Goal: Transaction & Acquisition: Book appointment/travel/reservation

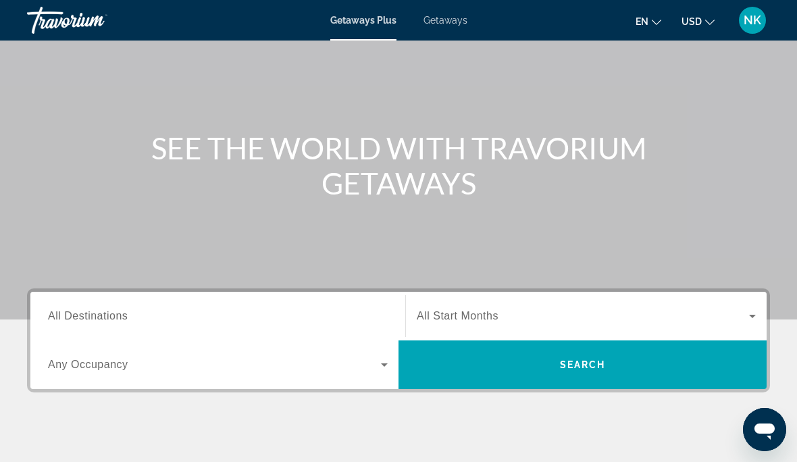
scroll to position [90, 0]
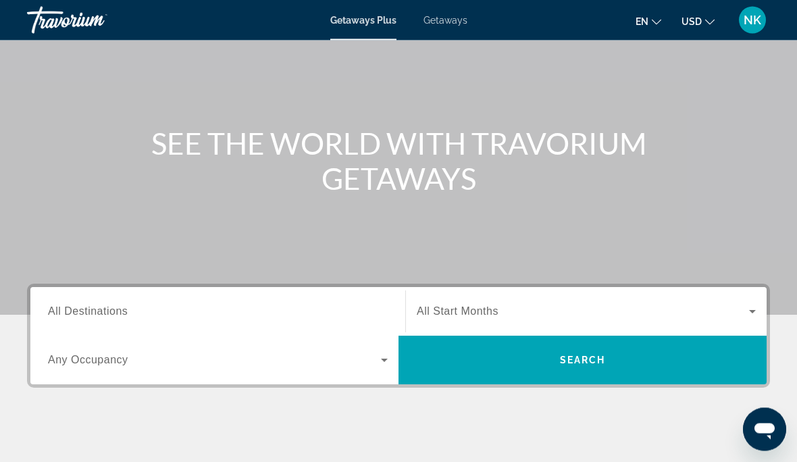
click at [99, 319] on div "Destination All Destinations" at bounding box center [218, 312] width 340 height 38
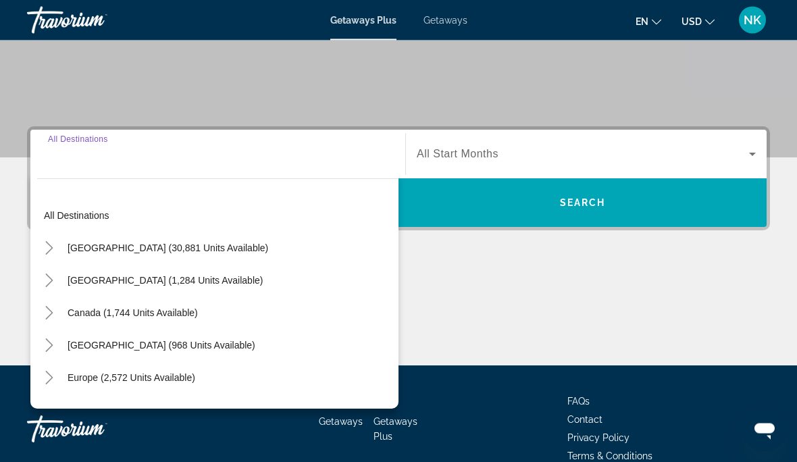
scroll to position [264, 0]
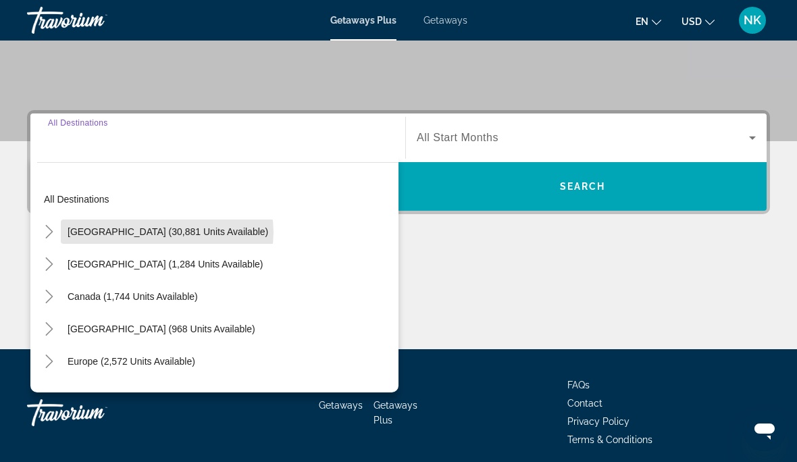
click at [167, 233] on span "[GEOGRAPHIC_DATA] (30,881 units available)" at bounding box center [168, 231] width 201 height 11
type input "**********"
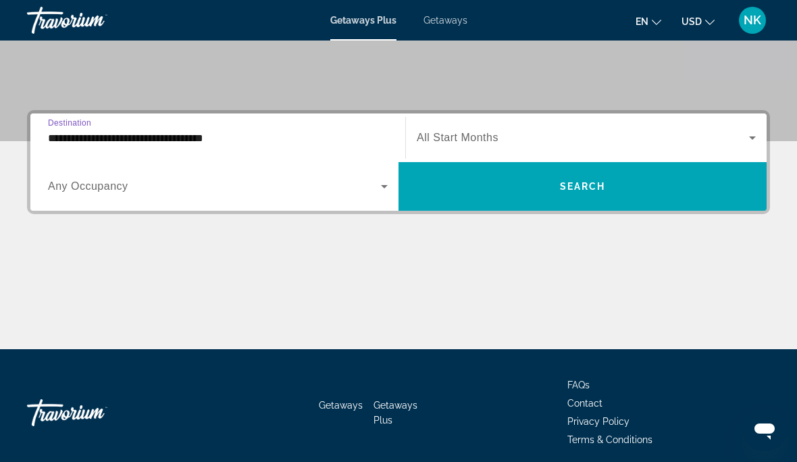
click at [112, 193] on span "Search widget" at bounding box center [214, 186] width 333 height 16
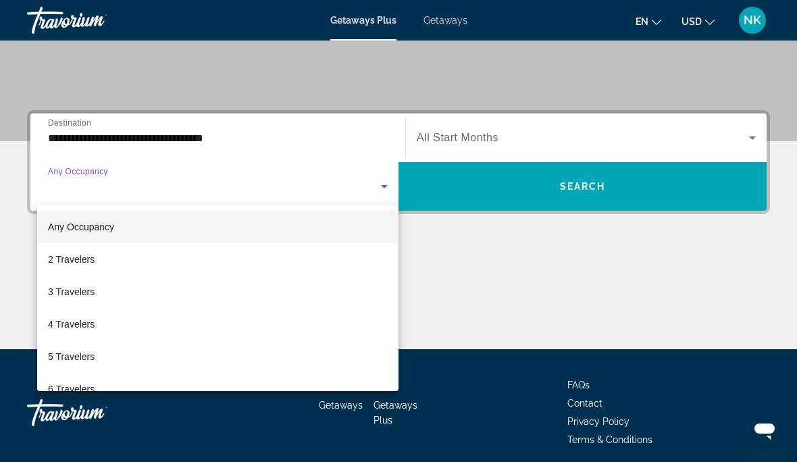
scroll to position [0, 0]
click at [158, 144] on div at bounding box center [398, 231] width 797 height 462
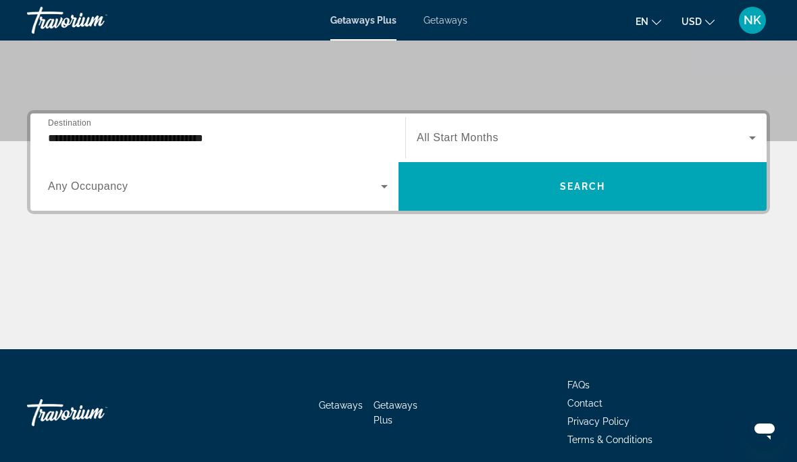
click at [451, 24] on span "Getaways" at bounding box center [445, 20] width 44 height 11
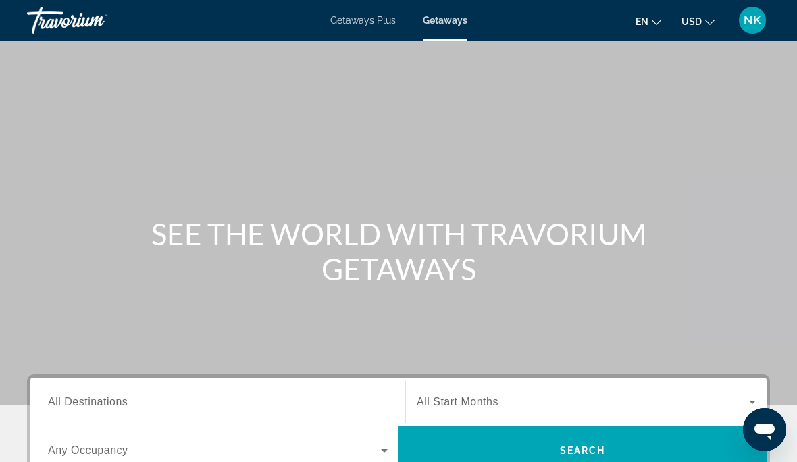
click at [102, 400] on span "All Destinations" at bounding box center [88, 401] width 80 height 11
click at [102, 400] on input "Destination All Destinations" at bounding box center [218, 402] width 340 height 16
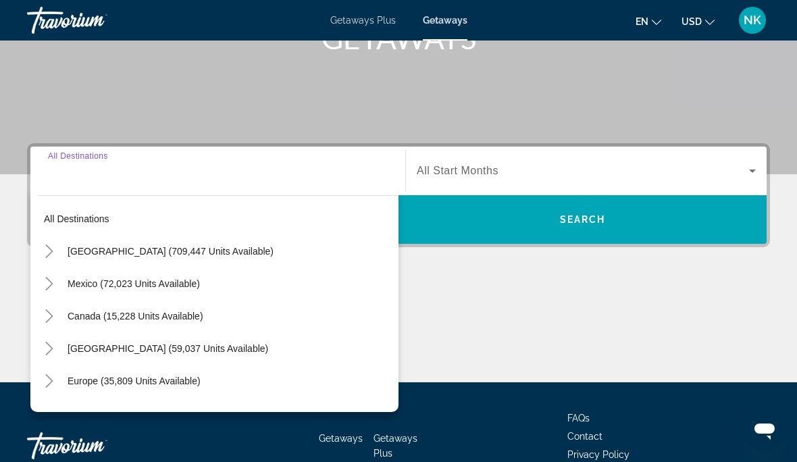
scroll to position [264, 0]
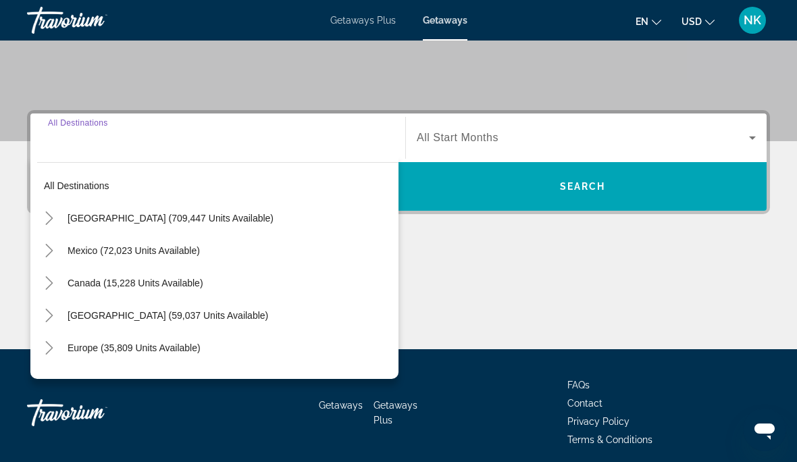
click at [157, 221] on span "[GEOGRAPHIC_DATA] (709,447 units available)" at bounding box center [171, 218] width 206 height 11
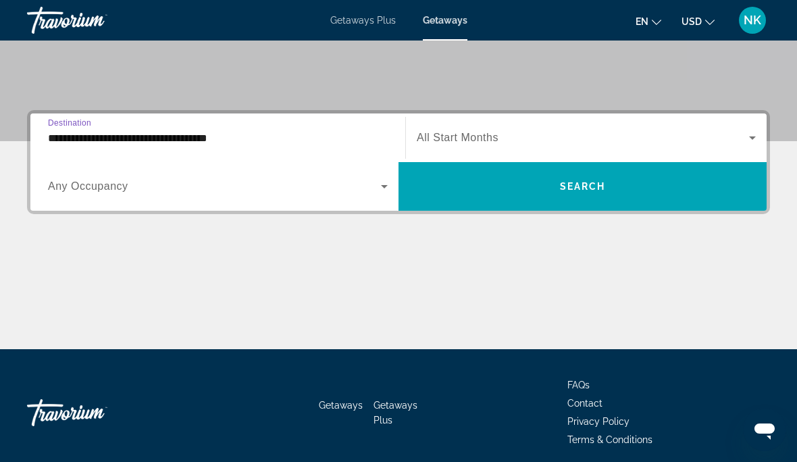
click at [180, 134] on input "**********" at bounding box center [218, 138] width 340 height 16
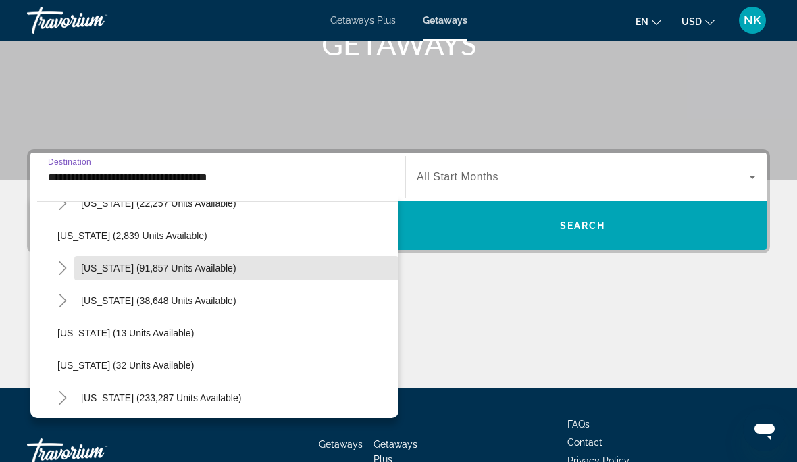
scroll to position [102, 0]
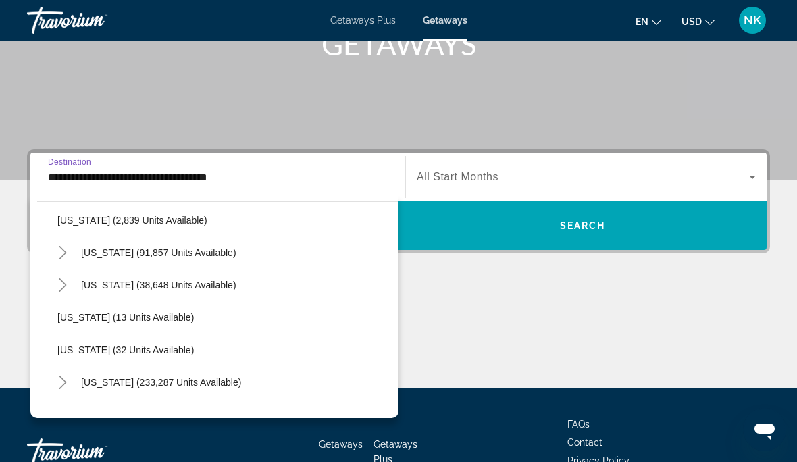
click at [128, 382] on span "[US_STATE] (233,287 units available)" at bounding box center [161, 382] width 160 height 11
type input "**********"
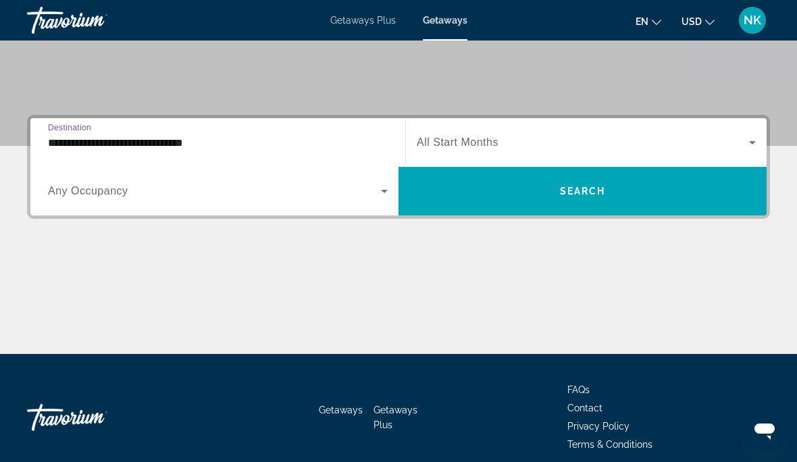
scroll to position [263, 0]
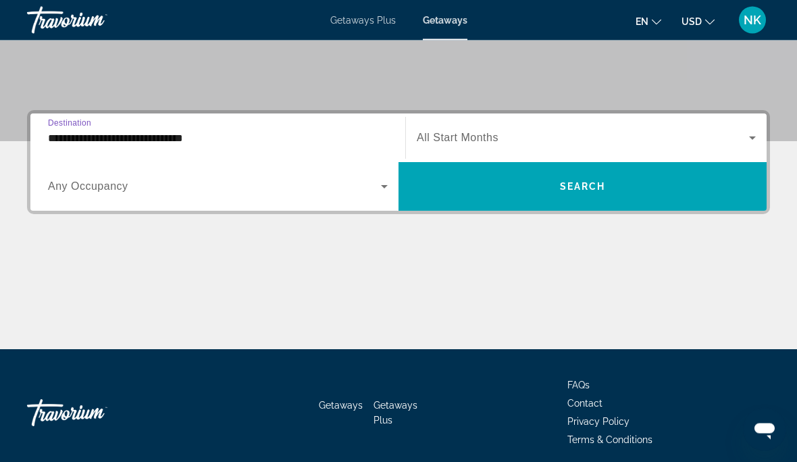
click at [455, 138] on span "All Start Months" at bounding box center [458, 137] width 82 height 11
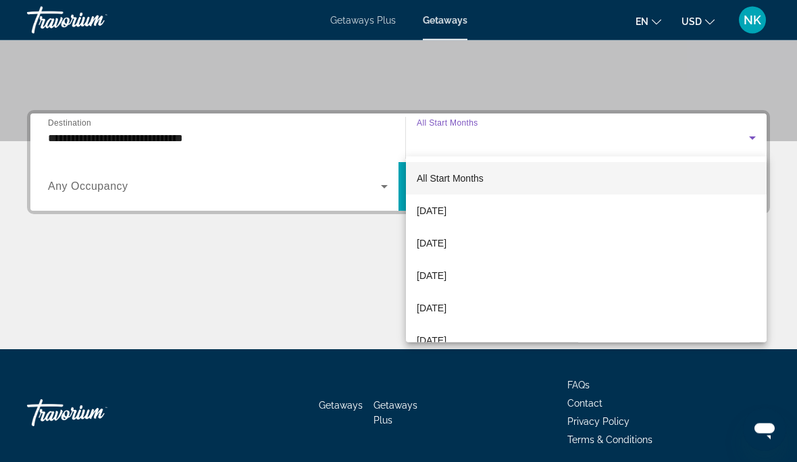
scroll to position [264, 0]
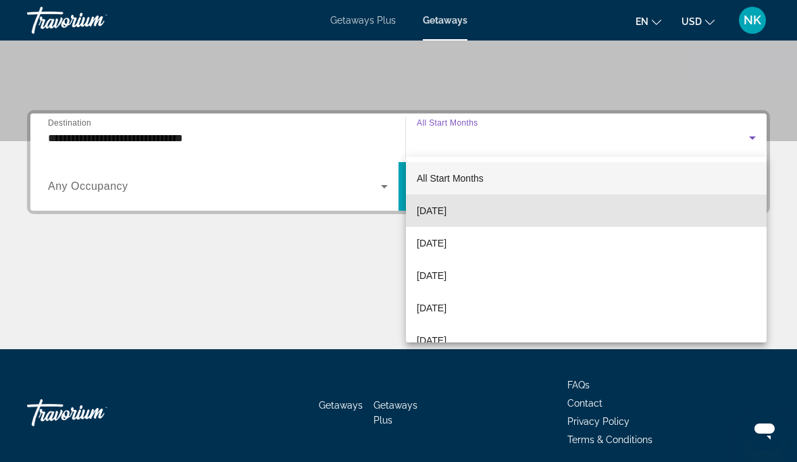
click at [446, 213] on span "[DATE]" at bounding box center [432, 211] width 30 height 16
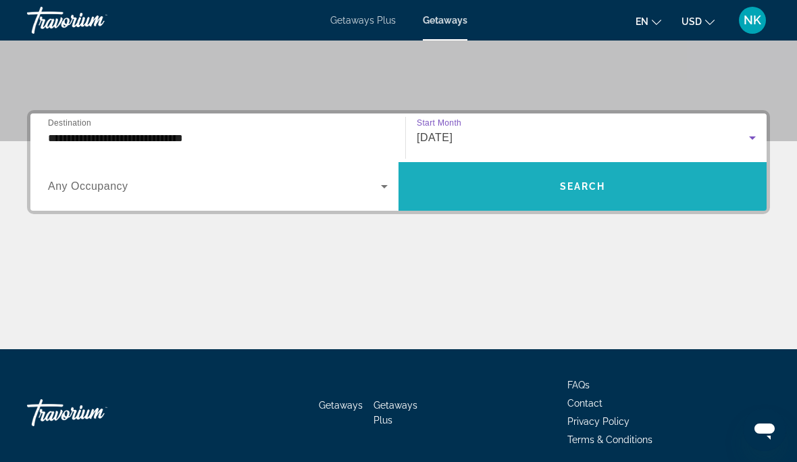
click at [593, 184] on span "Search" at bounding box center [583, 186] width 46 height 11
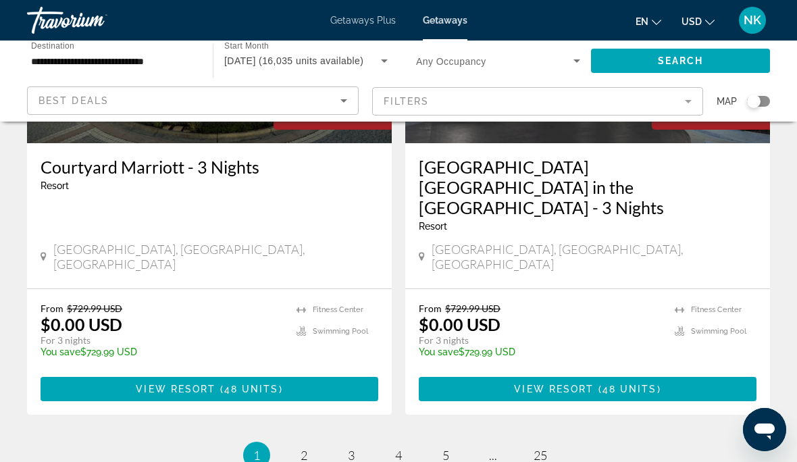
scroll to position [2731, 0]
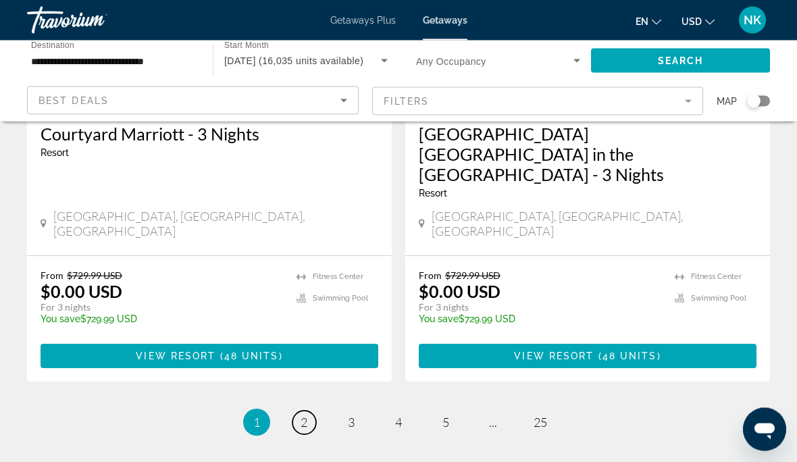
click at [304, 411] on link "page 2" at bounding box center [304, 423] width 24 height 24
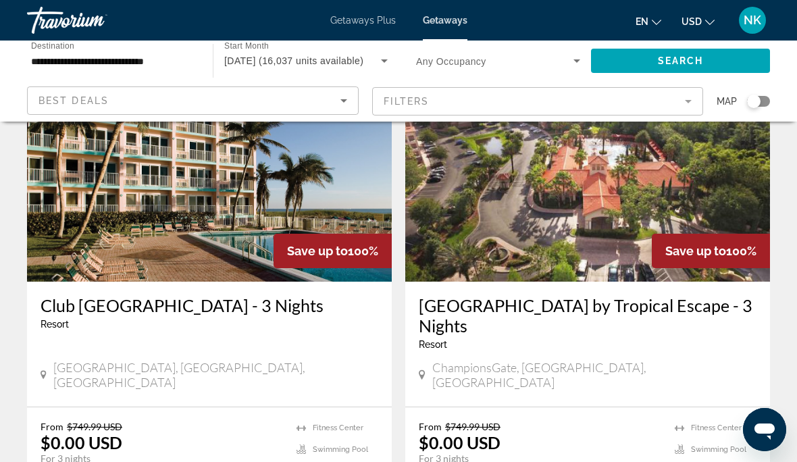
scroll to position [621, 0]
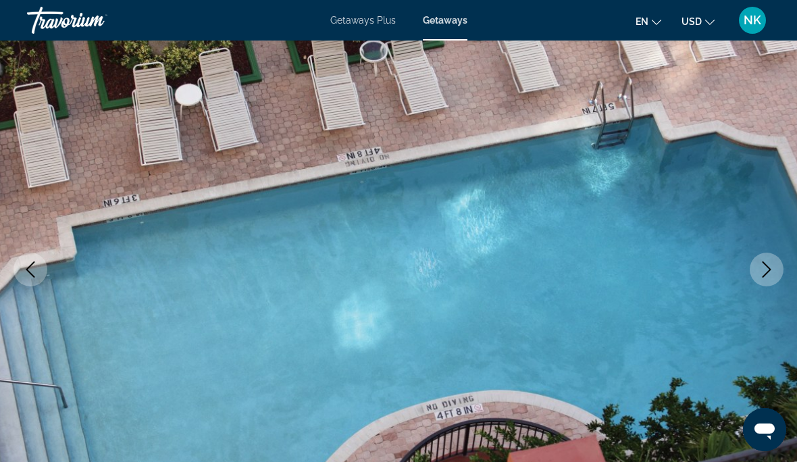
scroll to position [95, 0]
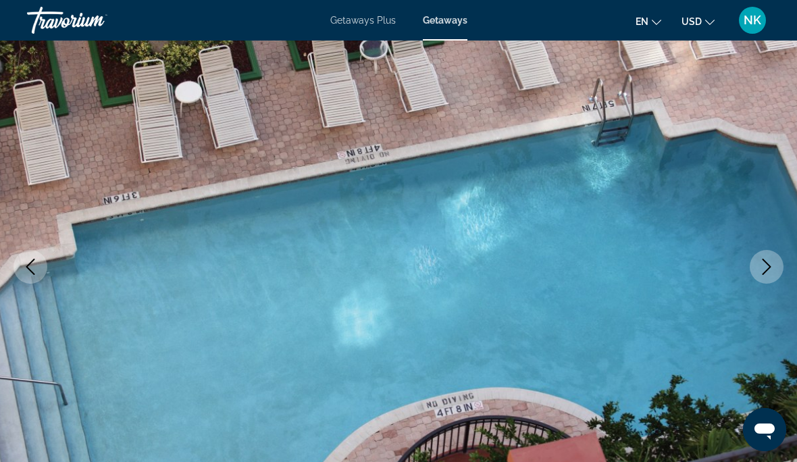
click at [771, 259] on icon "Next image" at bounding box center [766, 267] width 16 height 16
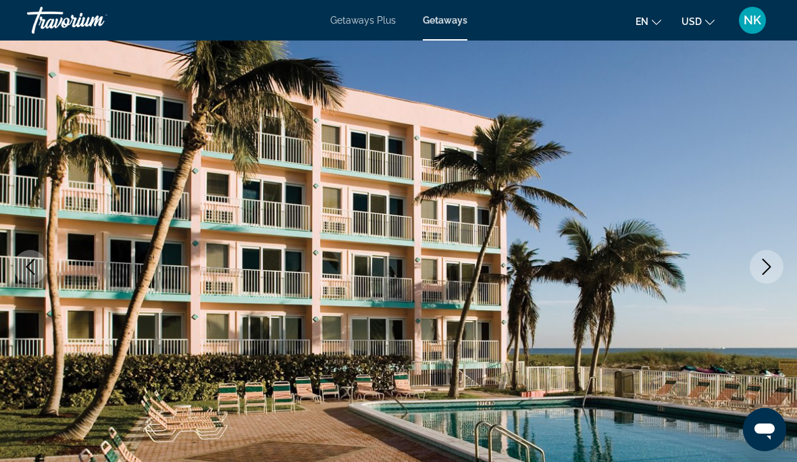
click at [763, 265] on icon "Next image" at bounding box center [766, 267] width 16 height 16
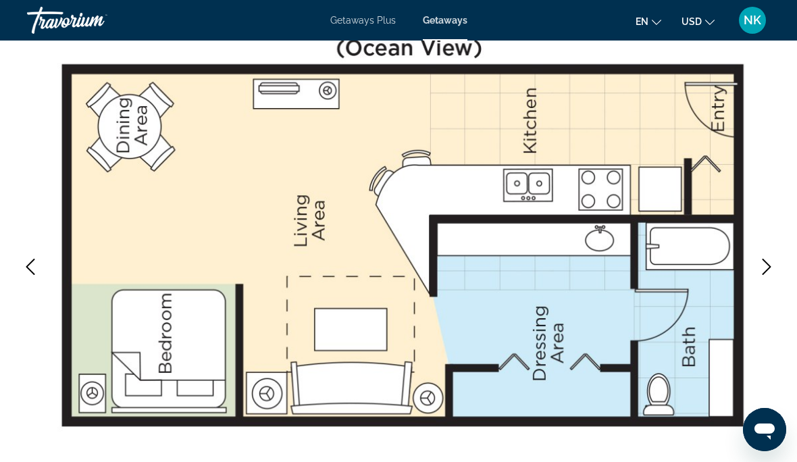
click at [766, 261] on icon "Next image" at bounding box center [766, 267] width 16 height 16
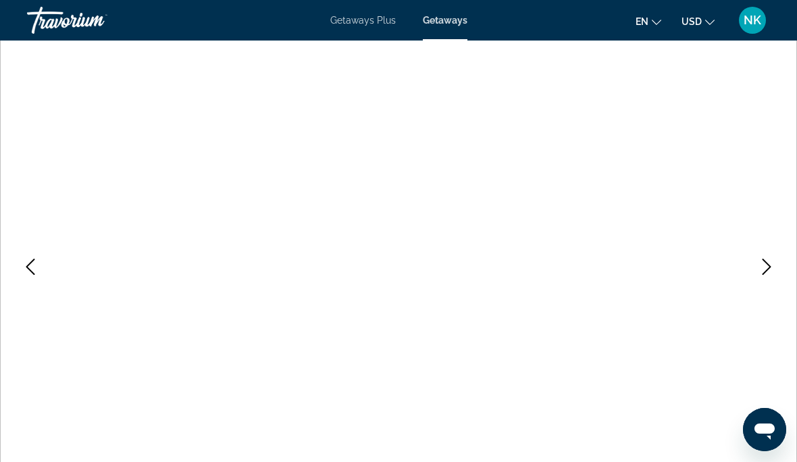
click at [765, 267] on icon "Next image" at bounding box center [766, 267] width 16 height 16
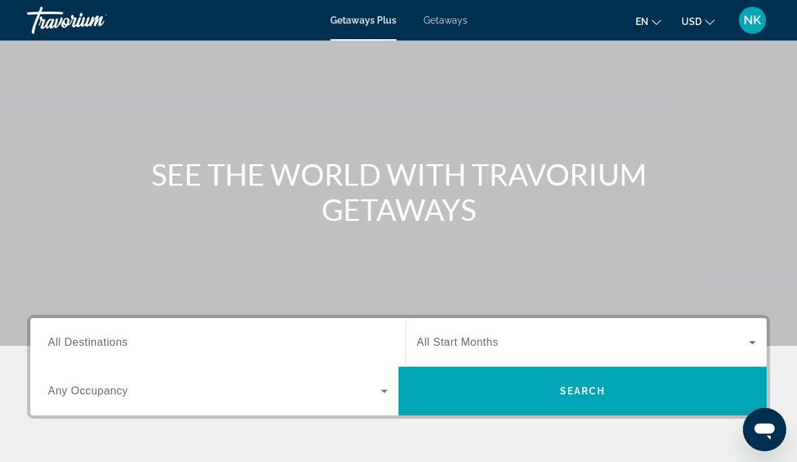
scroll to position [60, 0]
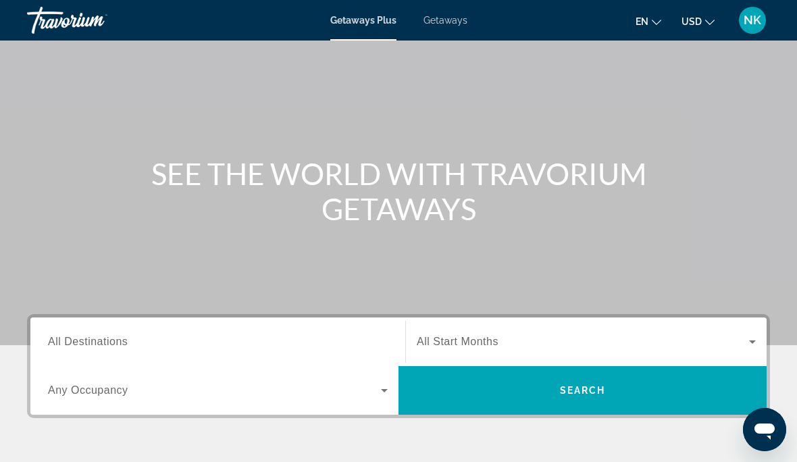
click at [104, 338] on span "All Destinations" at bounding box center [88, 341] width 80 height 11
click at [104, 338] on input "Destination All Destinations" at bounding box center [218, 342] width 340 height 16
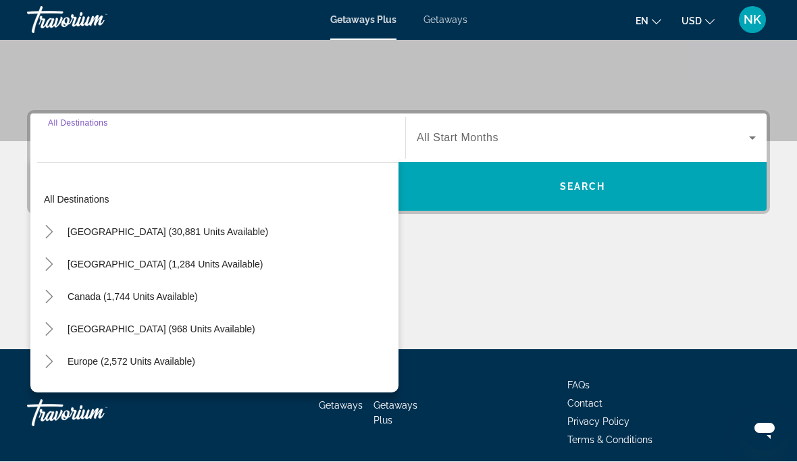
scroll to position [264, 0]
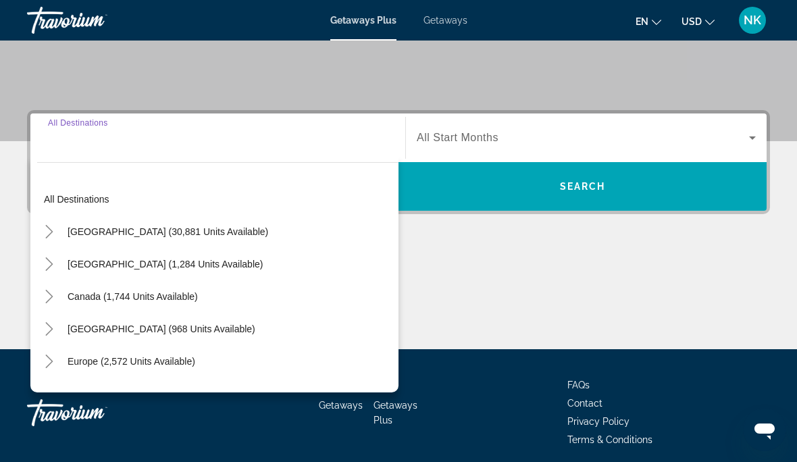
click at [169, 233] on span "[GEOGRAPHIC_DATA] (30,881 units available)" at bounding box center [168, 231] width 201 height 11
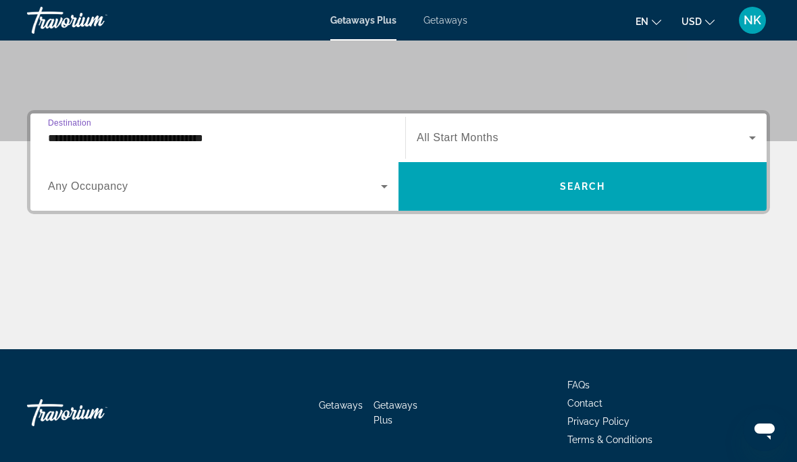
click at [125, 138] on input "**********" at bounding box center [218, 138] width 340 height 16
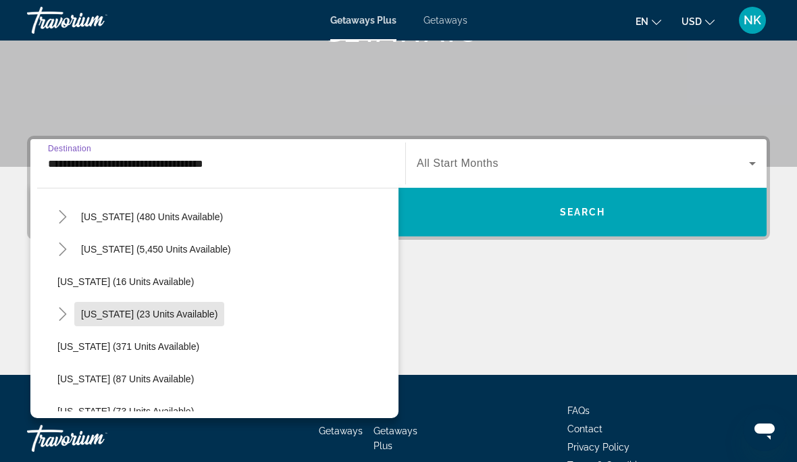
scroll to position [171, 0]
click at [157, 249] on span "Florida (5,450 units available)" at bounding box center [156, 248] width 150 height 11
type input "**********"
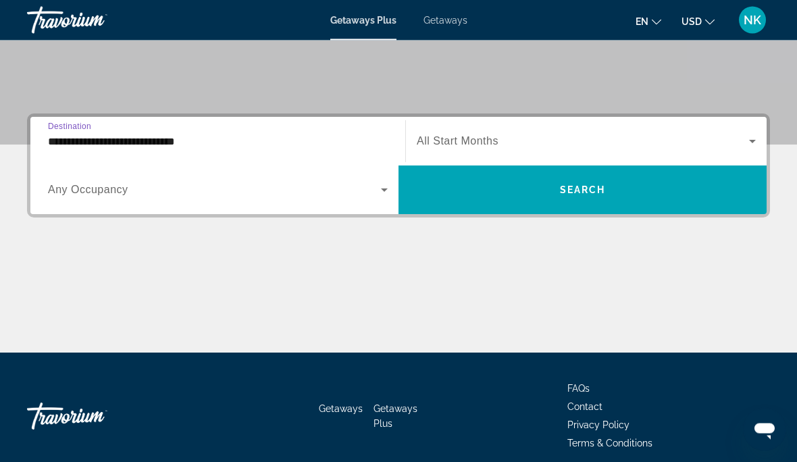
scroll to position [263, 0]
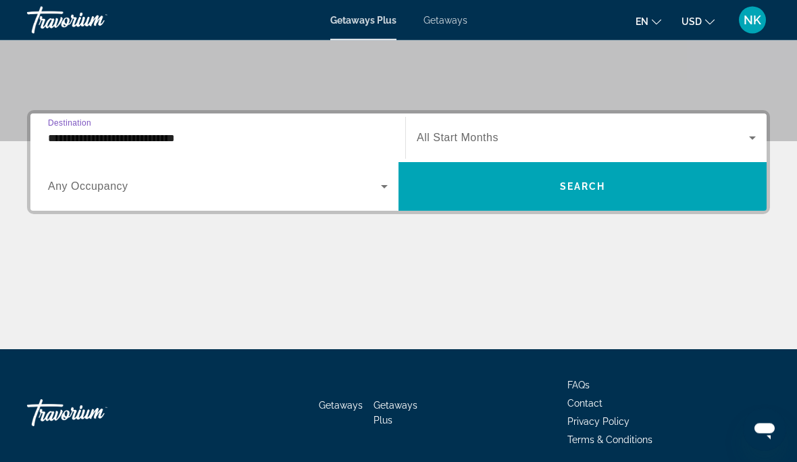
click at [101, 193] on span "Search widget" at bounding box center [214, 187] width 333 height 16
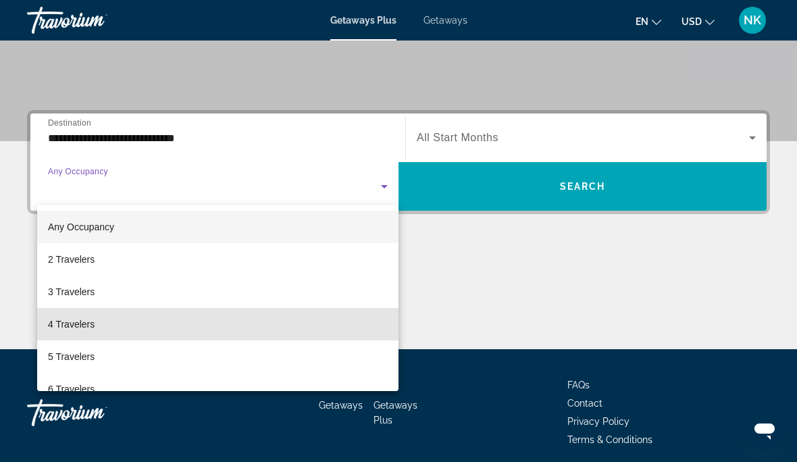
click at [83, 336] on mat-option "4 Travelers" at bounding box center [217, 324] width 361 height 32
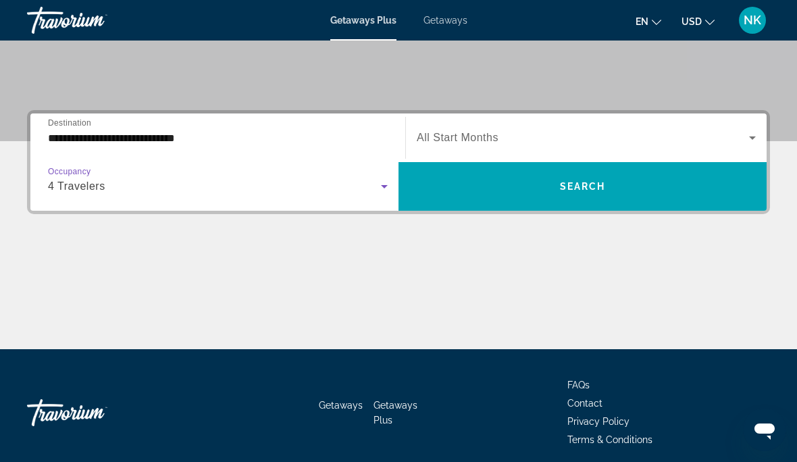
click at [474, 140] on span "All Start Months" at bounding box center [458, 137] width 82 height 11
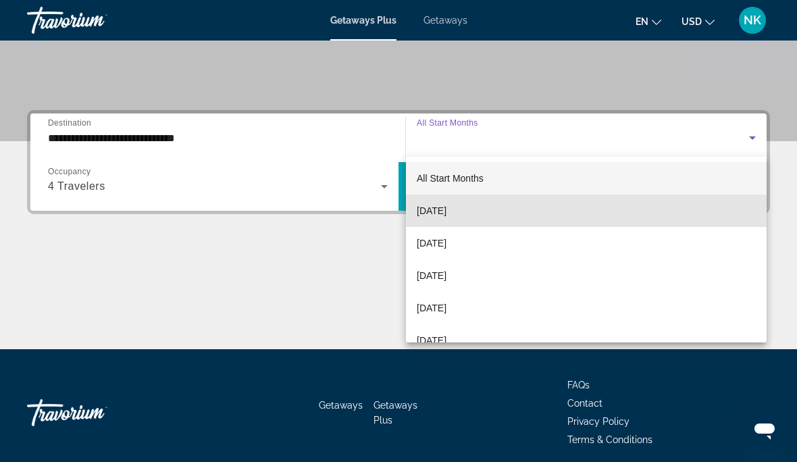
click at [446, 217] on span "[DATE]" at bounding box center [432, 211] width 30 height 16
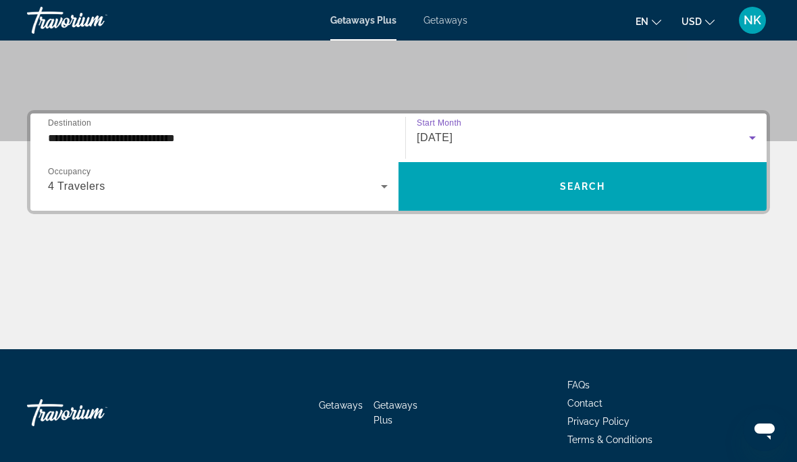
click at [588, 186] on span "Search" at bounding box center [583, 186] width 46 height 11
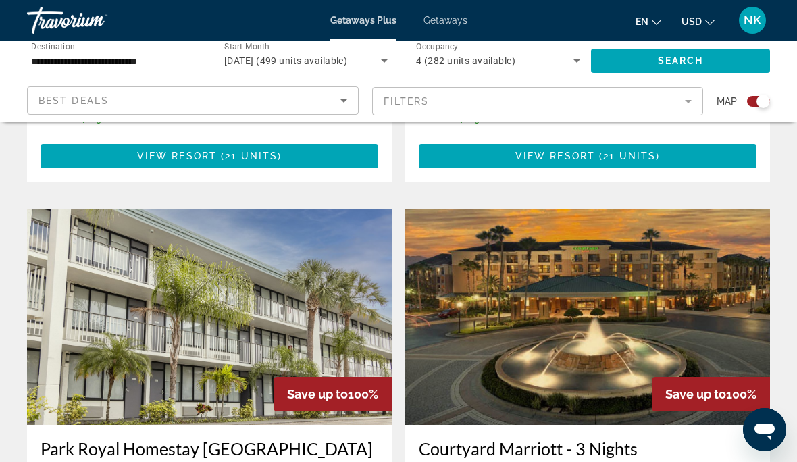
scroll to position [1362, 0]
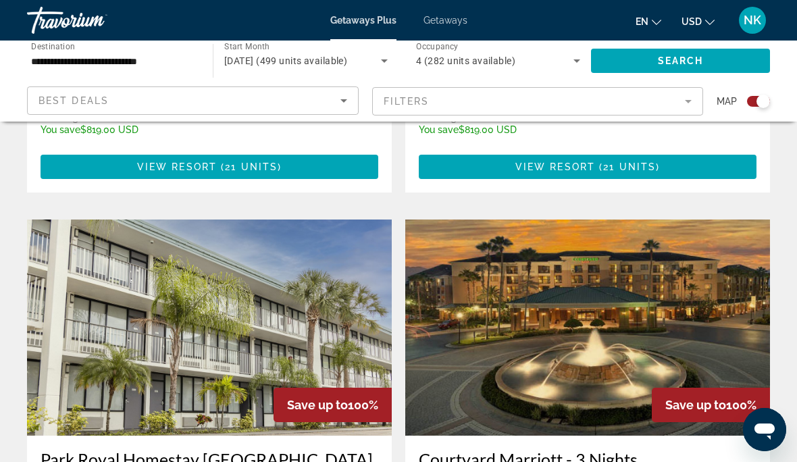
click at [652, 279] on img "Main content" at bounding box center [587, 327] width 365 height 216
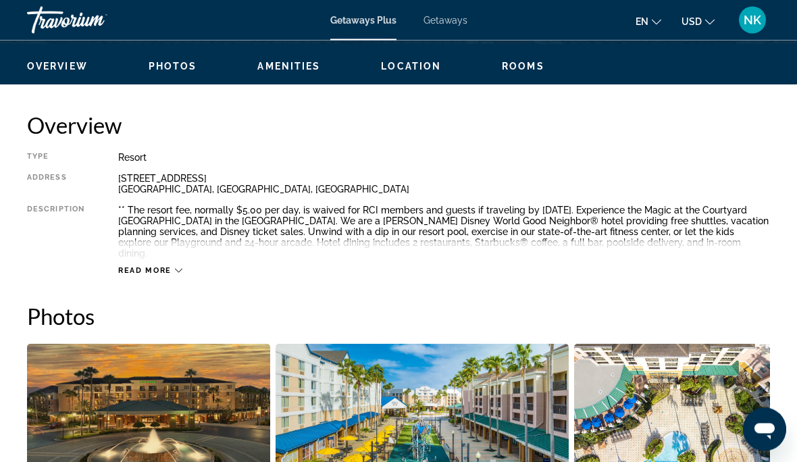
scroll to position [570, 0]
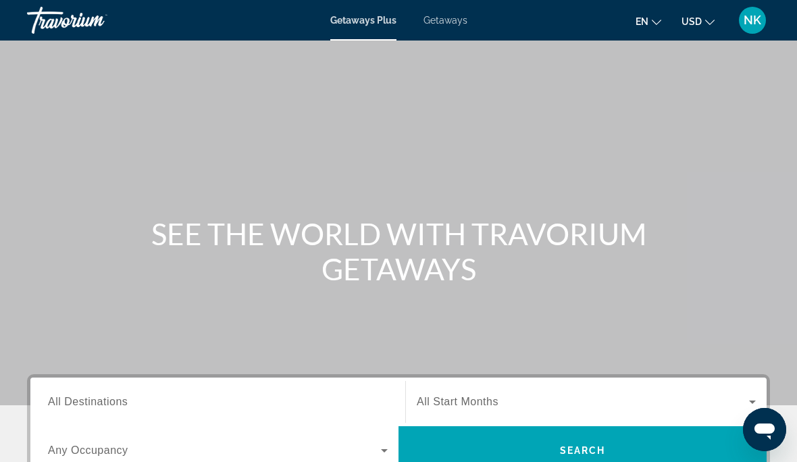
click at [454, 22] on span "Getaways" at bounding box center [445, 20] width 44 height 11
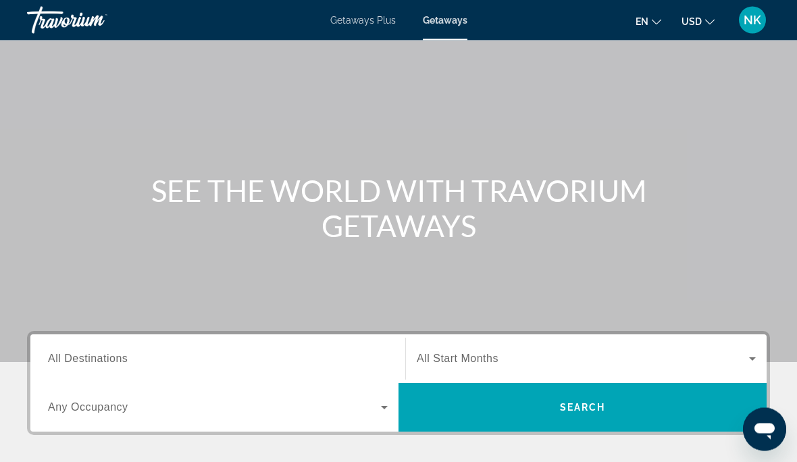
click at [119, 363] on span "All Destinations" at bounding box center [88, 358] width 80 height 11
click at [119, 363] on input "Destination All Destinations" at bounding box center [218, 360] width 340 height 16
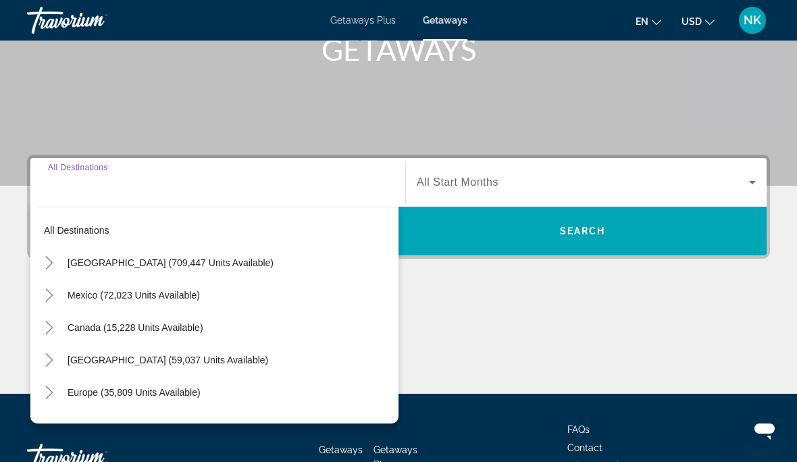
scroll to position [264, 0]
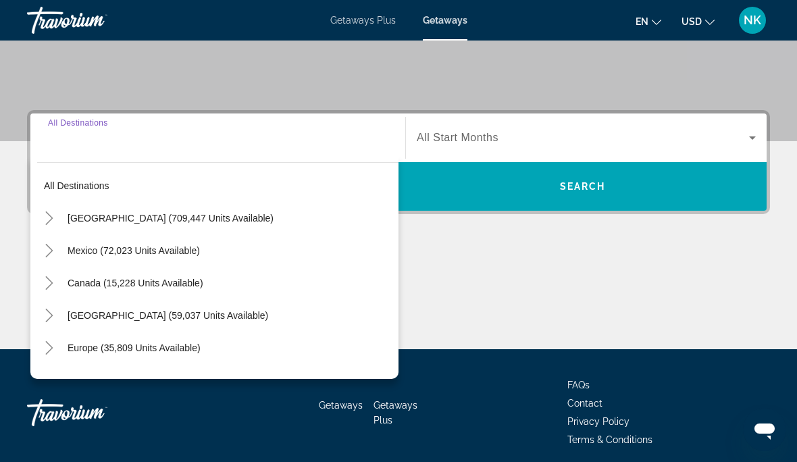
click at [182, 219] on span "[GEOGRAPHIC_DATA] (709,447 units available)" at bounding box center [171, 218] width 206 height 11
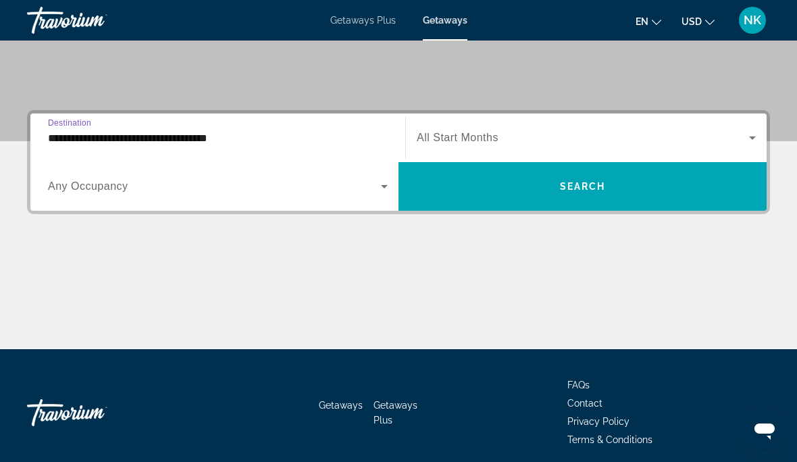
click at [213, 142] on input "**********" at bounding box center [218, 138] width 340 height 16
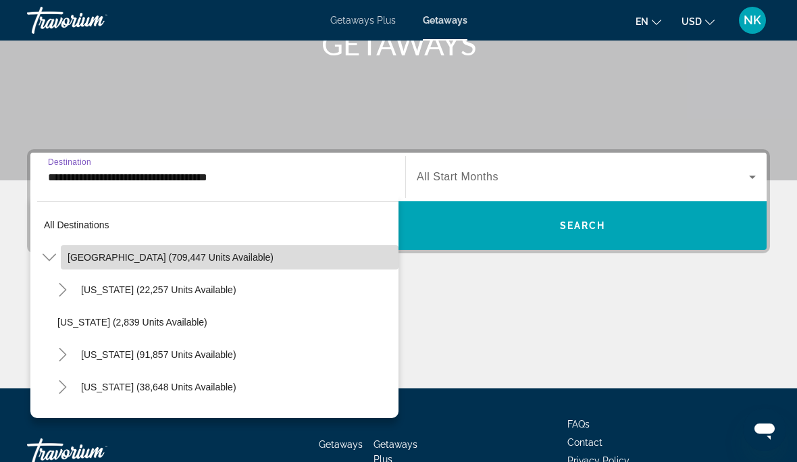
click at [192, 258] on span "[GEOGRAPHIC_DATA] (709,447 units available)" at bounding box center [171, 257] width 206 height 11
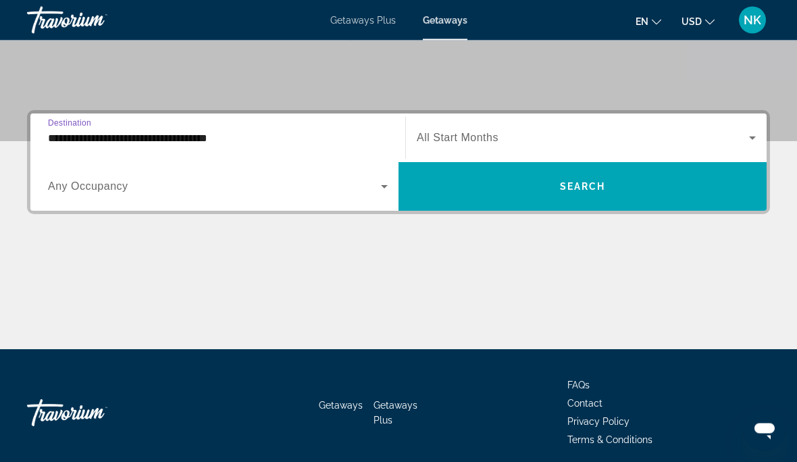
click at [179, 144] on input "**********" at bounding box center [218, 139] width 340 height 16
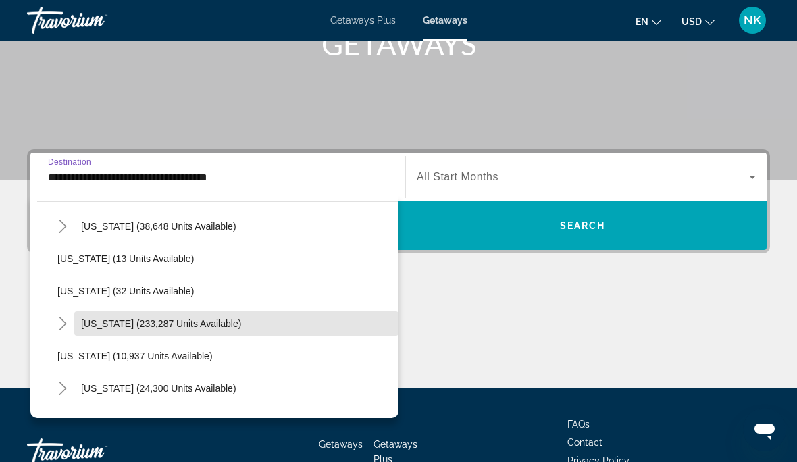
scroll to position [168, 0]
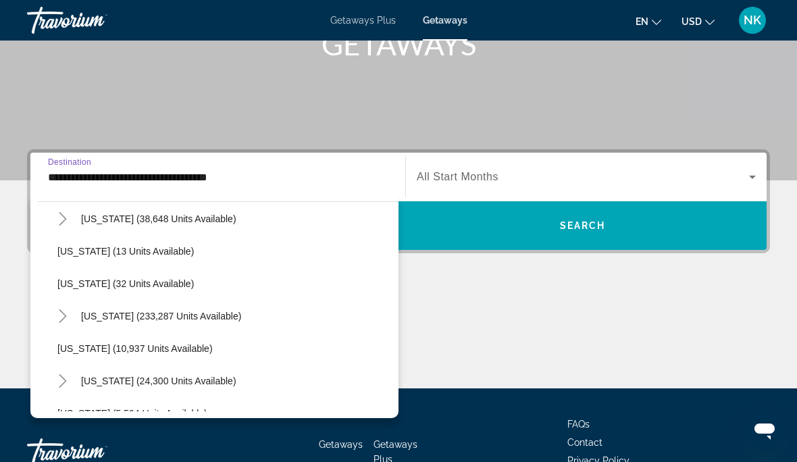
click at [156, 321] on span "[US_STATE] (233,287 units available)" at bounding box center [161, 316] width 160 height 11
type input "**********"
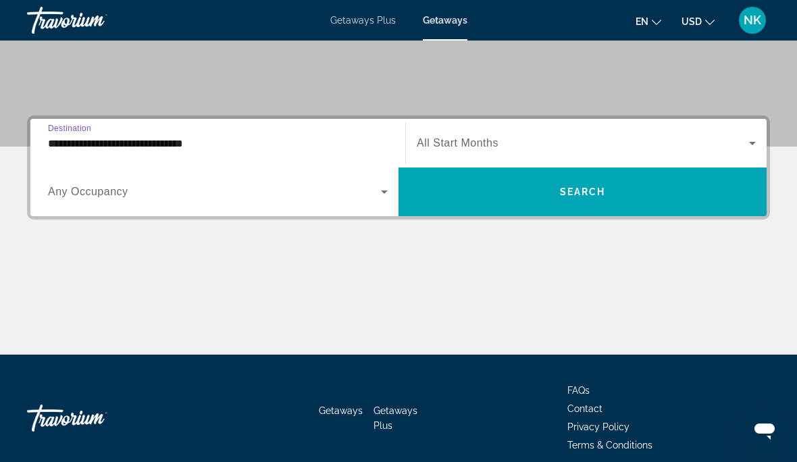
scroll to position [264, 0]
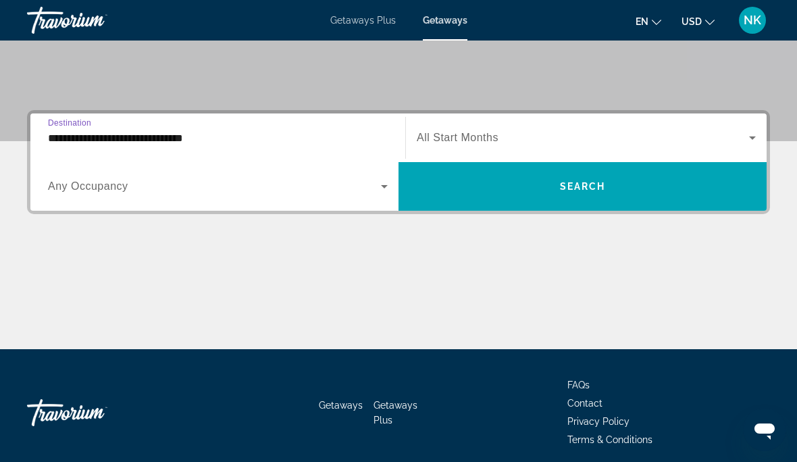
click at [111, 197] on div "Search widget" at bounding box center [218, 186] width 340 height 38
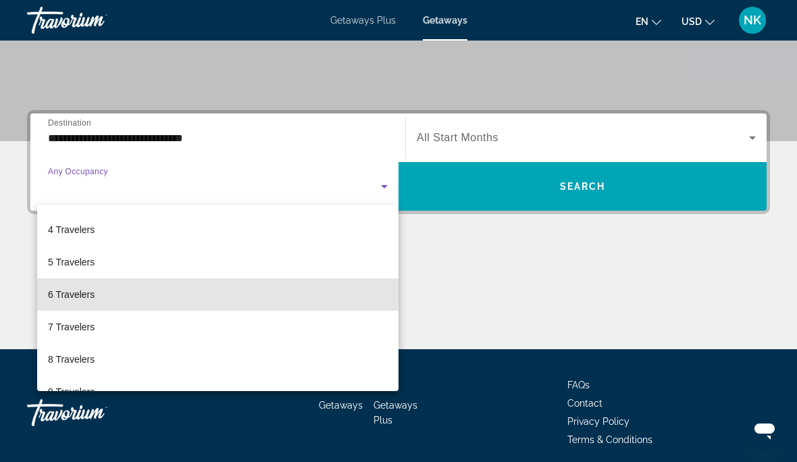
scroll to position [115, 0]
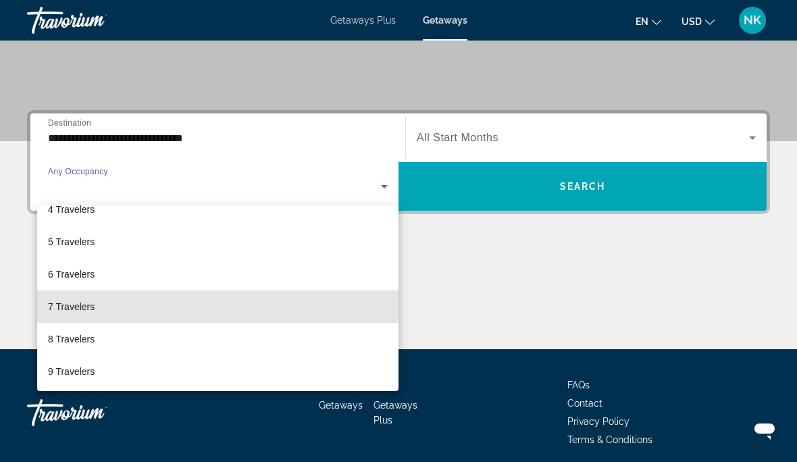
click at [97, 312] on mat-option "7 Travelers" at bounding box center [217, 306] width 361 height 32
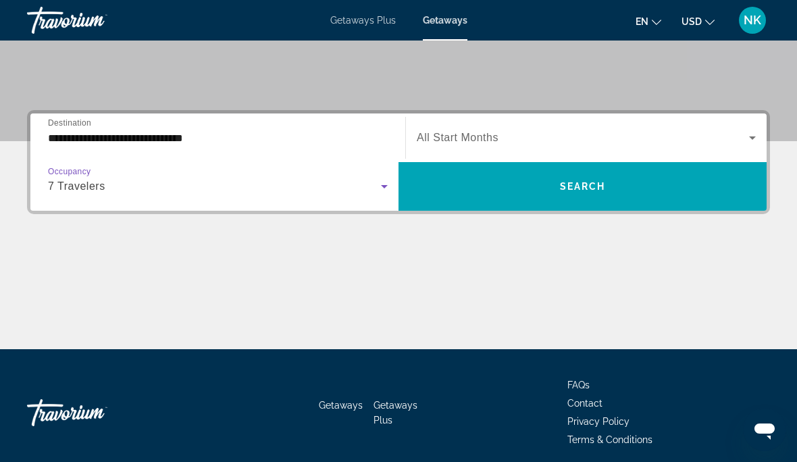
click at [481, 138] on span "All Start Months" at bounding box center [458, 137] width 82 height 11
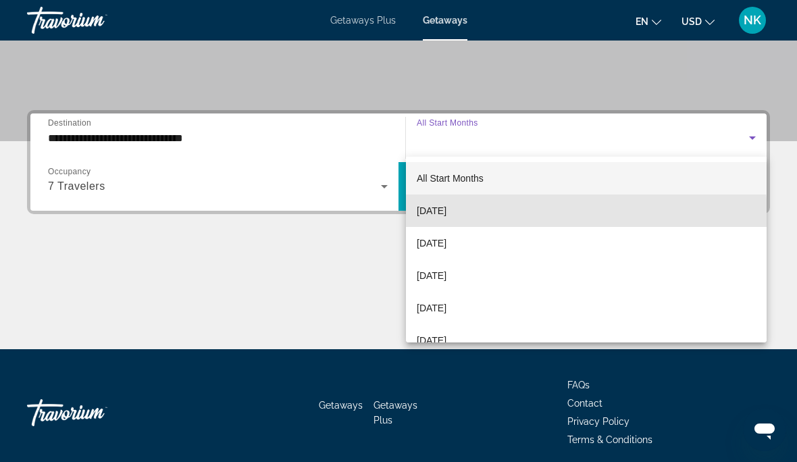
click at [446, 217] on span "[DATE]" at bounding box center [432, 211] width 30 height 16
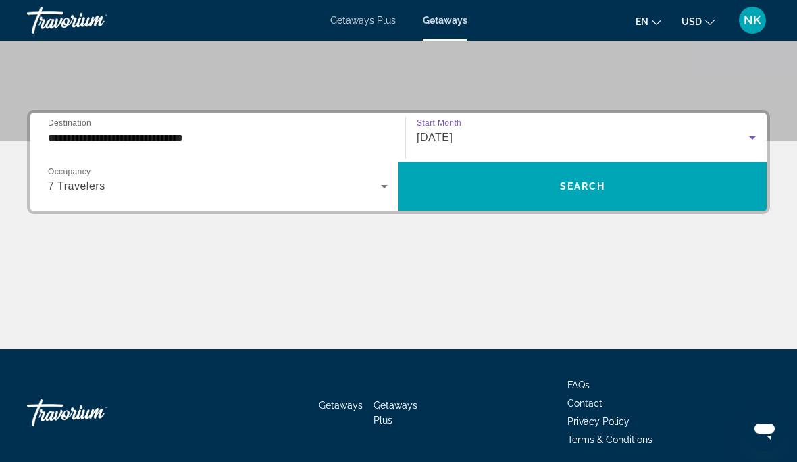
click at [585, 194] on span "Search widget" at bounding box center [582, 186] width 368 height 32
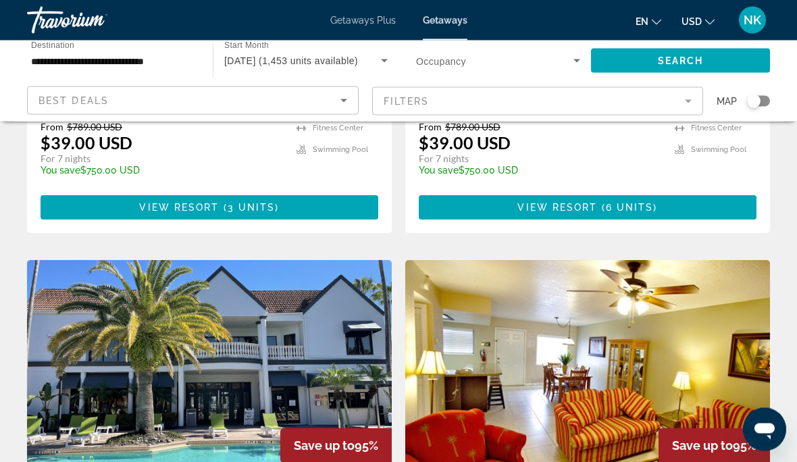
scroll to position [1839, 0]
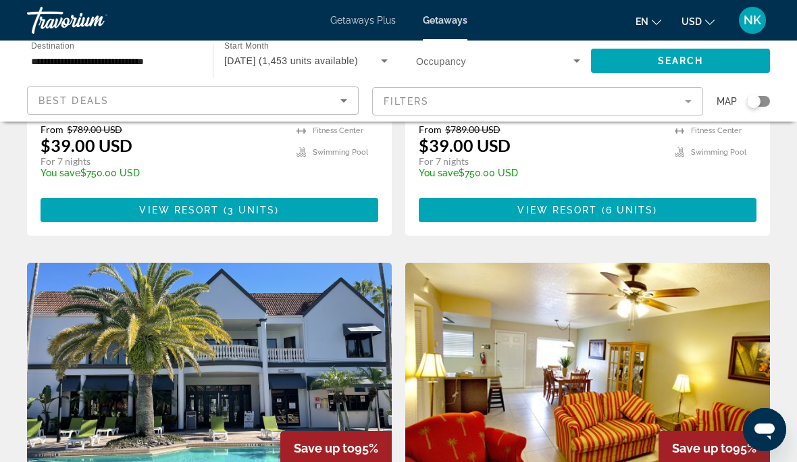
click at [227, 308] on img "Main content" at bounding box center [209, 371] width 365 height 216
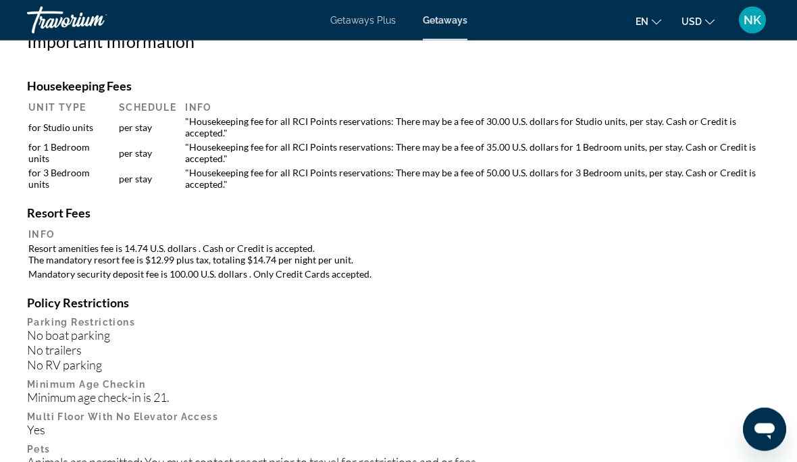
scroll to position [1552, 0]
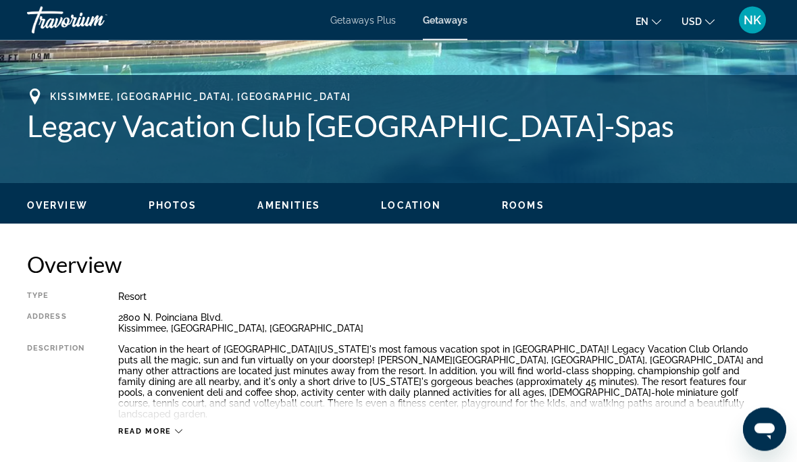
click at [530, 208] on span "Rooms" at bounding box center [523, 206] width 43 height 11
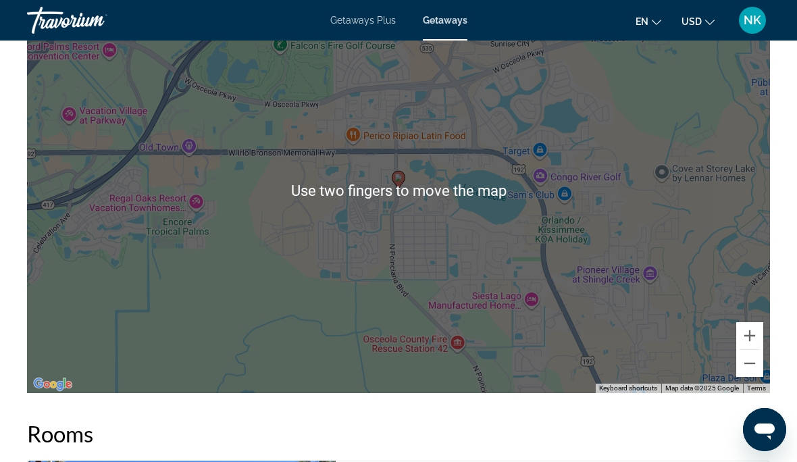
scroll to position [2534, 0]
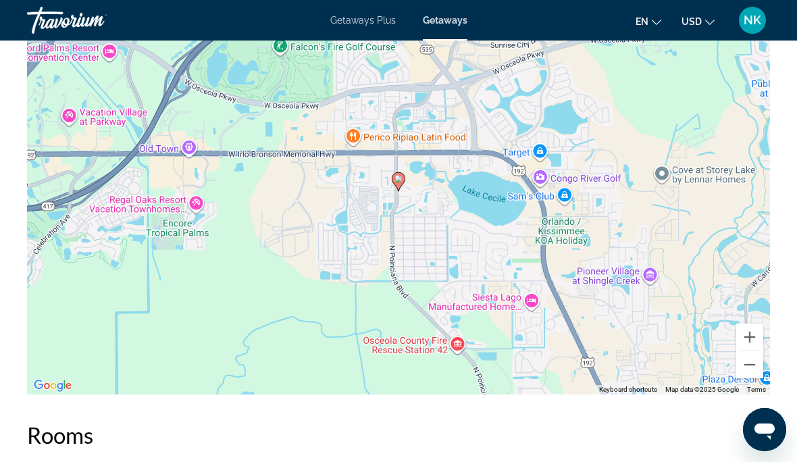
click at [753, 351] on button "Zoom out" at bounding box center [749, 364] width 27 height 27
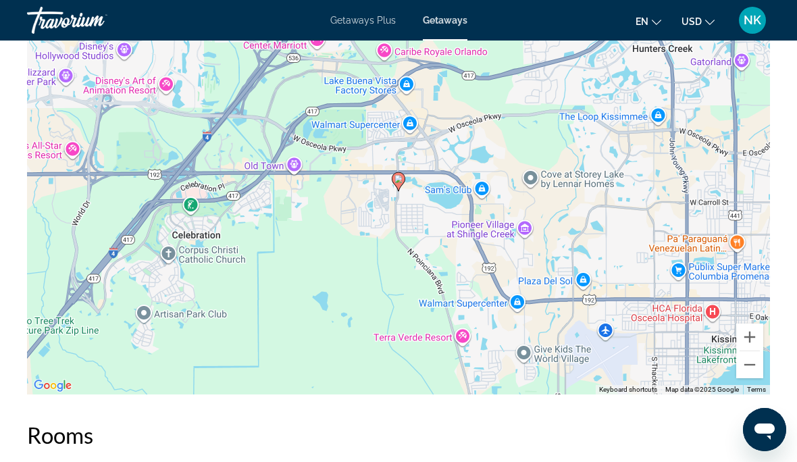
click at [753, 351] on button "Zoom out" at bounding box center [749, 364] width 27 height 27
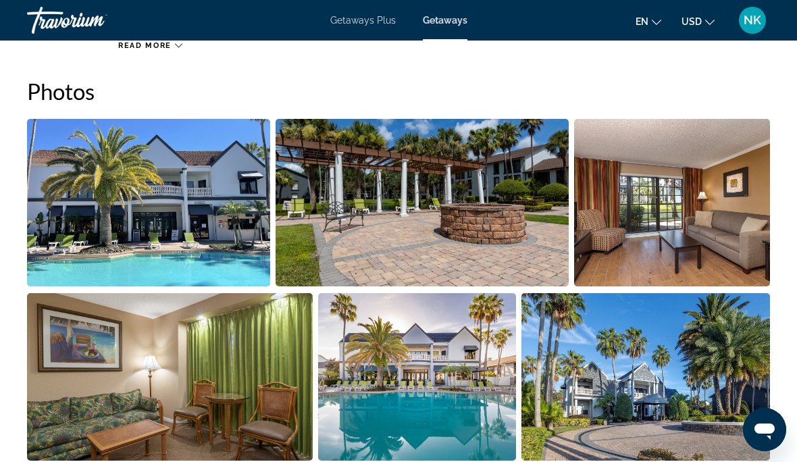
scroll to position [874, 0]
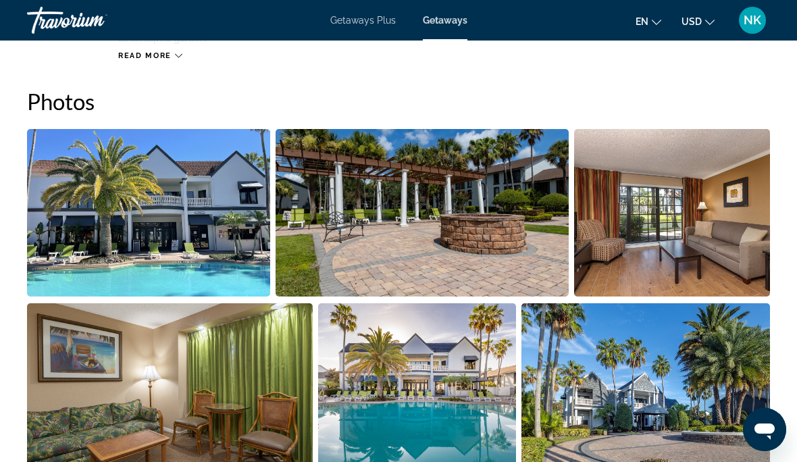
click at [679, 395] on img "Open full-screen image slider" at bounding box center [645, 386] width 249 height 167
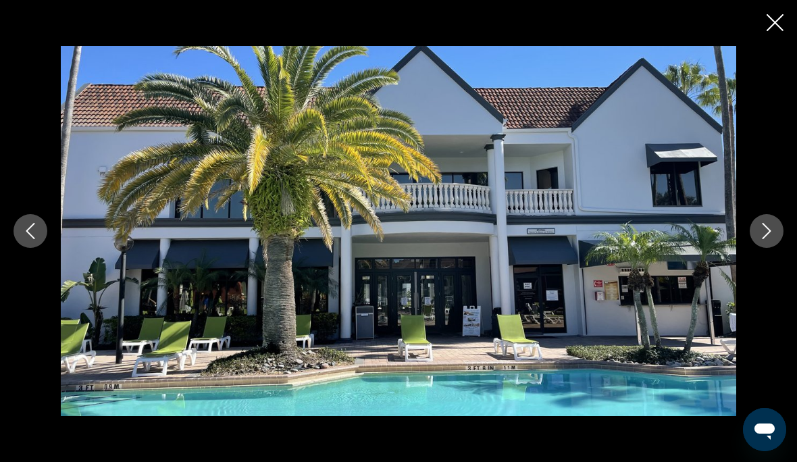
click at [762, 239] on icon "Next image" at bounding box center [766, 231] width 16 height 16
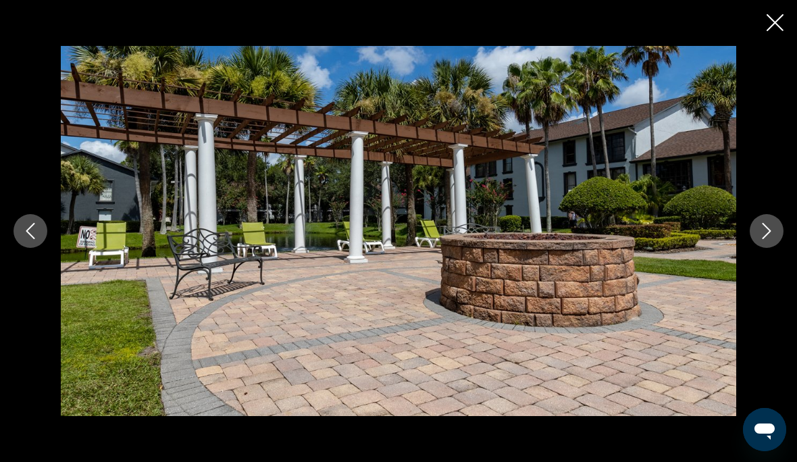
click at [756, 248] on button "Next image" at bounding box center [767, 231] width 34 height 34
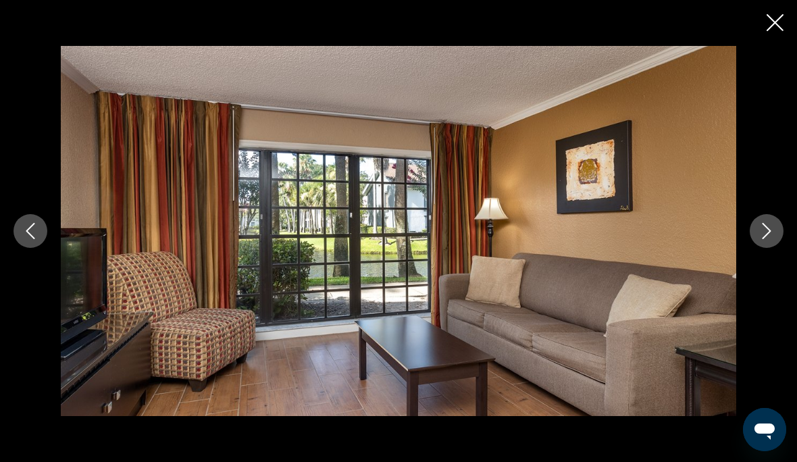
click at [757, 248] on button "Next image" at bounding box center [767, 231] width 34 height 34
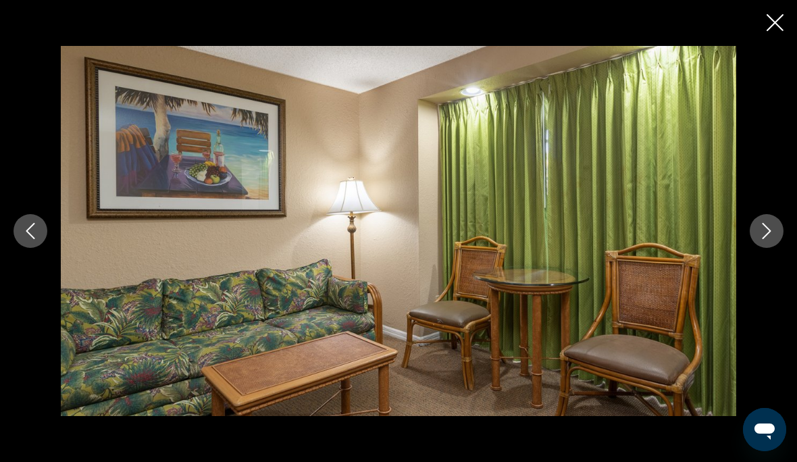
click at [758, 248] on button "Next image" at bounding box center [767, 231] width 34 height 34
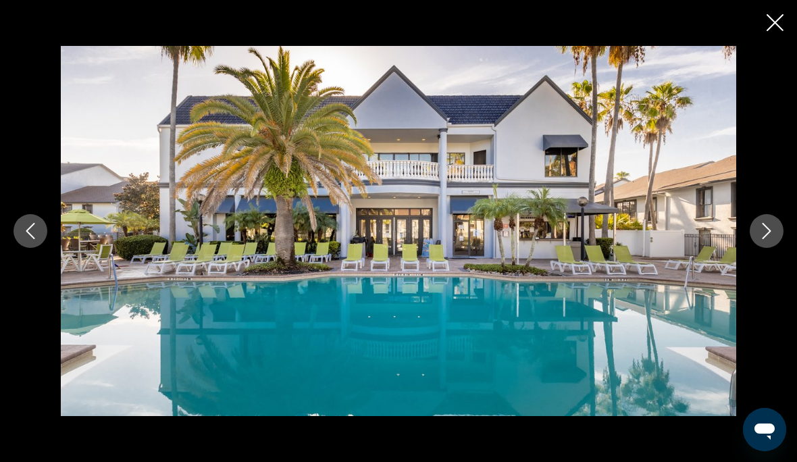
click at [759, 246] on button "Next image" at bounding box center [767, 231] width 34 height 34
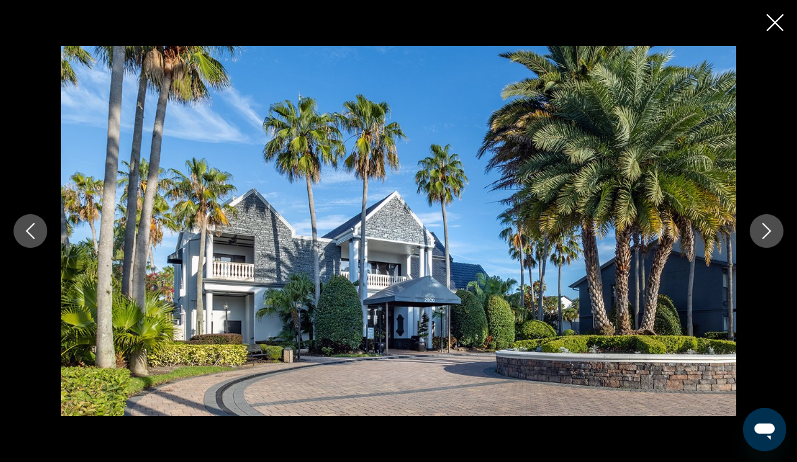
click at [766, 239] on icon "Next image" at bounding box center [766, 231] width 9 height 16
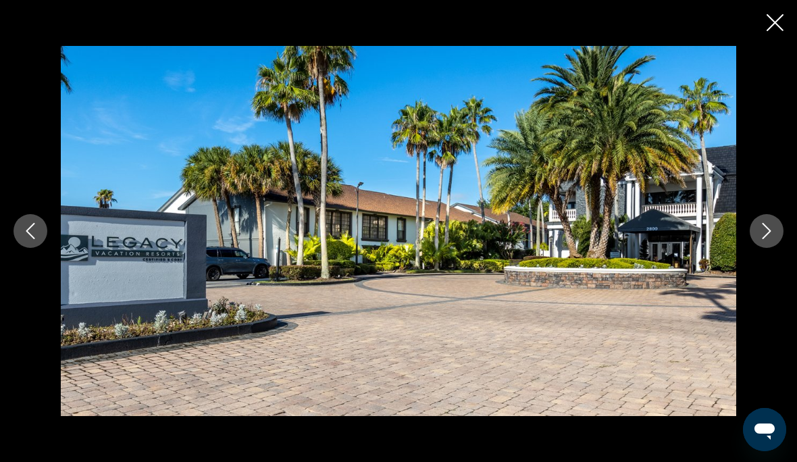
click at [762, 239] on icon "Next image" at bounding box center [766, 231] width 16 height 16
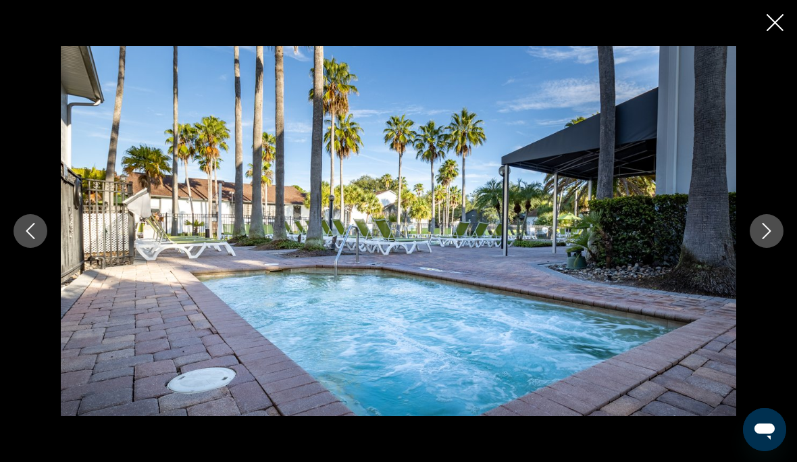
click at [776, 22] on icon "Close slideshow" at bounding box center [774, 22] width 17 height 17
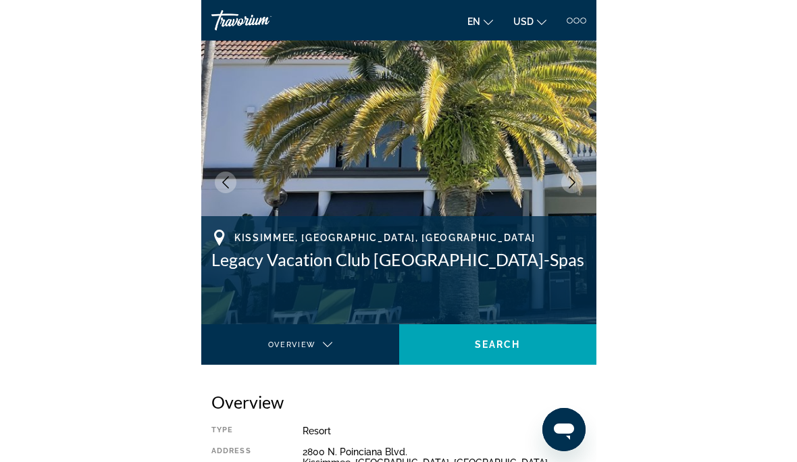
scroll to position [208, 0]
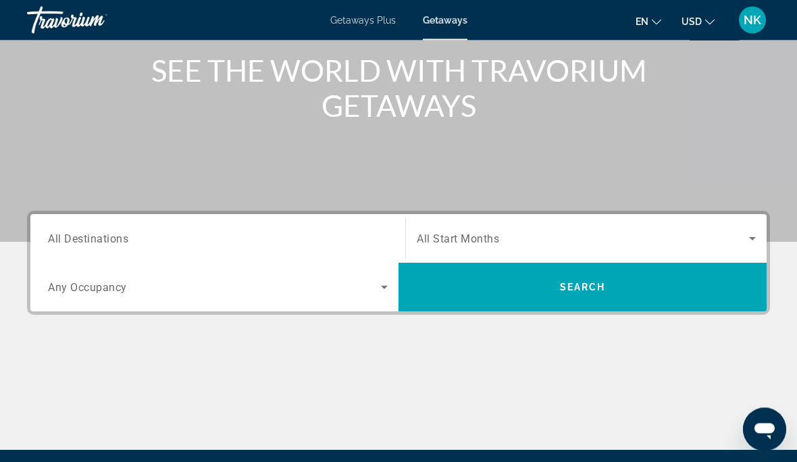
scroll to position [100, 0]
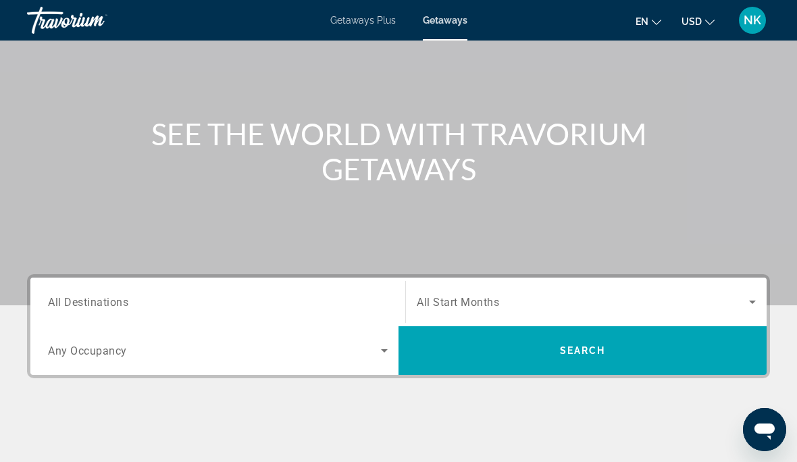
click at [103, 308] on span "All Destinations" at bounding box center [88, 301] width 80 height 13
click at [103, 308] on input "Destination All Destinations" at bounding box center [218, 302] width 340 height 16
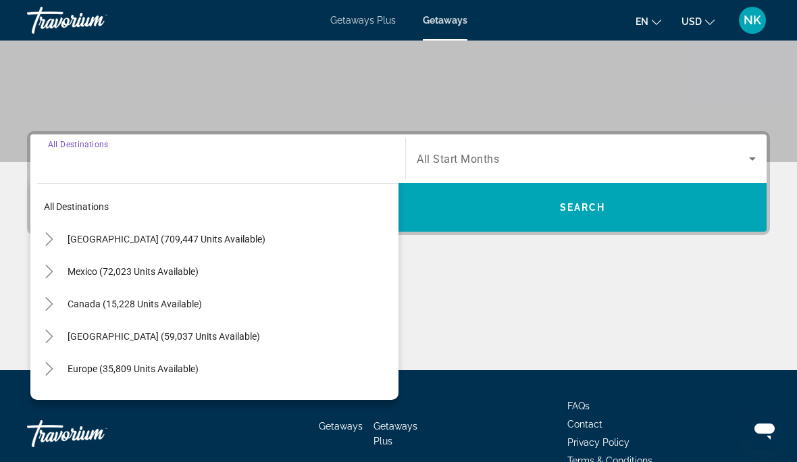
scroll to position [264, 0]
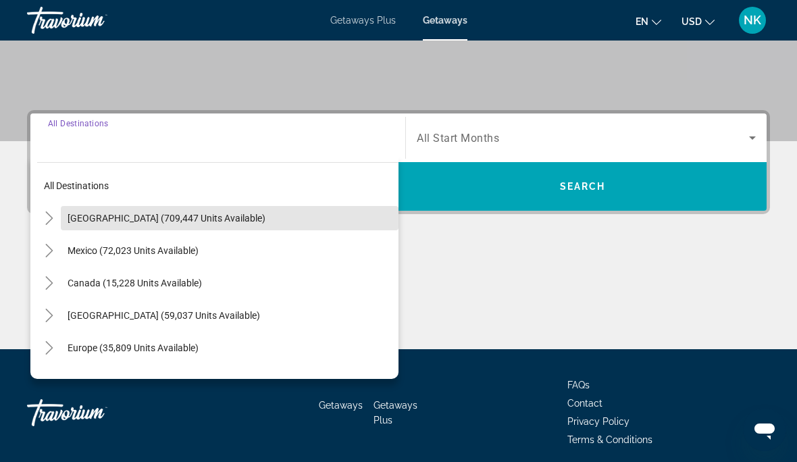
click at [194, 219] on span "[GEOGRAPHIC_DATA] (709,447 units available)" at bounding box center [167, 218] width 198 height 11
type input "**********"
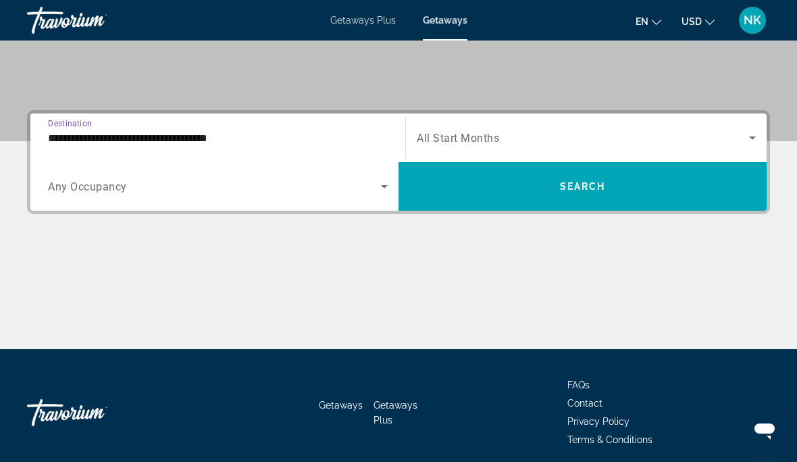
click at [358, 24] on span "Getaways Plus" at bounding box center [363, 20] width 66 height 11
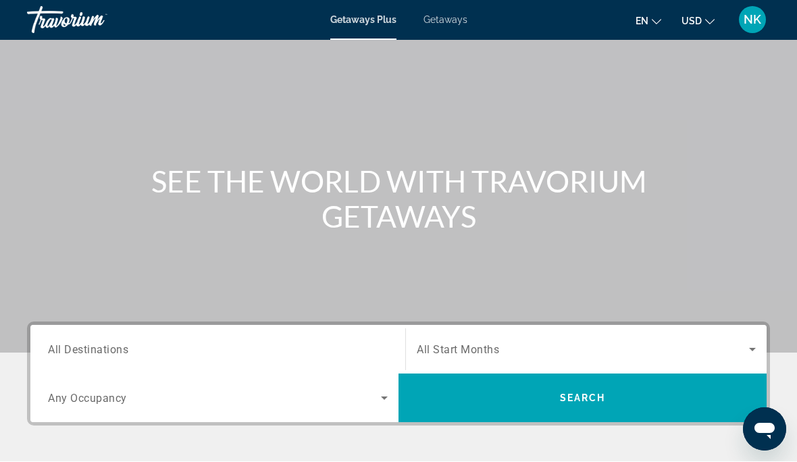
click at [105, 345] on span "All Destinations" at bounding box center [88, 349] width 80 height 13
click at [105, 345] on input "Destination All Destinations" at bounding box center [218, 350] width 340 height 16
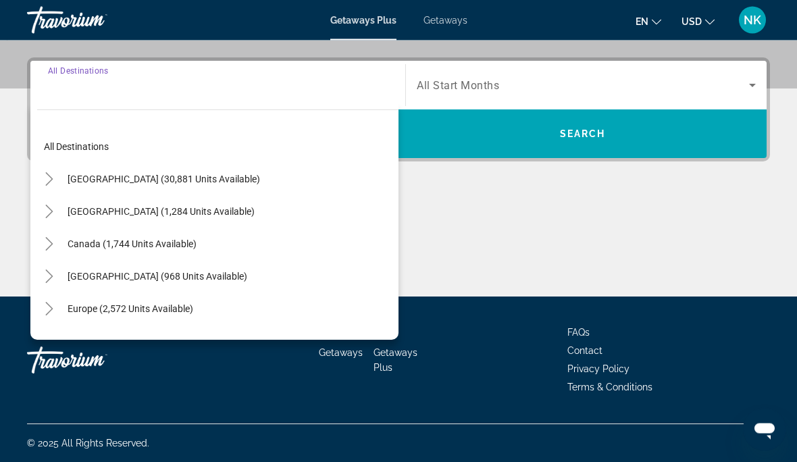
click at [184, 176] on span "[GEOGRAPHIC_DATA] (30,881 units available)" at bounding box center [164, 179] width 192 height 11
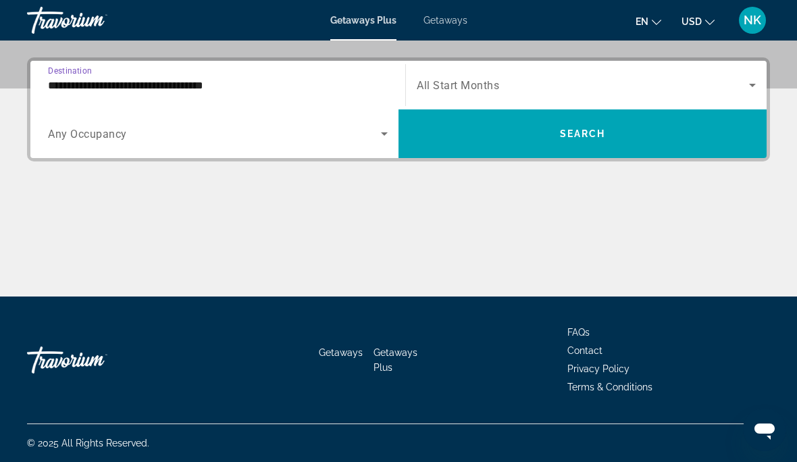
click at [164, 84] on input "**********" at bounding box center [218, 86] width 340 height 16
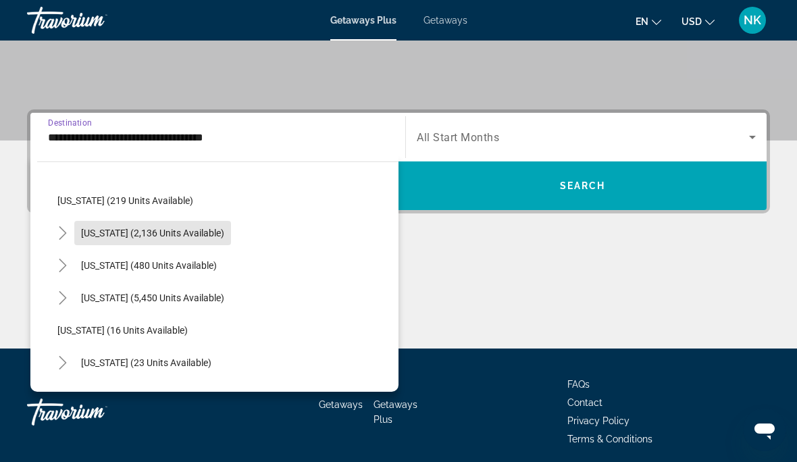
scroll to position [99, 0]
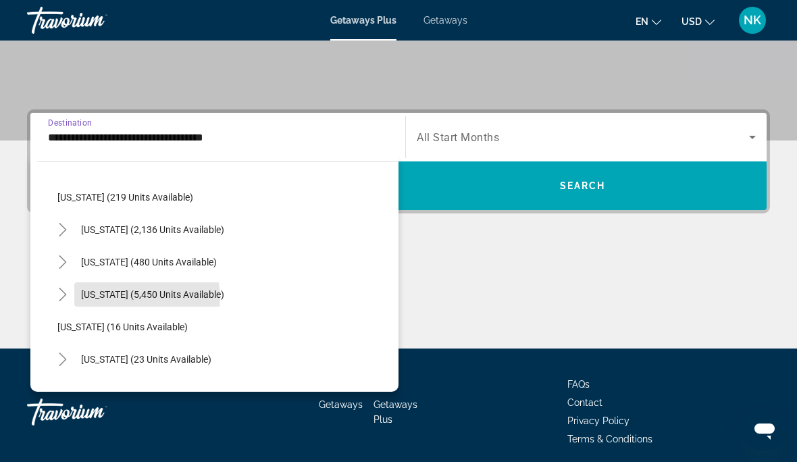
click at [147, 298] on span "Florida (5,450 units available)" at bounding box center [152, 294] width 143 height 11
type input "**********"
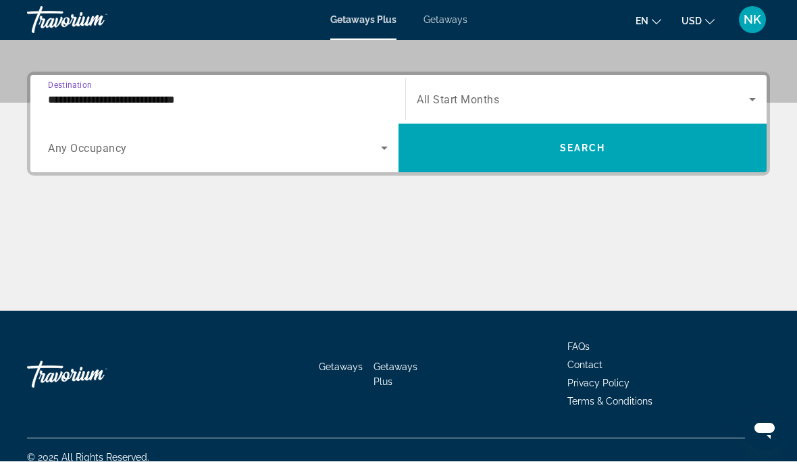
scroll to position [316, 0]
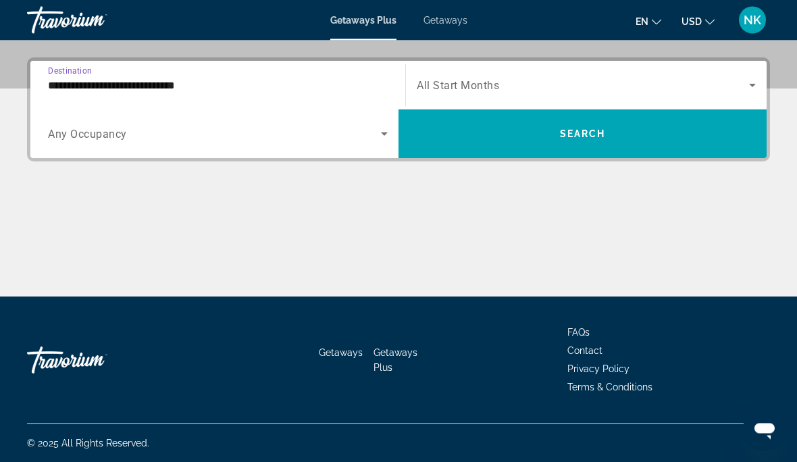
click at [480, 88] on span "All Start Months" at bounding box center [458, 86] width 82 height 13
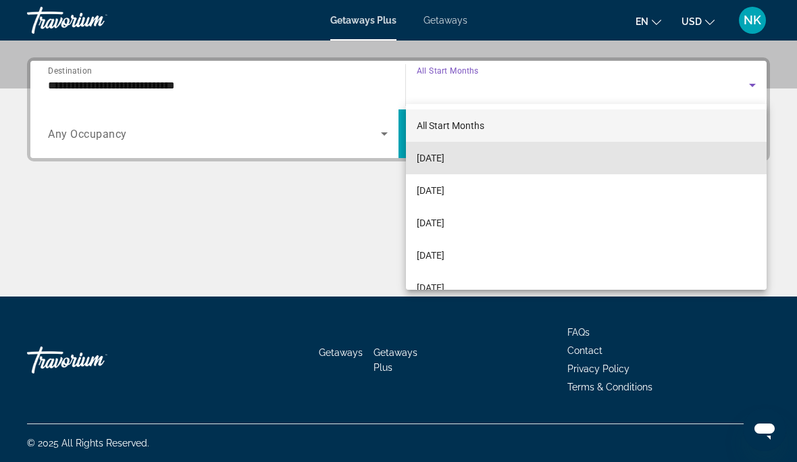
click at [444, 161] on span "[DATE]" at bounding box center [431, 158] width 28 height 16
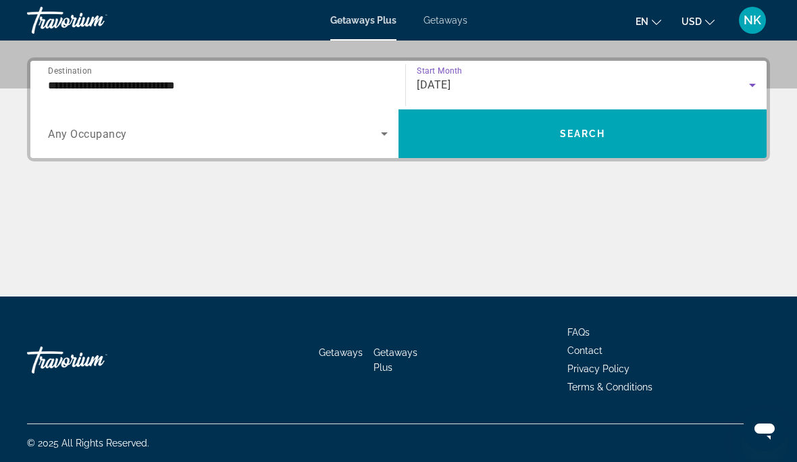
click at [373, 141] on span "Search widget" at bounding box center [214, 134] width 333 height 16
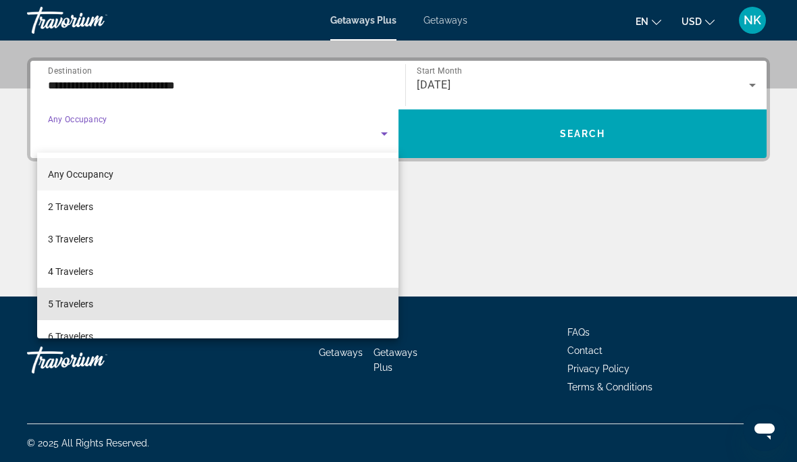
click at [83, 305] on span "5 Travelers" at bounding box center [70, 304] width 45 height 16
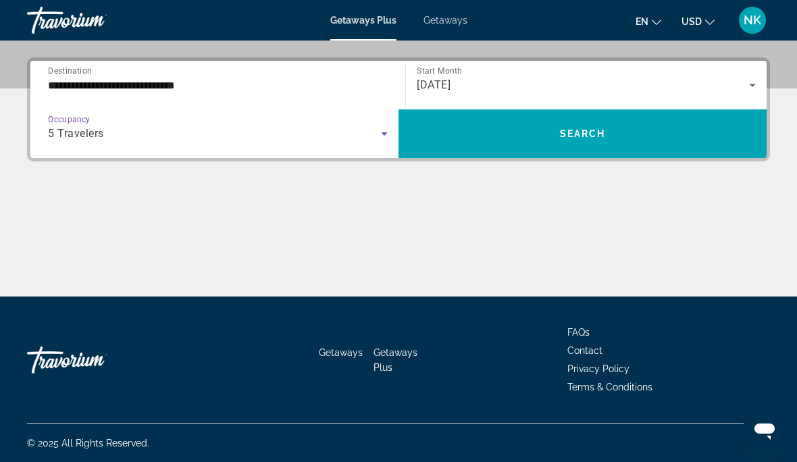
click at [80, 134] on span "5 Travelers" at bounding box center [76, 133] width 56 height 13
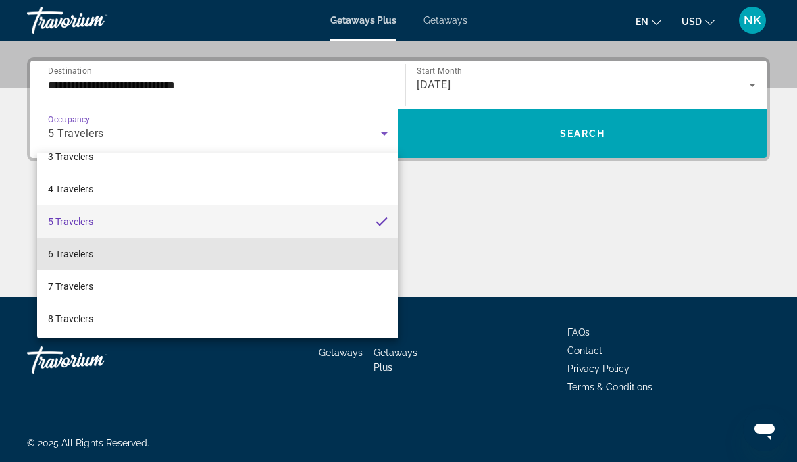
scroll to position [84, 0]
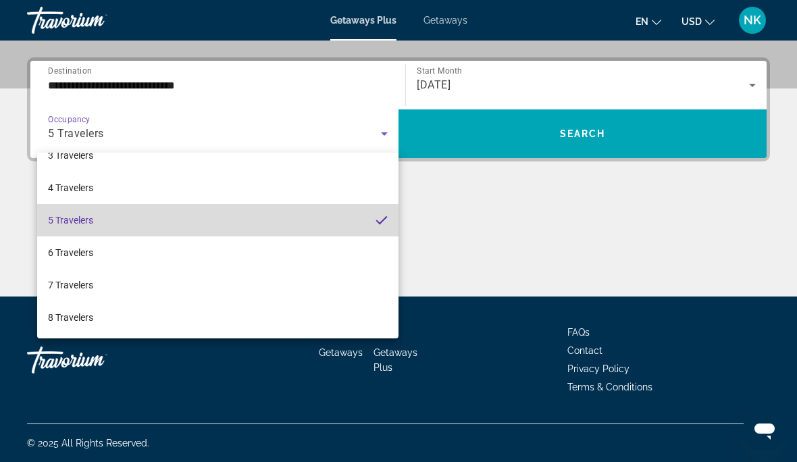
click at [110, 228] on mat-option "5 Travelers" at bounding box center [217, 220] width 361 height 32
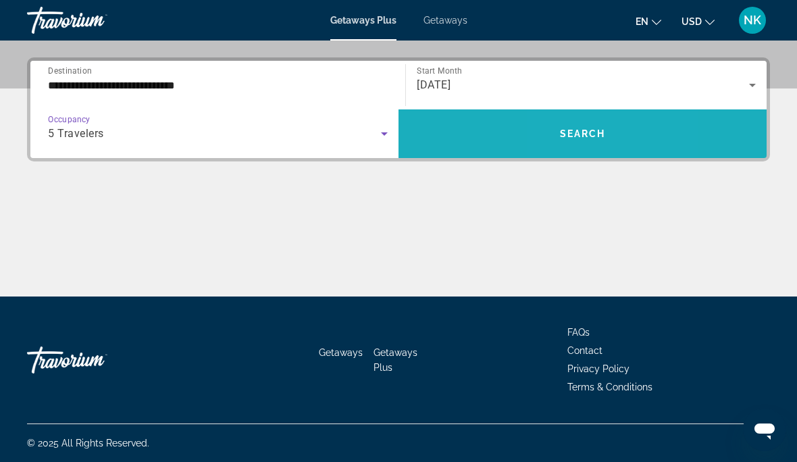
click at [562, 134] on span "Search" at bounding box center [583, 133] width 46 height 11
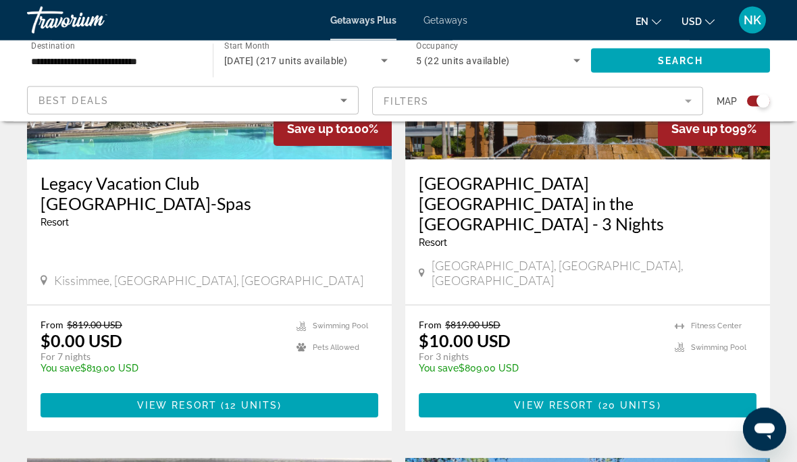
scroll to position [644, 0]
click at [577, 400] on span "View Resort" at bounding box center [554, 405] width 80 height 11
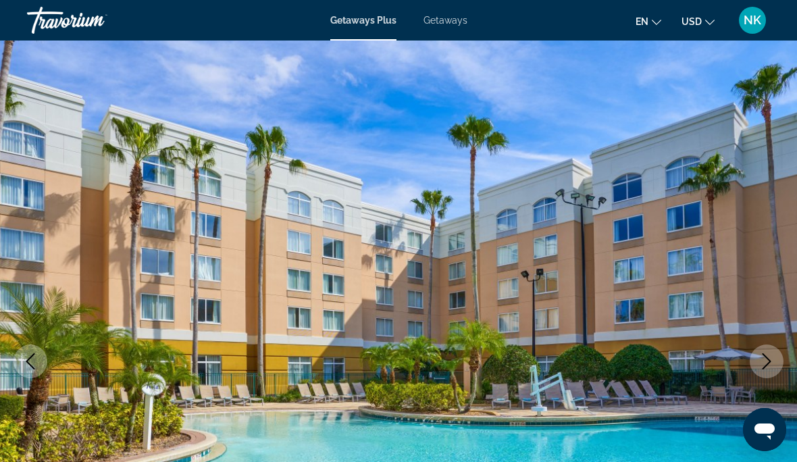
click at [766, 354] on icon "Next image" at bounding box center [766, 361] width 16 height 16
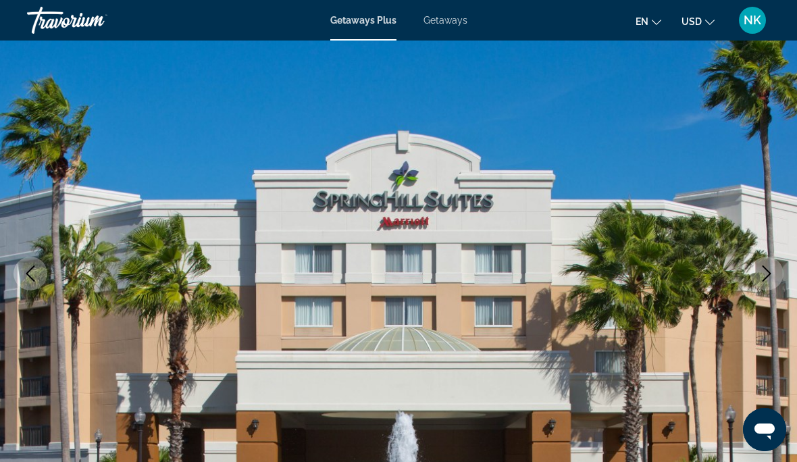
scroll to position [88, 0]
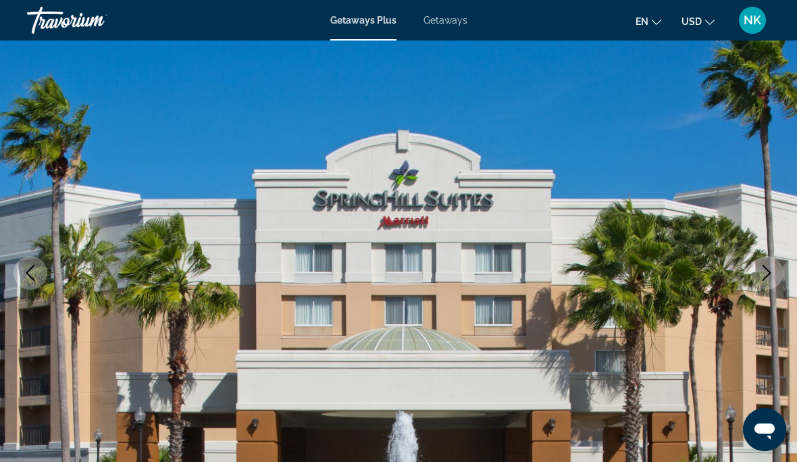
click at [764, 290] on img "Main content" at bounding box center [398, 273] width 797 height 642
click at [777, 278] on button "Next image" at bounding box center [767, 273] width 34 height 34
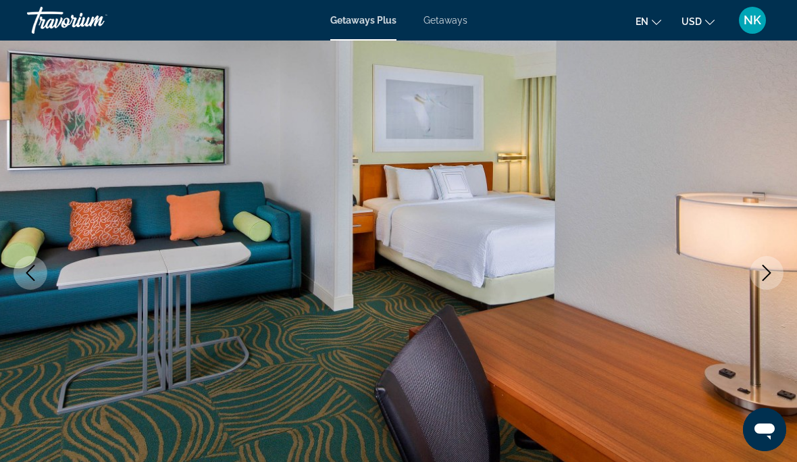
click at [773, 277] on icon "Next image" at bounding box center [766, 273] width 16 height 16
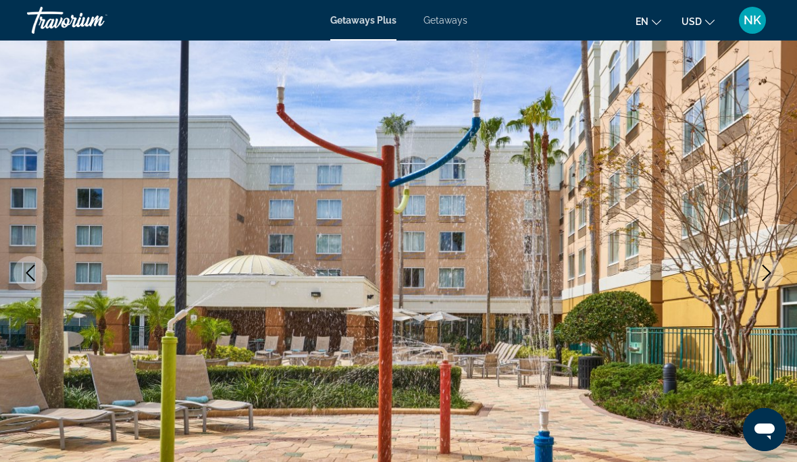
click at [765, 277] on icon "Next image" at bounding box center [766, 273] width 16 height 16
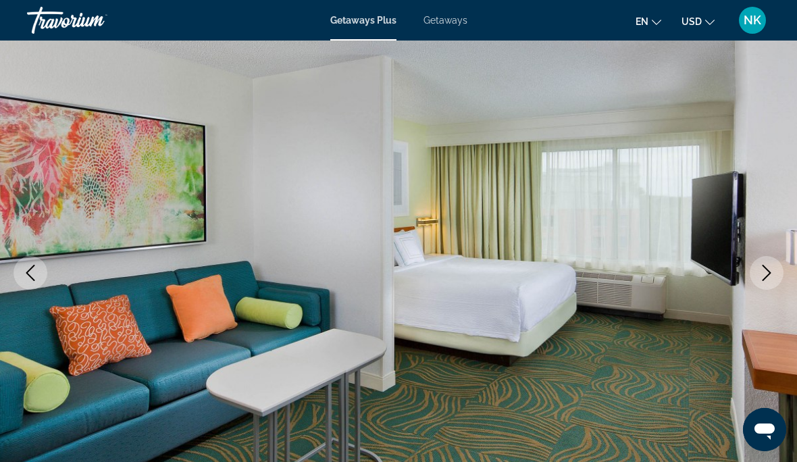
click at [765, 273] on icon "Next image" at bounding box center [766, 273] width 16 height 16
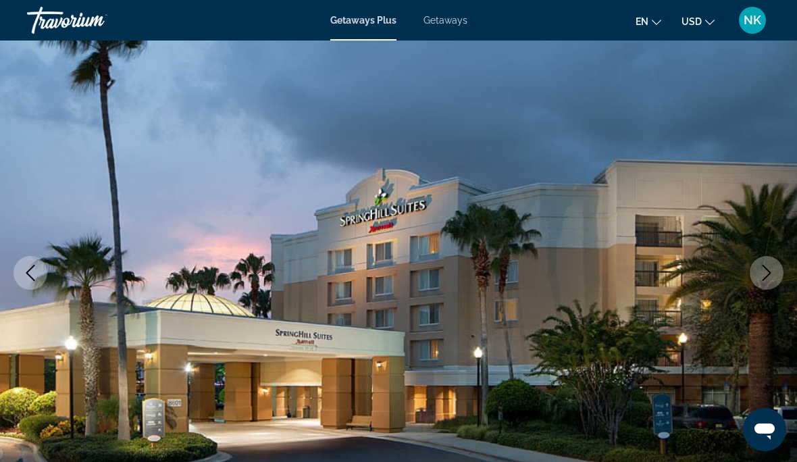
click at [766, 270] on icon "Next image" at bounding box center [766, 273] width 16 height 16
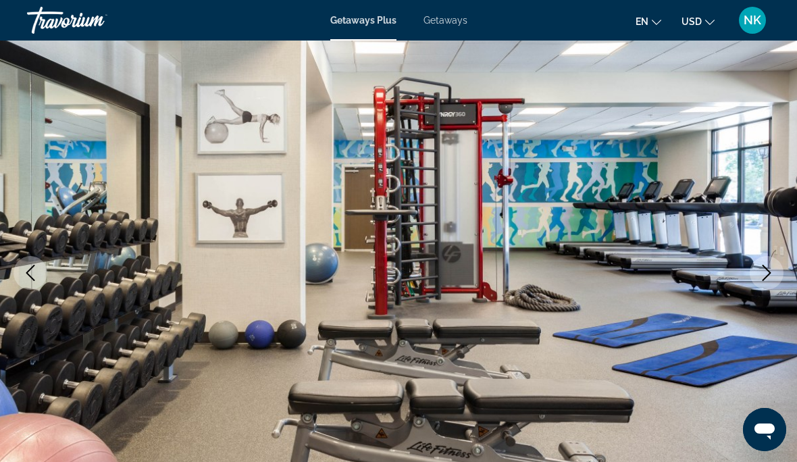
click at [768, 276] on icon "Next image" at bounding box center [766, 273] width 16 height 16
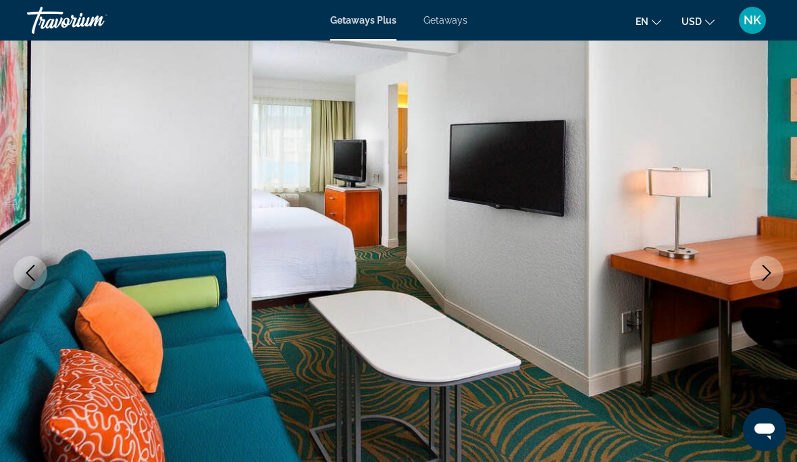
click at [771, 275] on icon "Next image" at bounding box center [766, 273] width 16 height 16
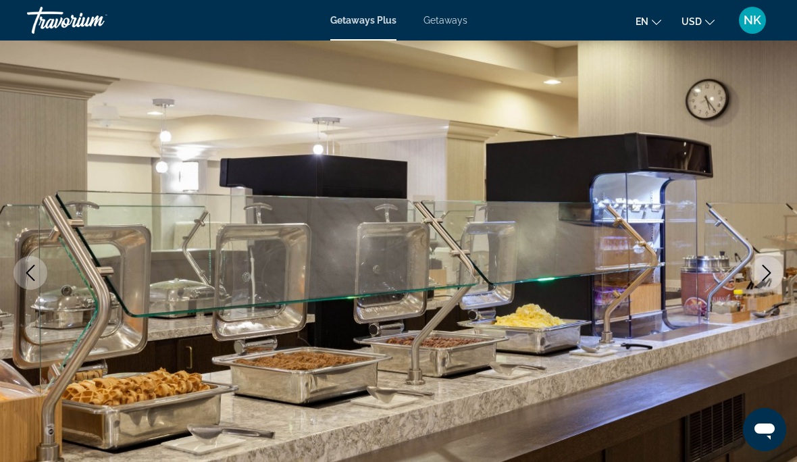
click at [764, 272] on icon "Next image" at bounding box center [766, 273] width 16 height 16
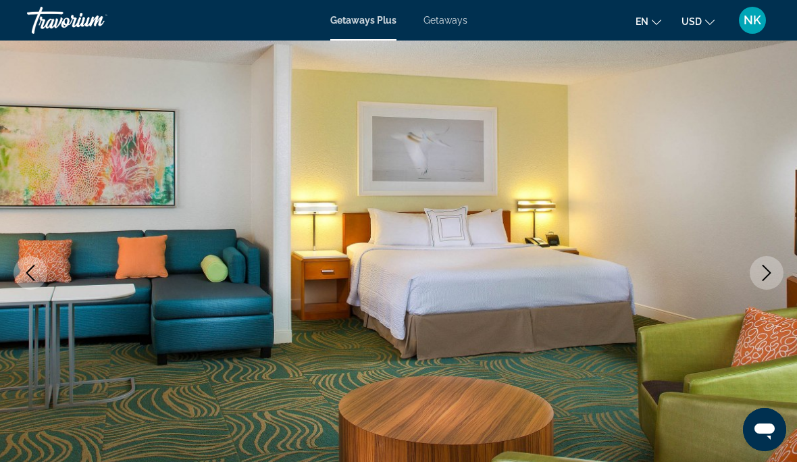
click at [771, 273] on icon "Next image" at bounding box center [766, 273] width 16 height 16
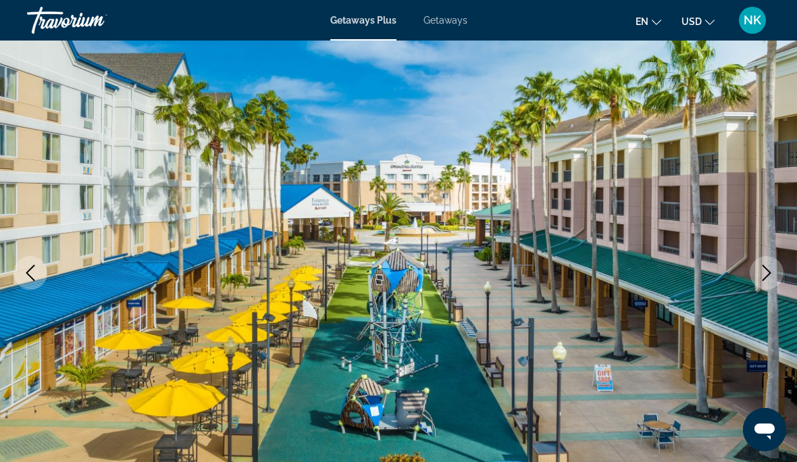
click at [764, 277] on icon "Next image" at bounding box center [766, 273] width 16 height 16
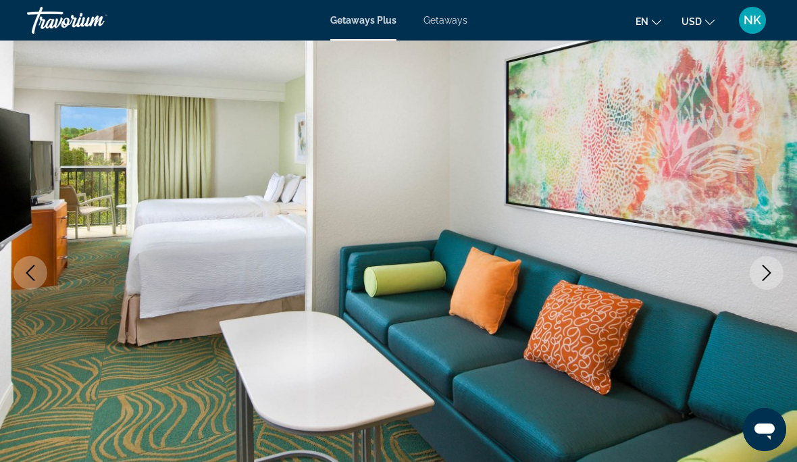
click at [770, 271] on icon "Next image" at bounding box center [766, 273] width 16 height 16
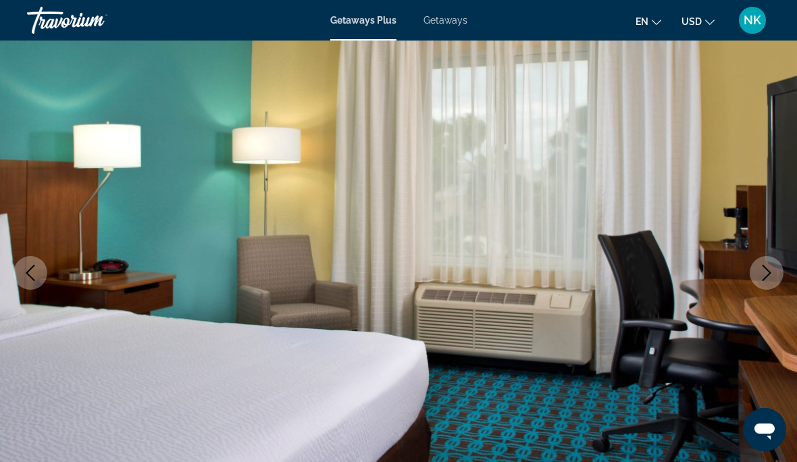
click at [767, 272] on icon "Next image" at bounding box center [766, 273] width 16 height 16
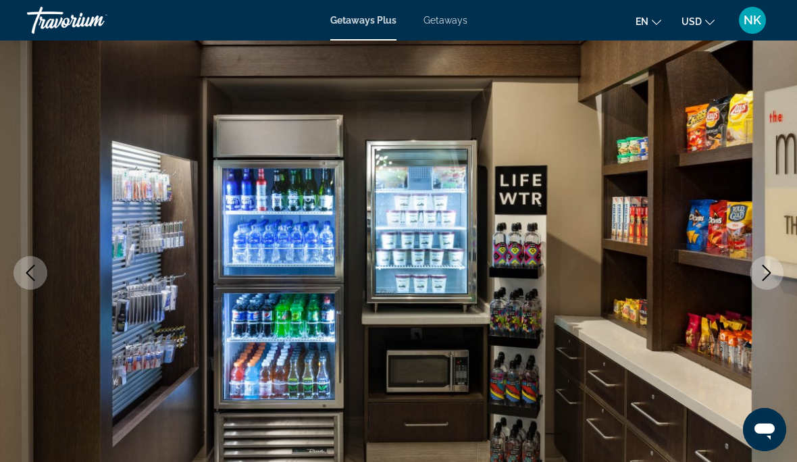
click at [768, 278] on icon "Next image" at bounding box center [766, 273] width 16 height 16
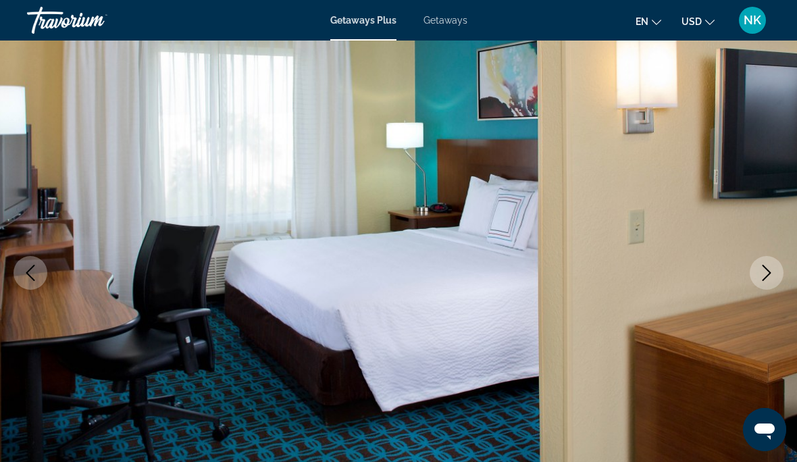
click at [766, 269] on icon "Next image" at bounding box center [766, 273] width 9 height 16
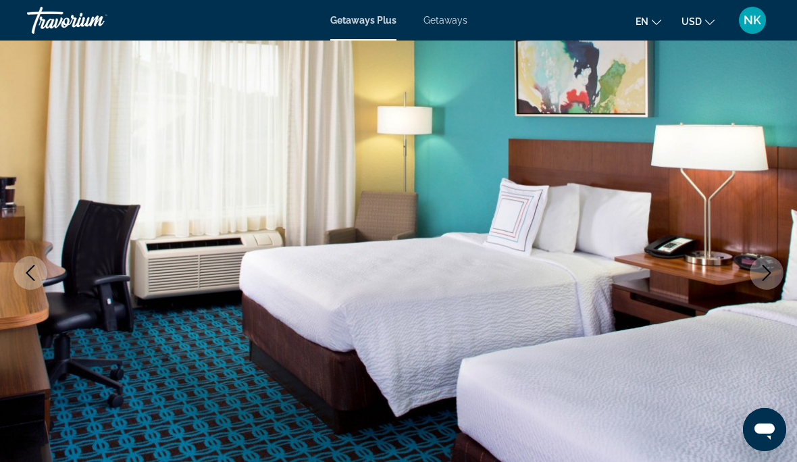
click at [768, 272] on icon "Next image" at bounding box center [766, 273] width 16 height 16
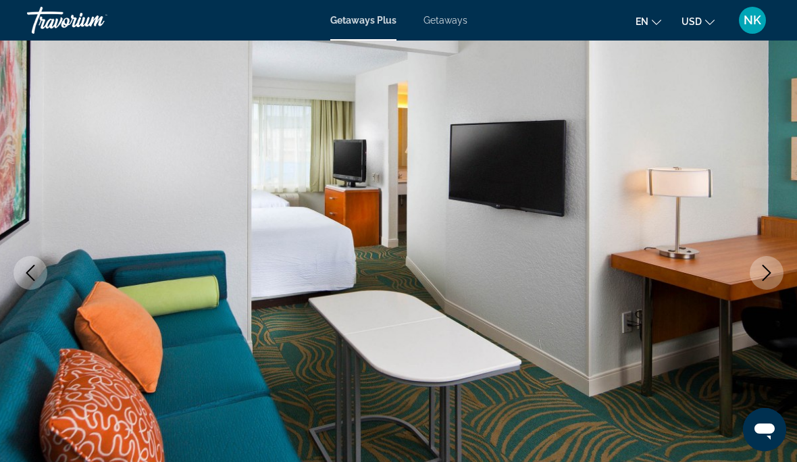
click at [776, 272] on button "Next image" at bounding box center [767, 273] width 34 height 34
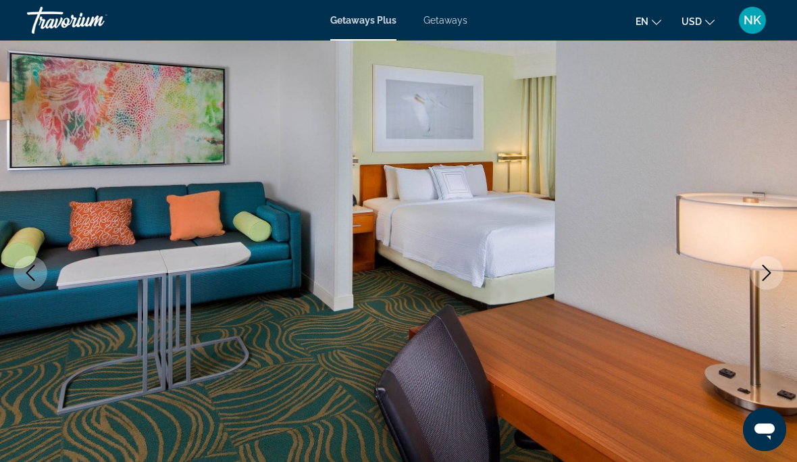
click at [768, 277] on icon "Next image" at bounding box center [766, 273] width 16 height 16
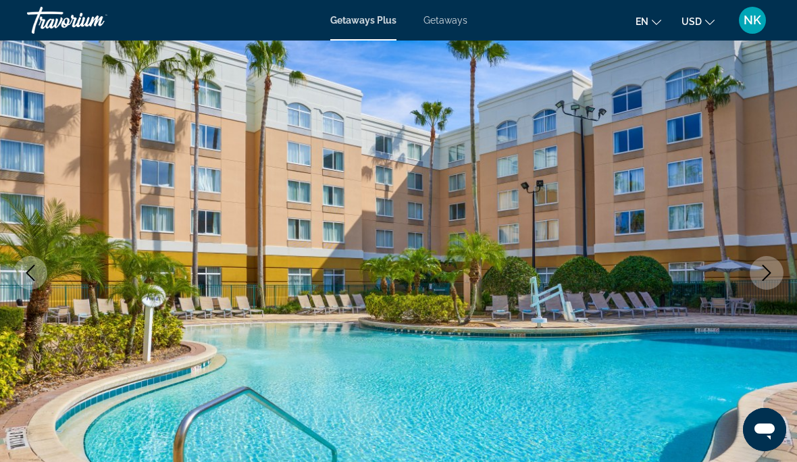
click at [770, 273] on icon "Next image" at bounding box center [766, 273] width 9 height 16
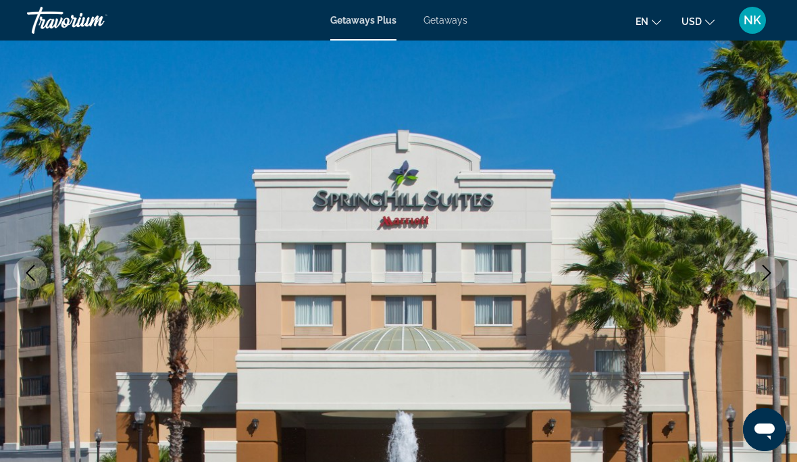
click at [778, 282] on button "Next image" at bounding box center [767, 273] width 34 height 34
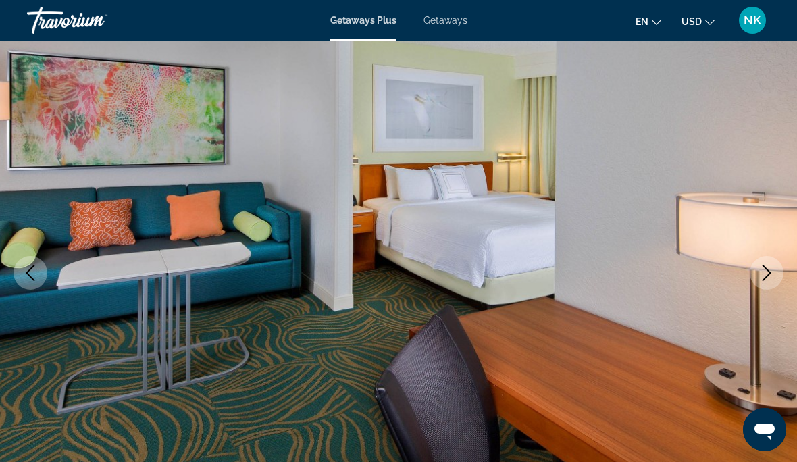
click at [763, 276] on icon "Next image" at bounding box center [766, 273] width 16 height 16
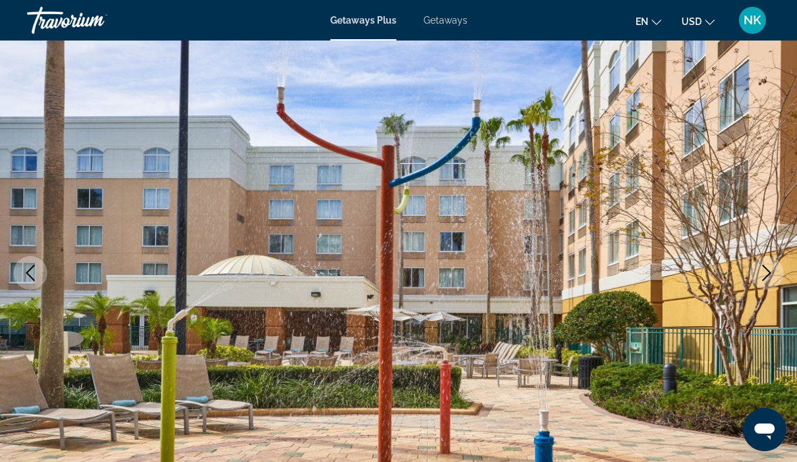
click at [775, 275] on button "Next image" at bounding box center [767, 273] width 34 height 34
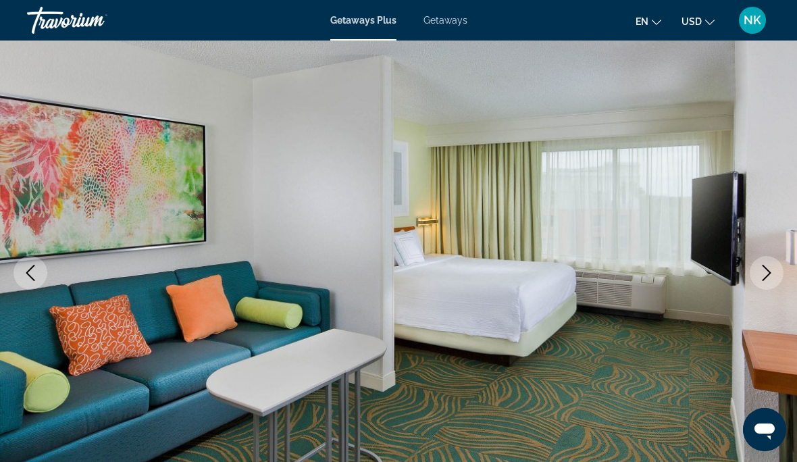
click at [768, 277] on icon "Next image" at bounding box center [766, 273] width 16 height 16
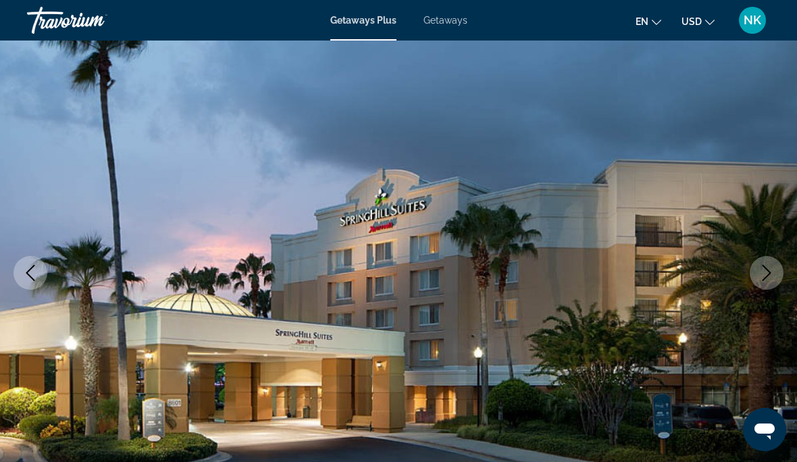
click at [766, 283] on button "Next image" at bounding box center [767, 273] width 34 height 34
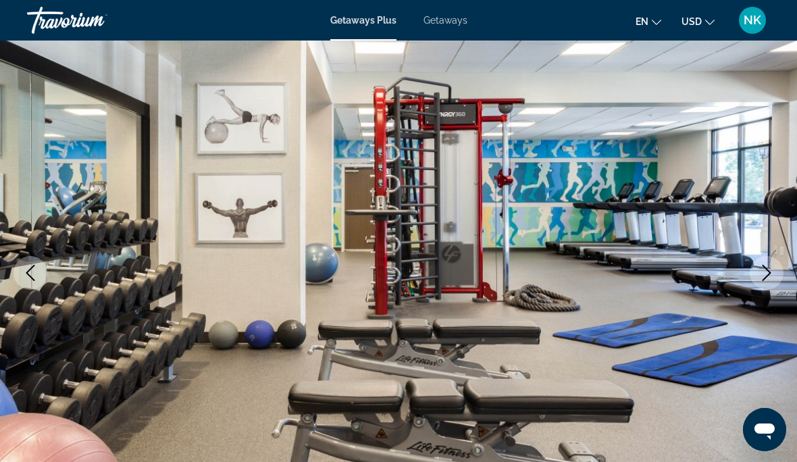
click at [762, 278] on icon "Next image" at bounding box center [766, 273] width 16 height 16
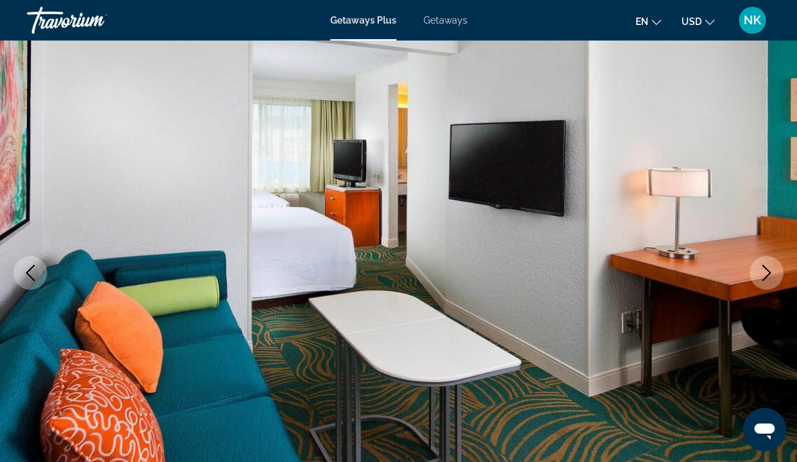
click at [768, 274] on icon "Next image" at bounding box center [766, 273] width 16 height 16
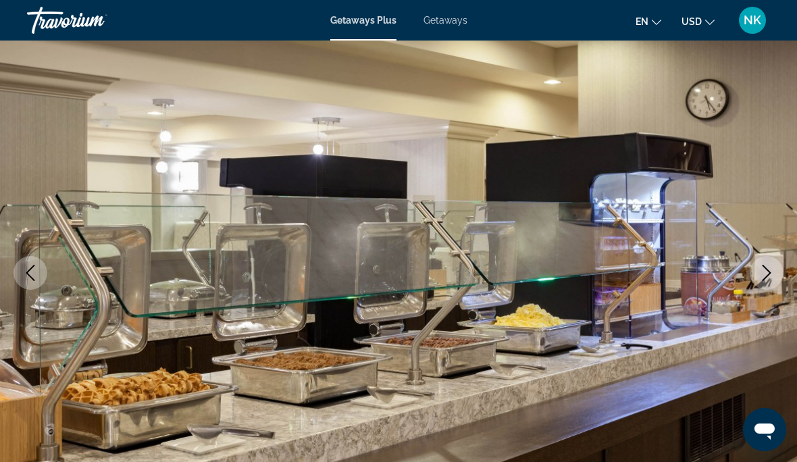
click at [768, 273] on icon "Next image" at bounding box center [766, 273] width 16 height 16
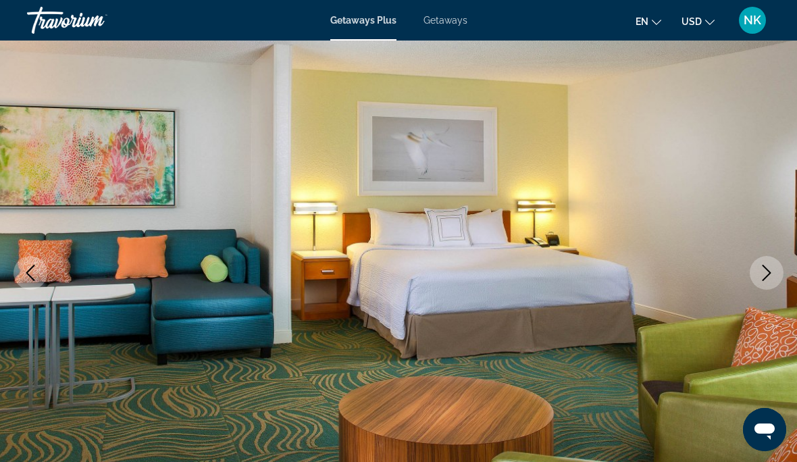
click at [771, 271] on icon "Next image" at bounding box center [766, 273] width 16 height 16
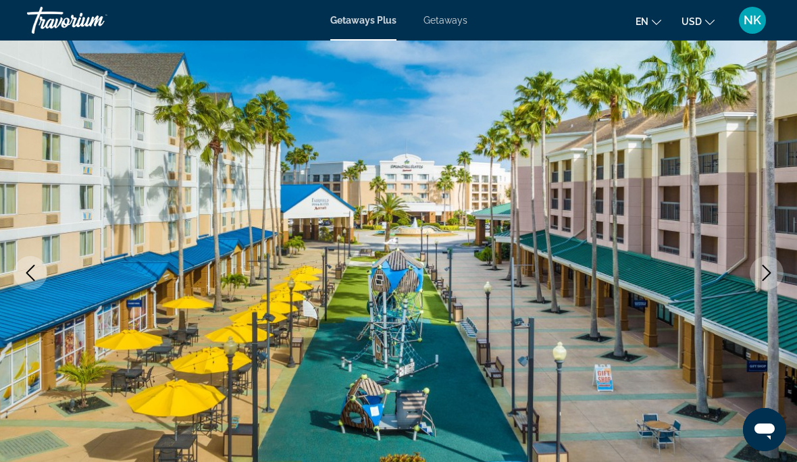
click at [766, 280] on icon "Next image" at bounding box center [766, 273] width 16 height 16
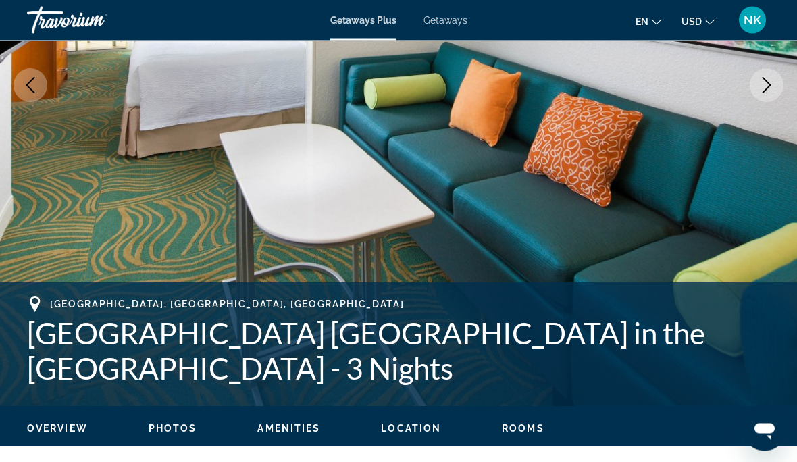
scroll to position [294, 0]
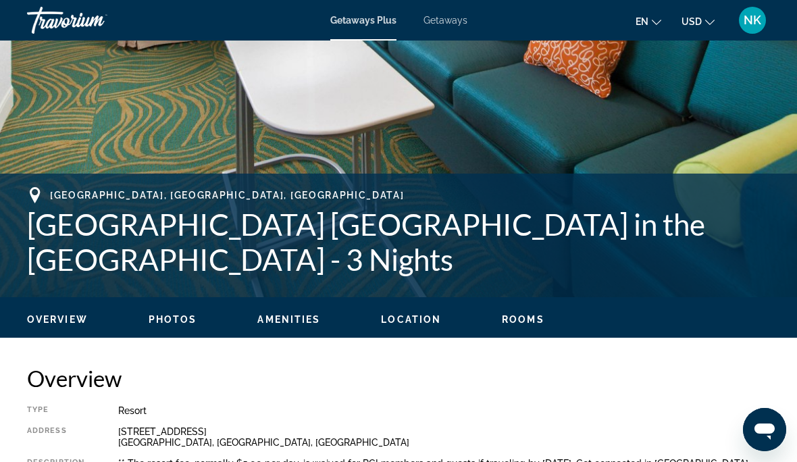
click at [523, 324] on span "Rooms" at bounding box center [523, 319] width 43 height 11
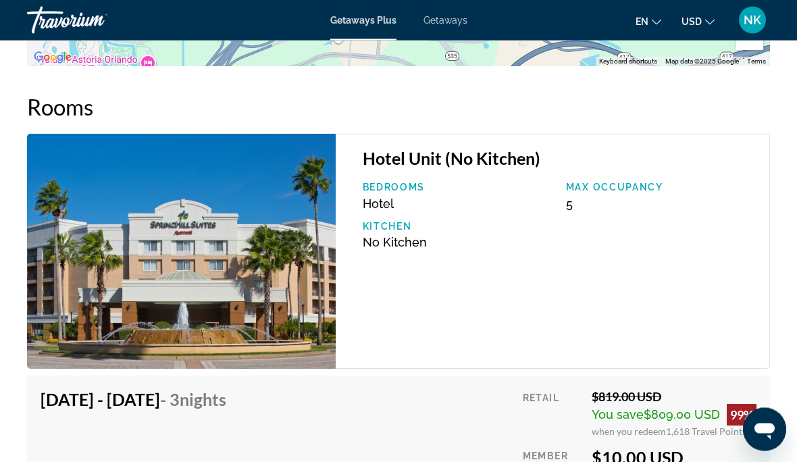
scroll to position [2104, 0]
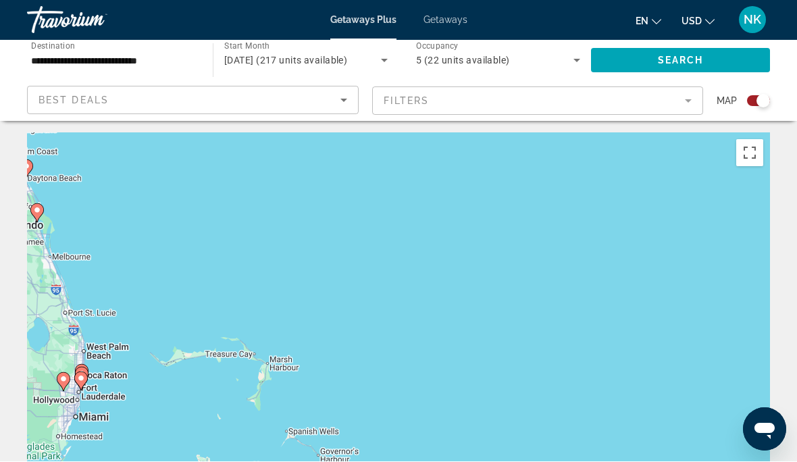
scroll to position [3, 0]
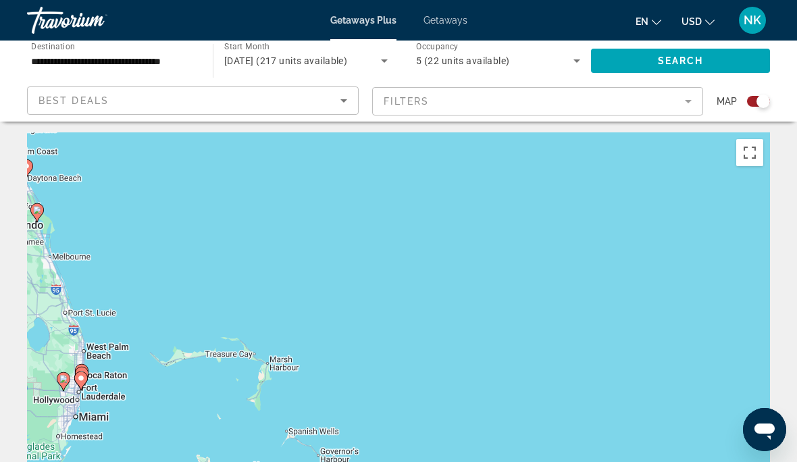
click at [42, 203] on gmp-advanced-marker "Main content" at bounding box center [37, 213] width 14 height 20
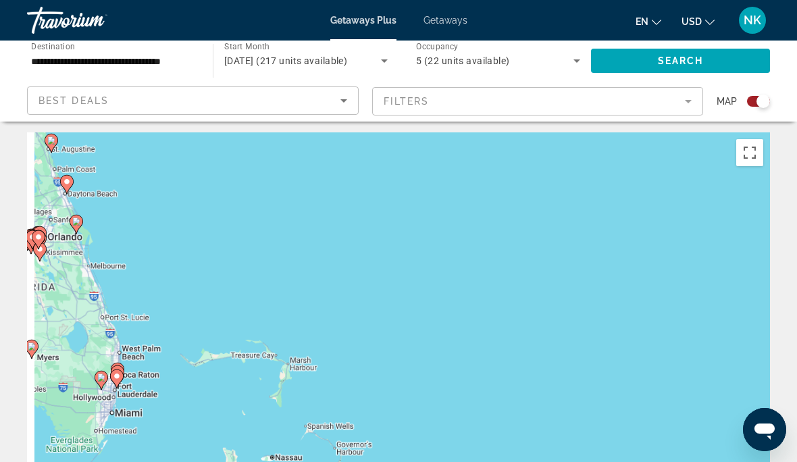
scroll to position [78, 0]
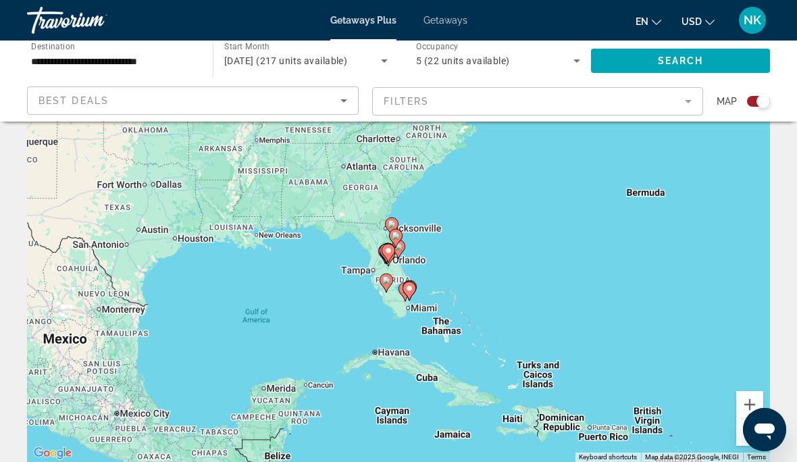
click at [392, 257] on gmp-advanced-marker "Main content" at bounding box center [389, 253] width 14 height 20
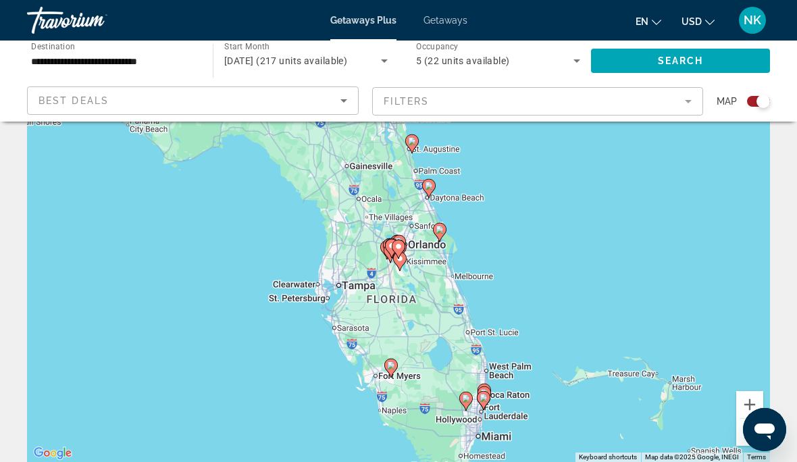
type input "**********"
click at [444, 236] on gmp-advanced-marker "Main content" at bounding box center [440, 232] width 14 height 20
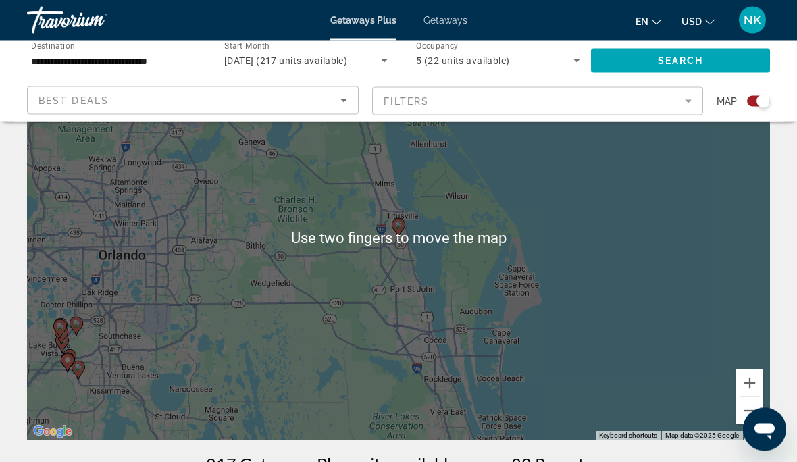
scroll to position [61, 0]
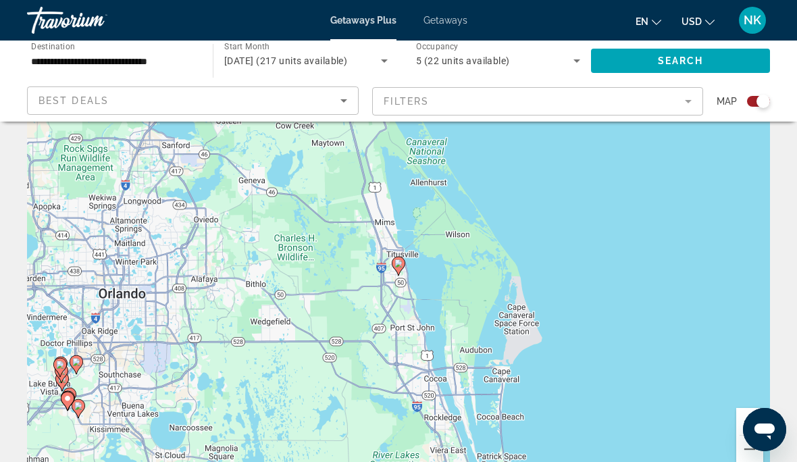
click at [402, 265] on icon "Main content" at bounding box center [398, 266] width 12 height 18
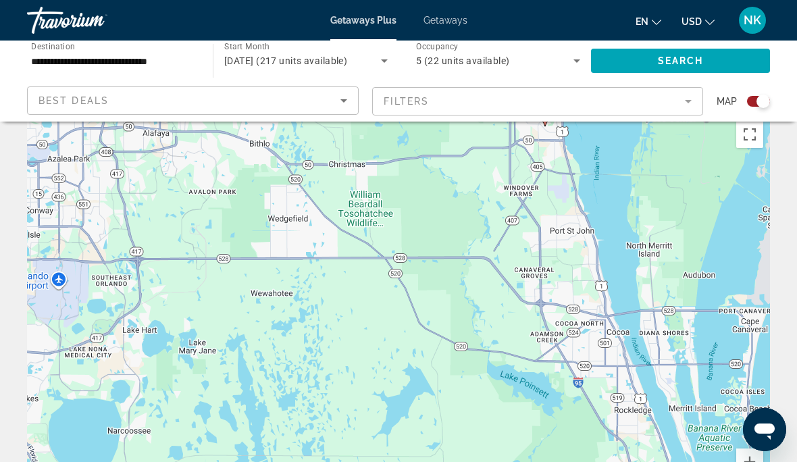
scroll to position [0, 0]
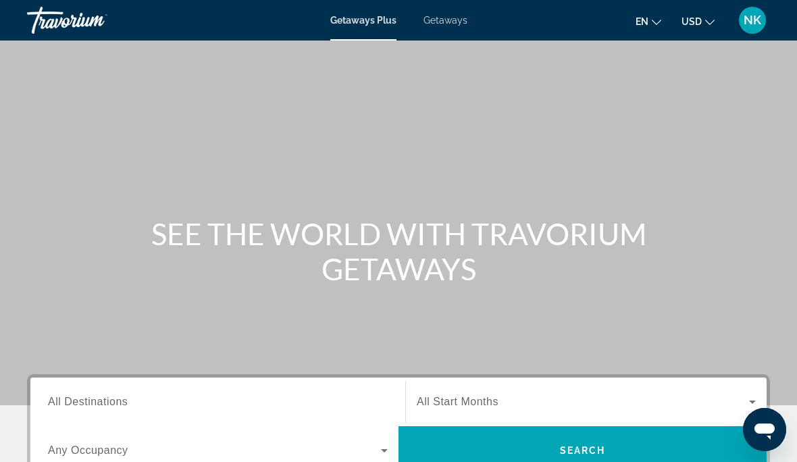
click at [116, 399] on span "All Destinations" at bounding box center [88, 401] width 80 height 11
click at [116, 399] on input "Destination All Destinations" at bounding box center [218, 402] width 340 height 16
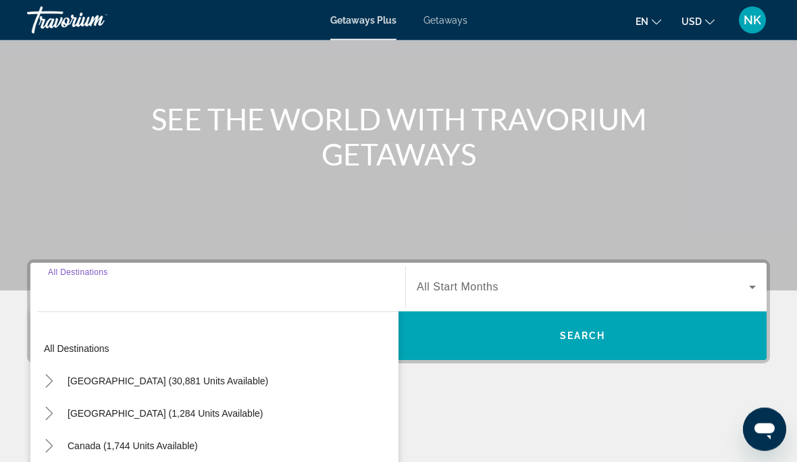
scroll to position [316, 0]
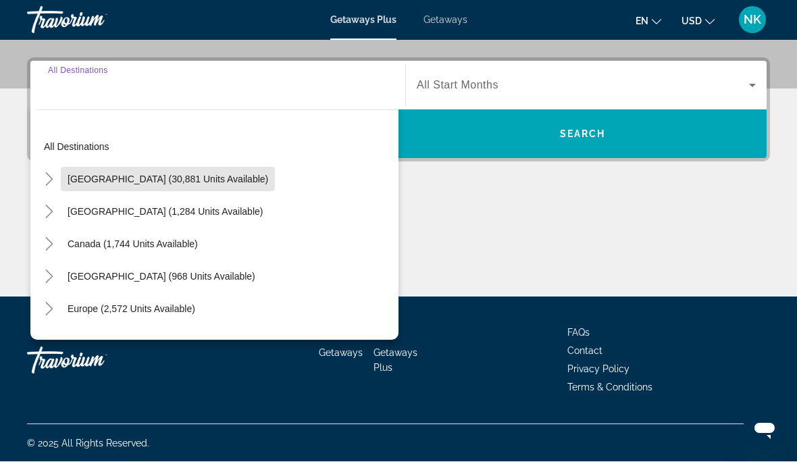
click at [176, 182] on span "[GEOGRAPHIC_DATA] (30,881 units available)" at bounding box center [168, 179] width 201 height 11
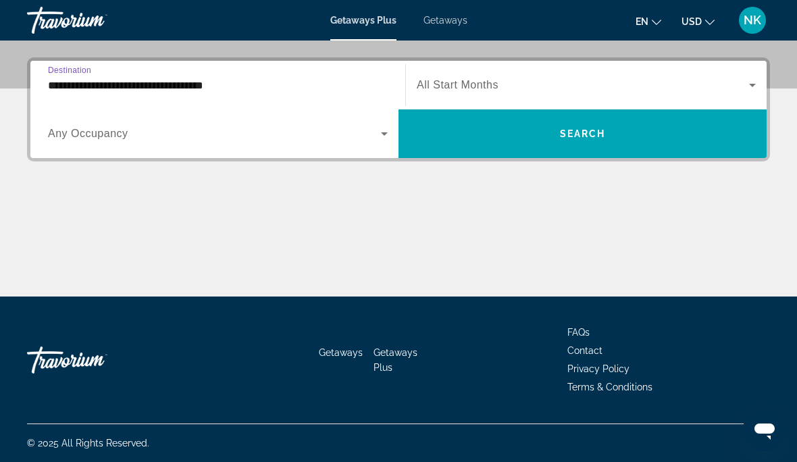
click at [115, 144] on div "Search widget" at bounding box center [218, 134] width 340 height 38
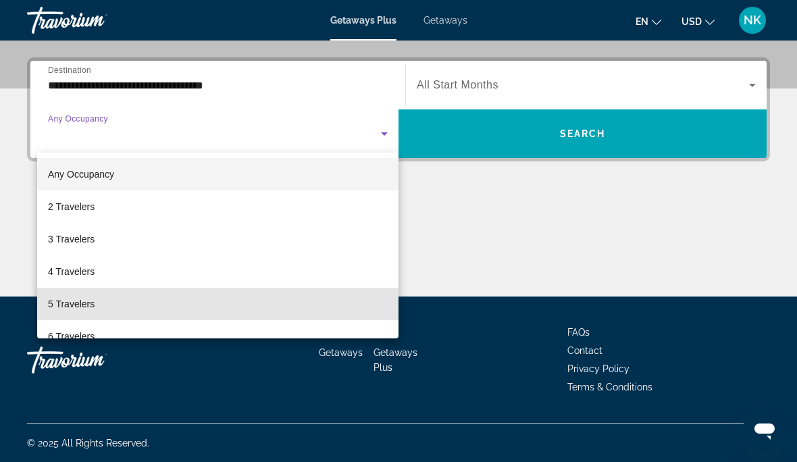
click at [78, 311] on span "5 Travelers" at bounding box center [71, 304] width 47 height 16
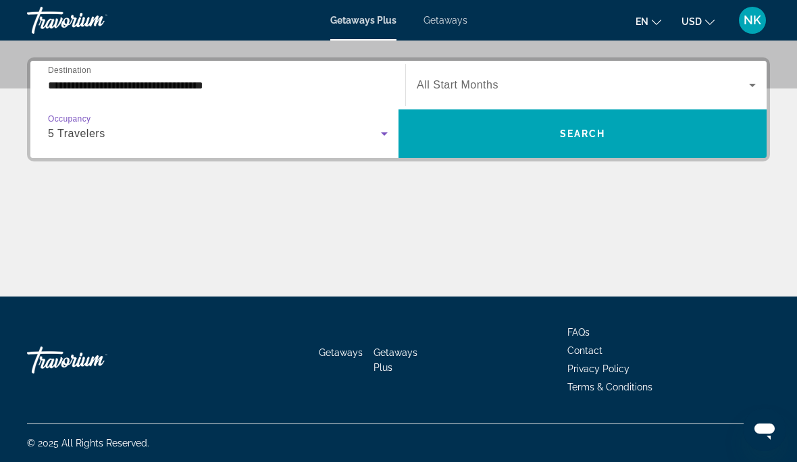
click at [174, 90] on input "**********" at bounding box center [218, 86] width 340 height 16
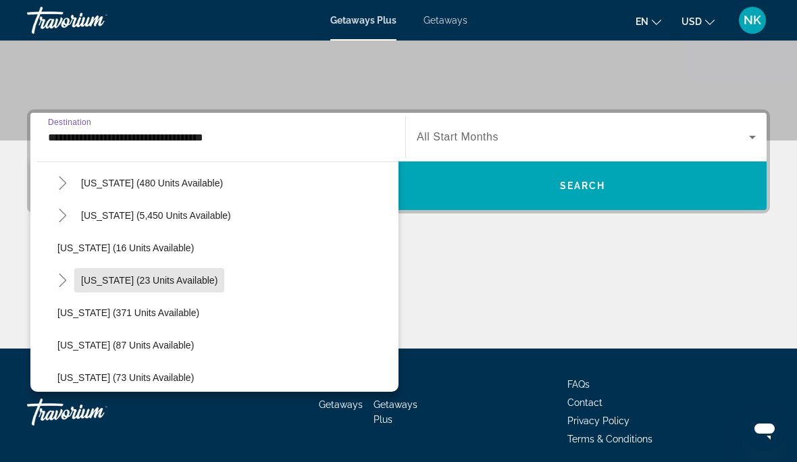
scroll to position [207, 0]
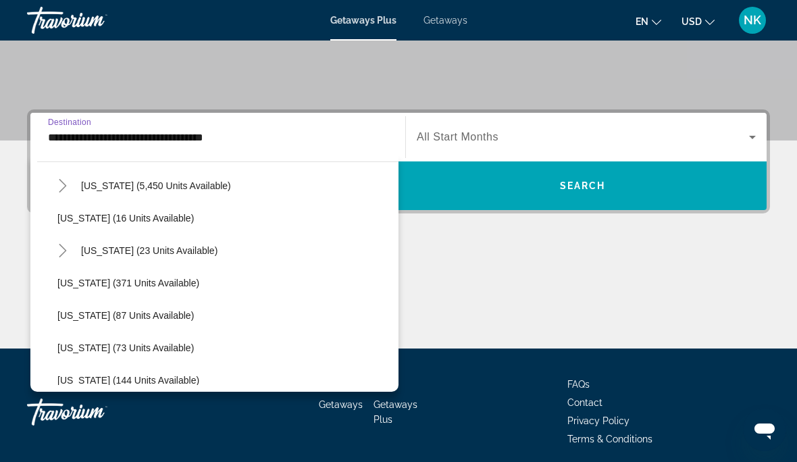
click at [146, 189] on span "Florida (5,450 units available)" at bounding box center [156, 185] width 150 height 11
type input "**********"
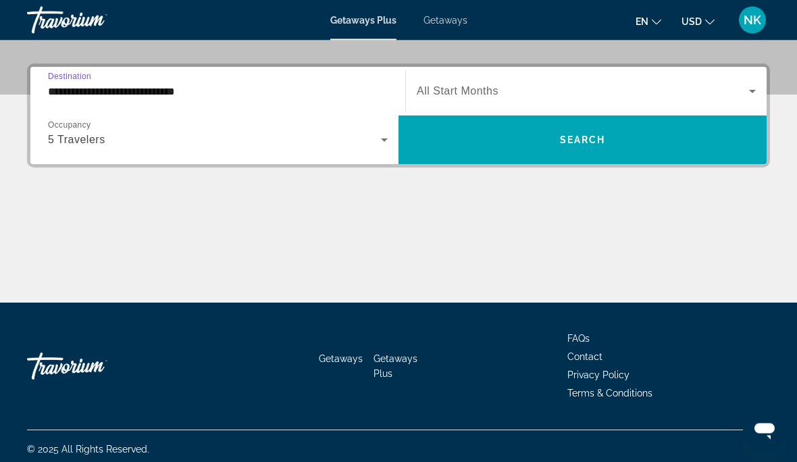
scroll to position [317, 0]
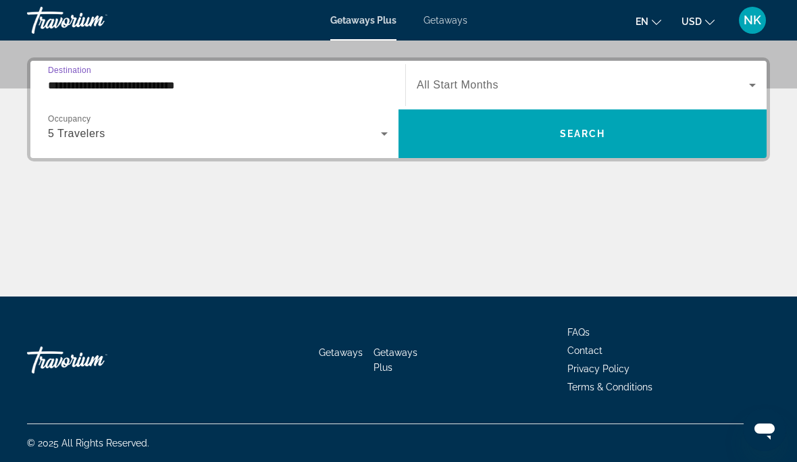
click at [471, 78] on span "Search widget" at bounding box center [583, 85] width 332 height 16
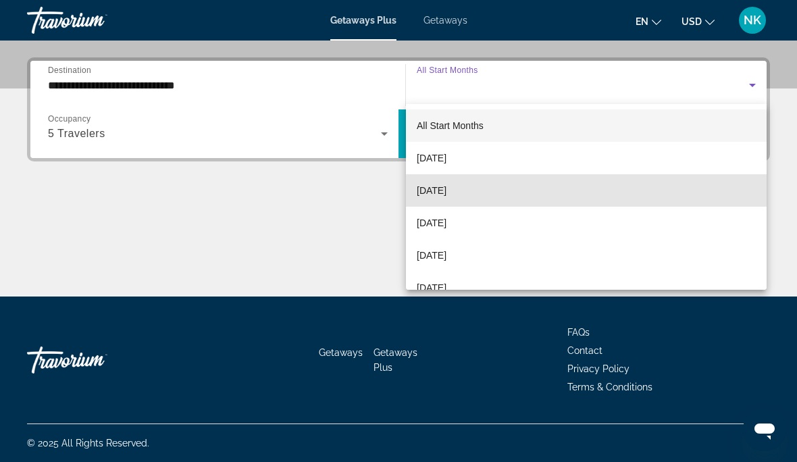
click at [446, 186] on span "[DATE]" at bounding box center [432, 190] width 30 height 16
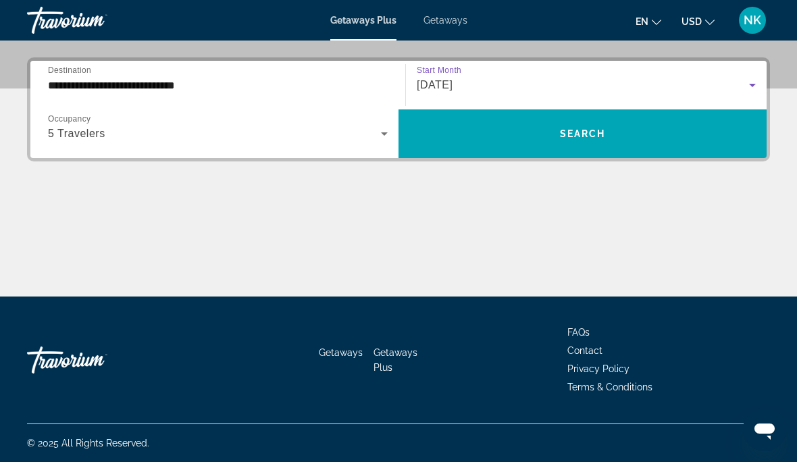
click at [589, 132] on span "Search" at bounding box center [583, 133] width 46 height 11
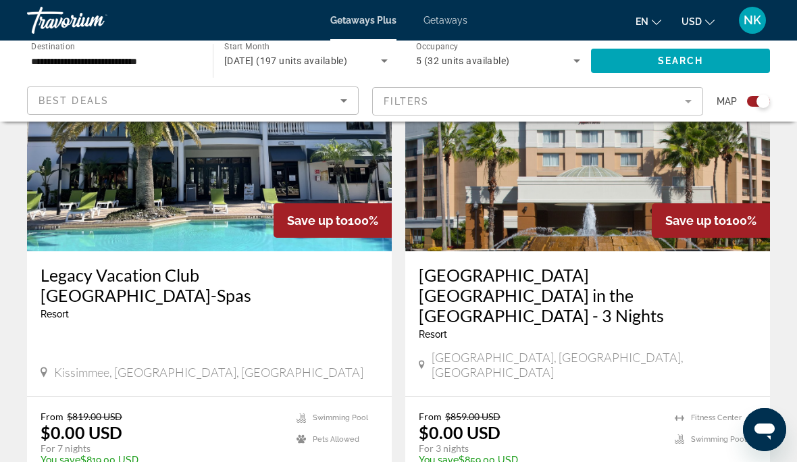
scroll to position [554, 0]
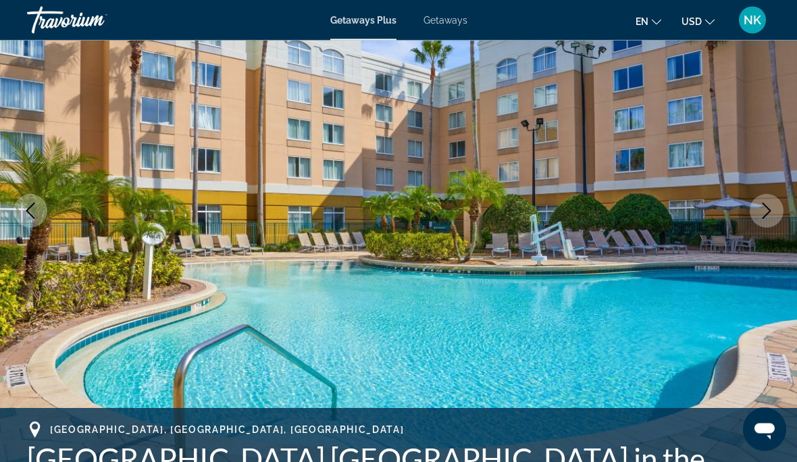
scroll to position [147, 0]
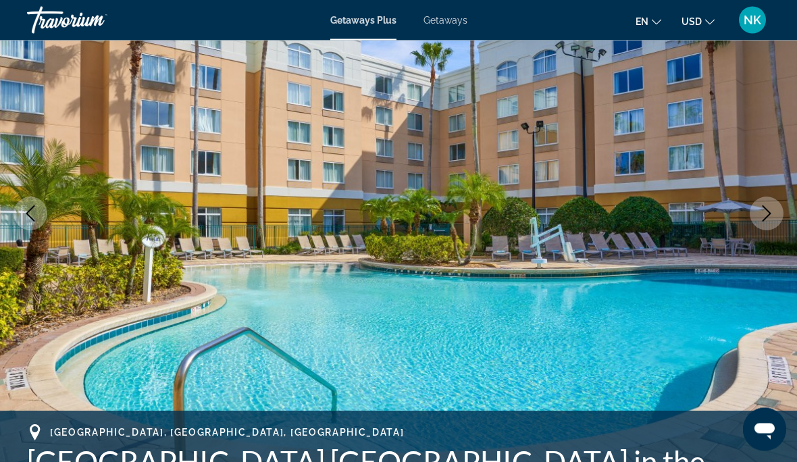
click at [775, 213] on button "Next image" at bounding box center [767, 214] width 34 height 34
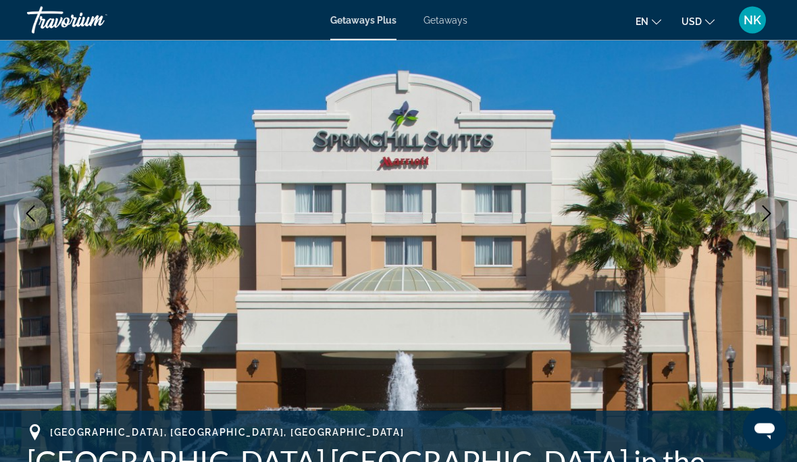
click at [760, 226] on button "Next image" at bounding box center [767, 214] width 34 height 34
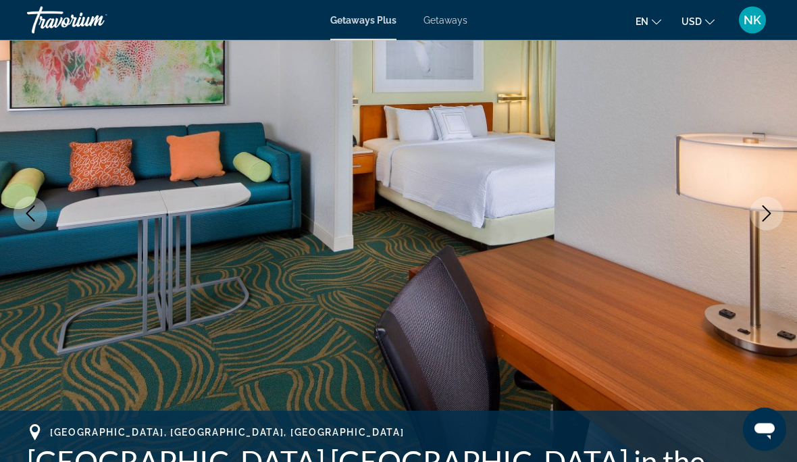
click at [768, 221] on icon "Next image" at bounding box center [766, 214] width 16 height 16
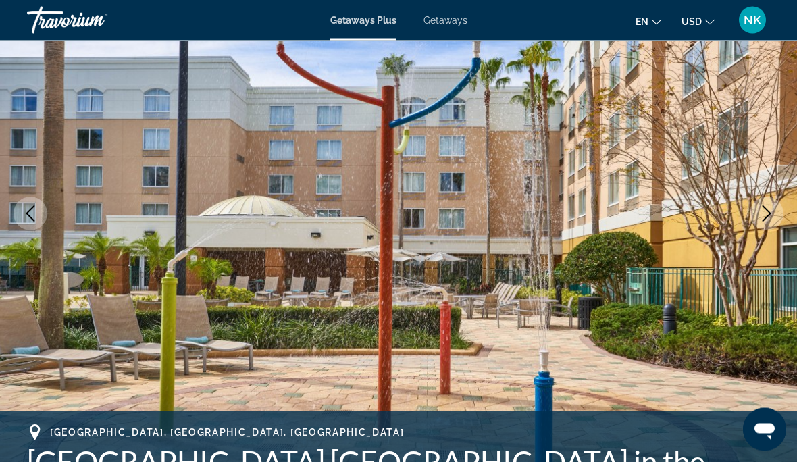
click at [766, 217] on icon "Next image" at bounding box center [766, 214] width 9 height 16
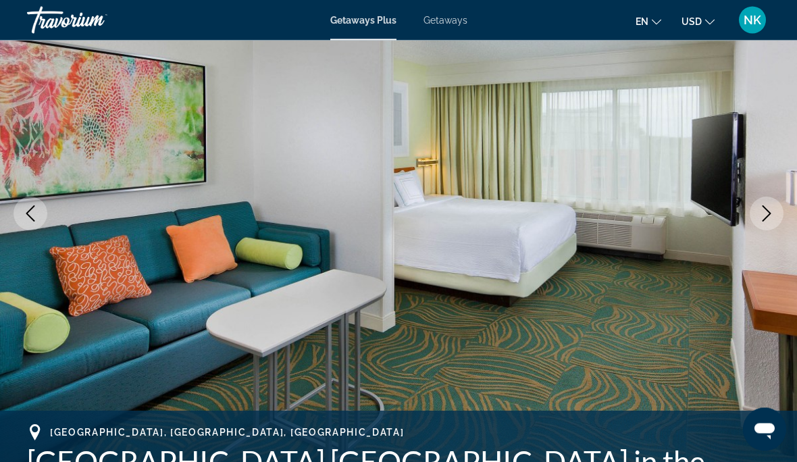
click at [771, 216] on icon "Next image" at bounding box center [766, 214] width 16 height 16
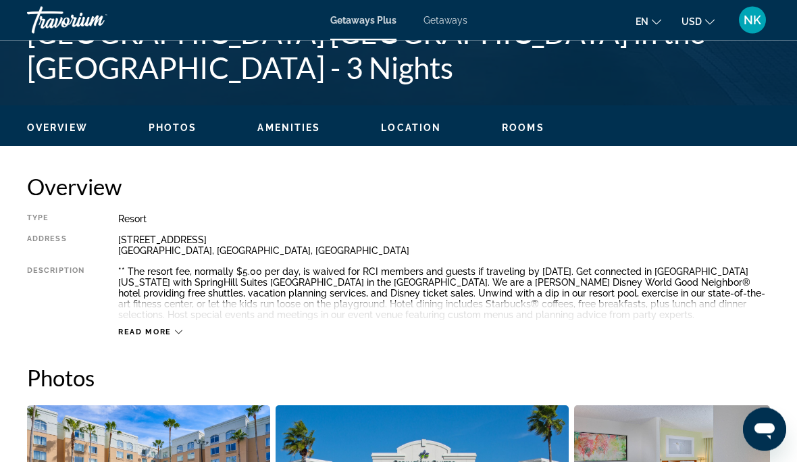
click at [511, 132] on span "Rooms" at bounding box center [523, 128] width 43 height 11
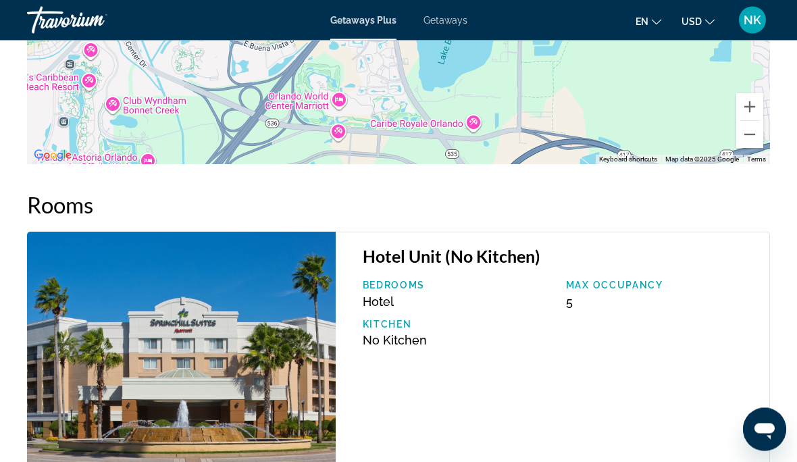
scroll to position [2116, 0]
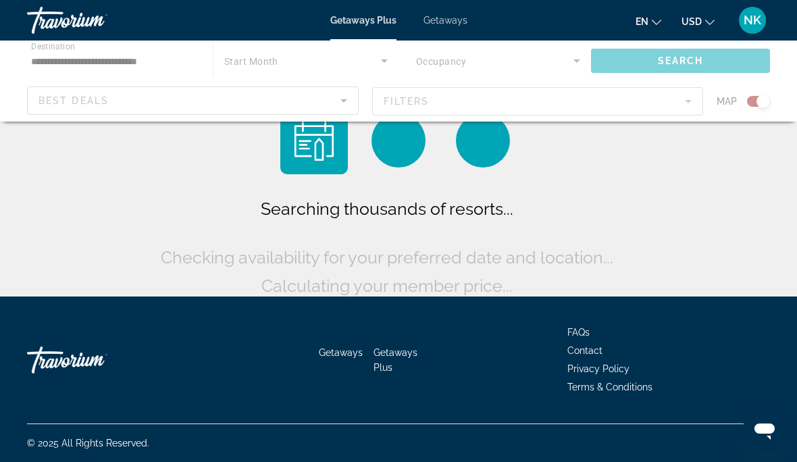
scroll to position [53, 0]
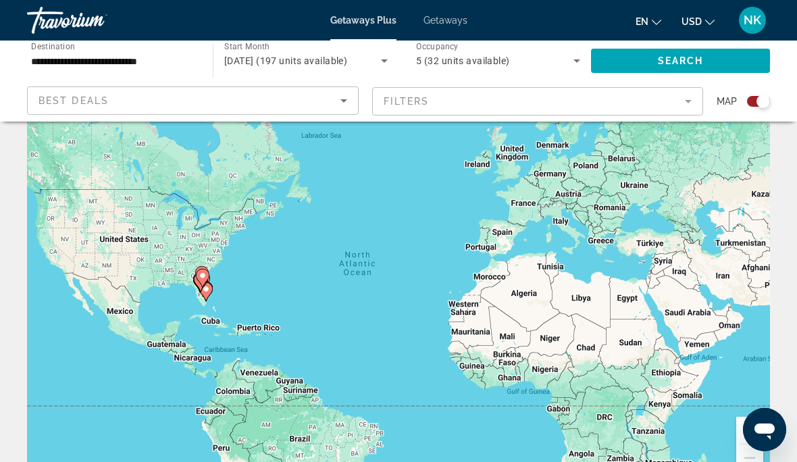
click at [446, 18] on span "Getaways" at bounding box center [445, 20] width 44 height 11
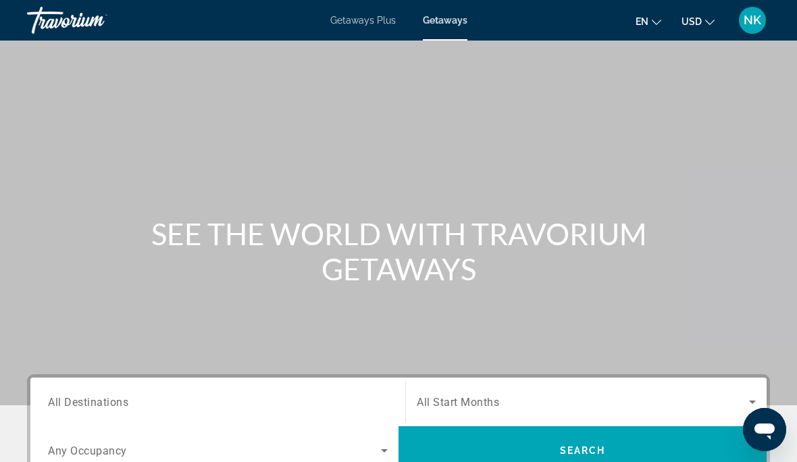
click at [115, 401] on span "All Destinations" at bounding box center [88, 401] width 80 height 13
click at [115, 401] on input "Destination All Destinations" at bounding box center [218, 402] width 340 height 16
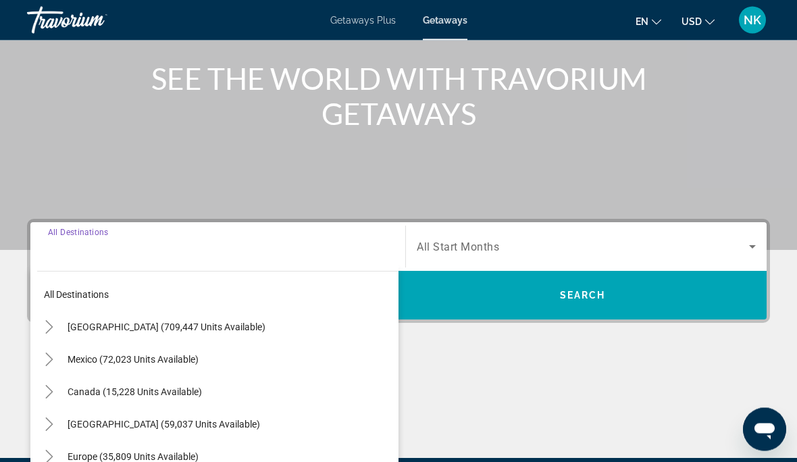
scroll to position [316, 0]
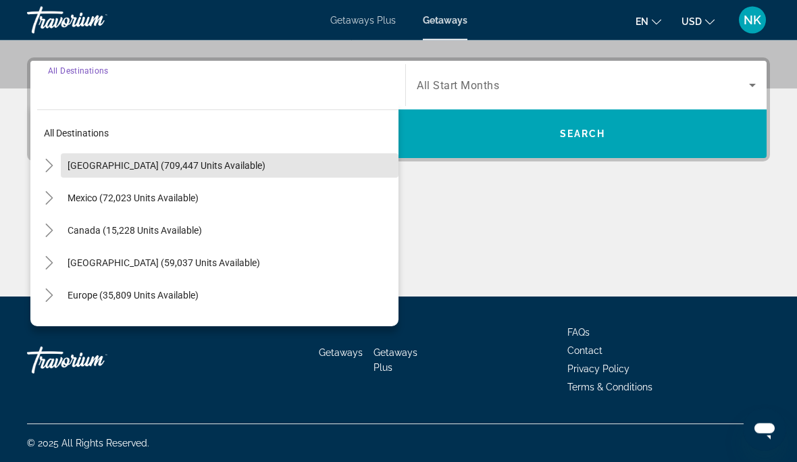
click at [194, 172] on span "Search widget" at bounding box center [230, 166] width 338 height 32
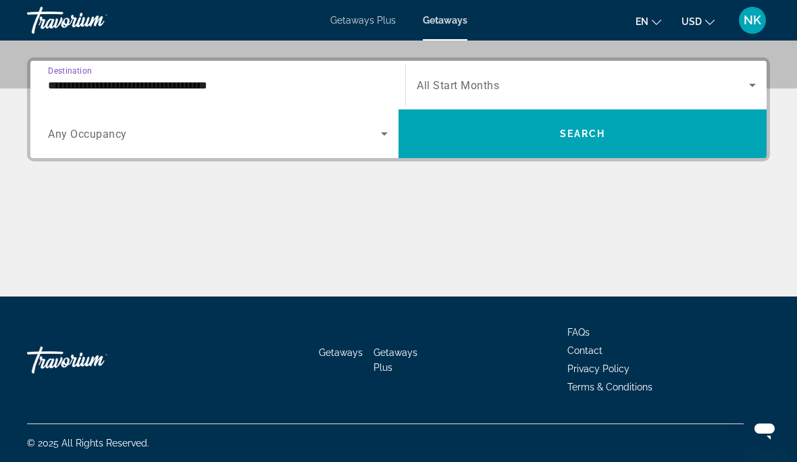
click at [158, 91] on input "**********" at bounding box center [218, 86] width 340 height 16
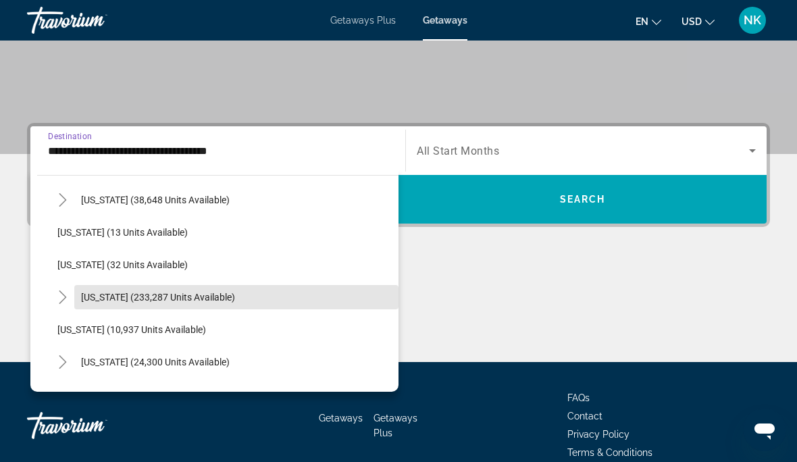
scroll to position [162, 0]
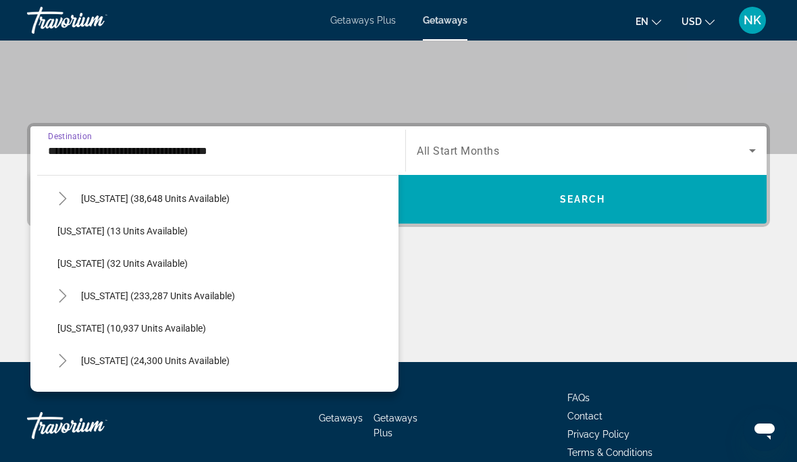
click at [134, 303] on span "Search widget" at bounding box center [236, 296] width 324 height 32
type input "**********"
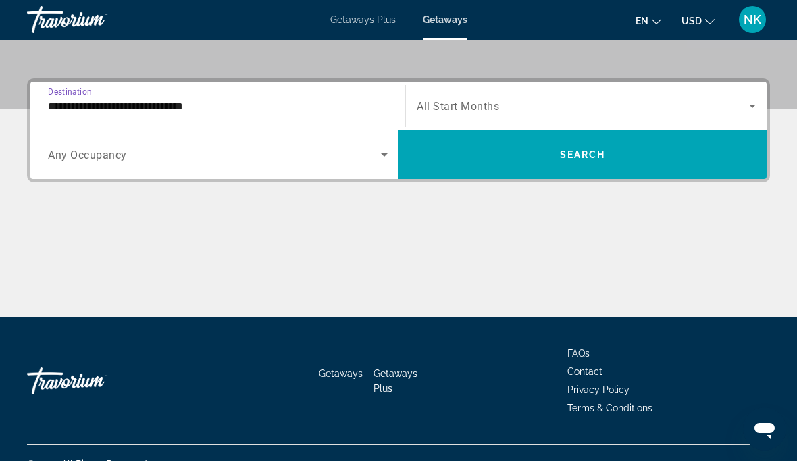
scroll to position [317, 0]
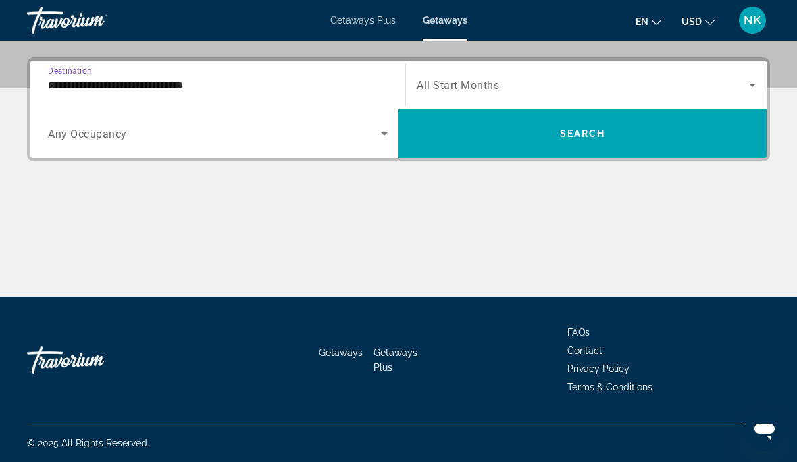
click at [481, 78] on span "Search widget" at bounding box center [583, 85] width 332 height 16
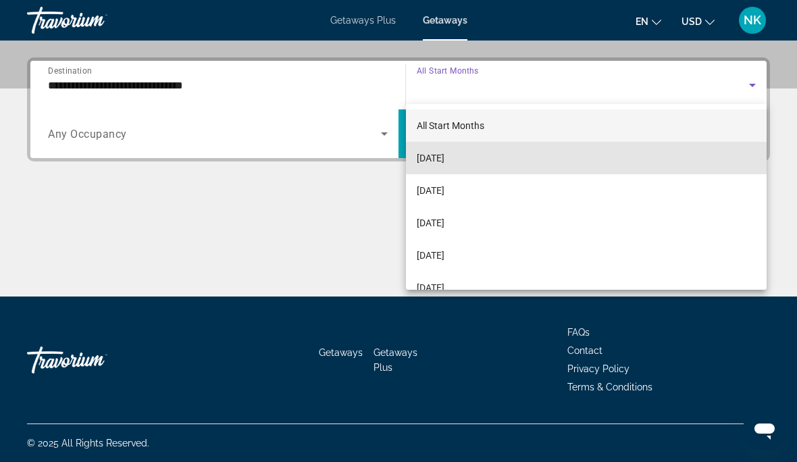
click at [498, 167] on mat-option "[DATE]" at bounding box center [586, 158] width 361 height 32
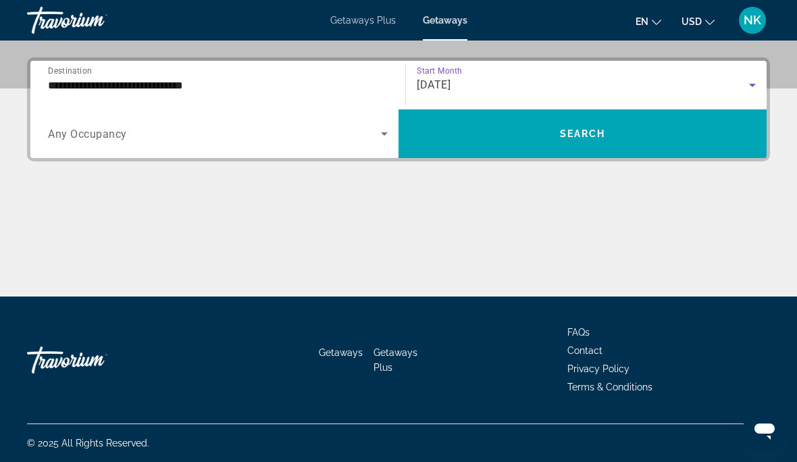
click at [121, 140] on span "Search widget" at bounding box center [214, 134] width 333 height 16
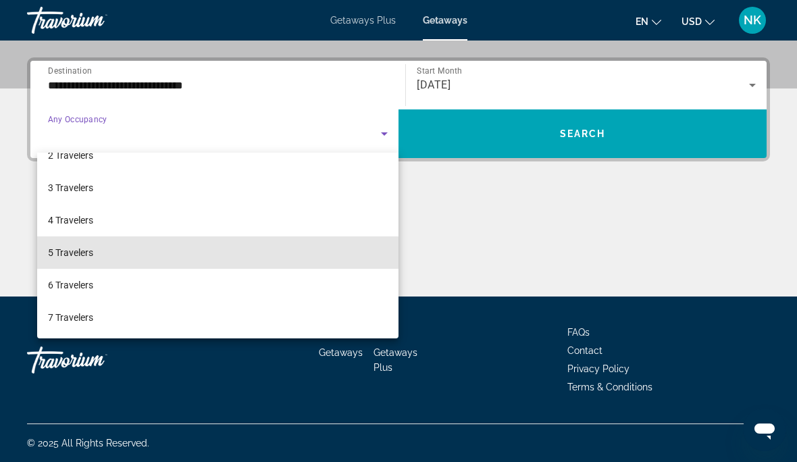
scroll to position [55, 0]
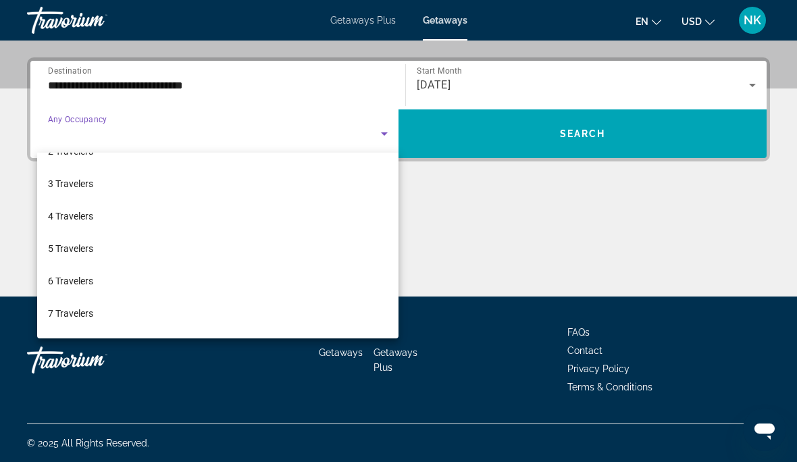
click at [88, 320] on span "7 Travelers" at bounding box center [70, 313] width 45 height 16
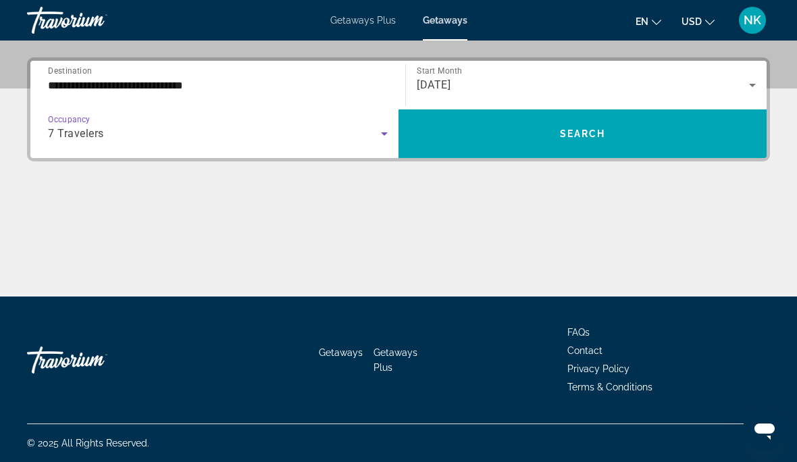
click at [536, 140] on span "Search widget" at bounding box center [582, 133] width 368 height 32
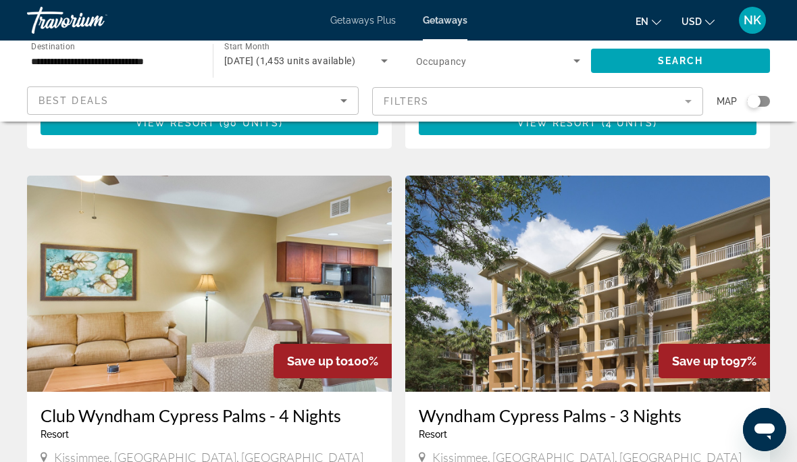
scroll to position [467, 0]
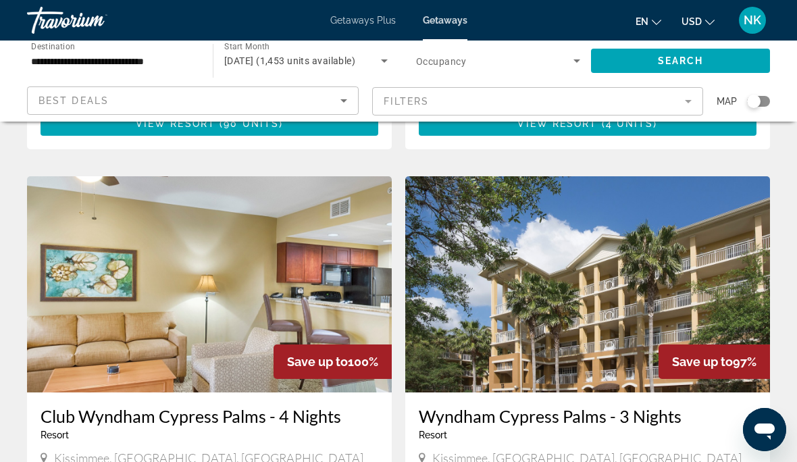
click at [203, 287] on img "Main content" at bounding box center [209, 284] width 365 height 216
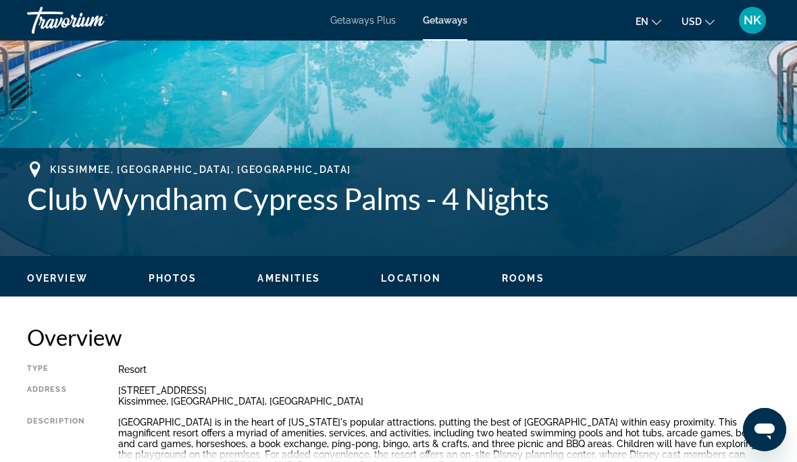
scroll to position [425, 0]
click at [516, 283] on span "Rooms" at bounding box center [523, 278] width 43 height 11
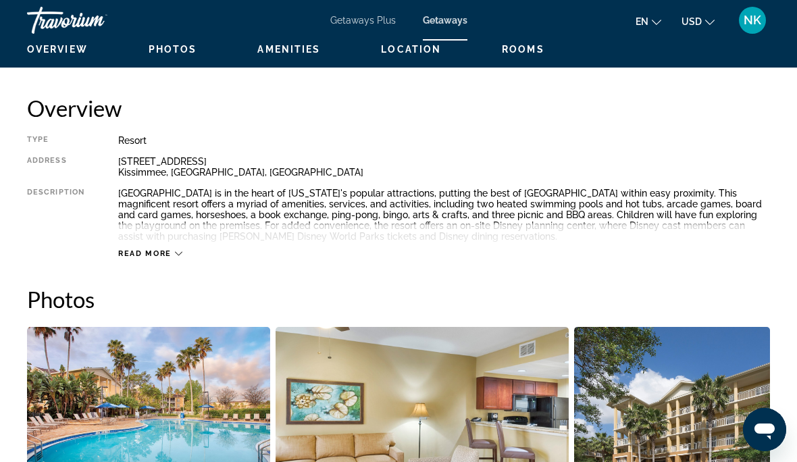
scroll to position [656, 0]
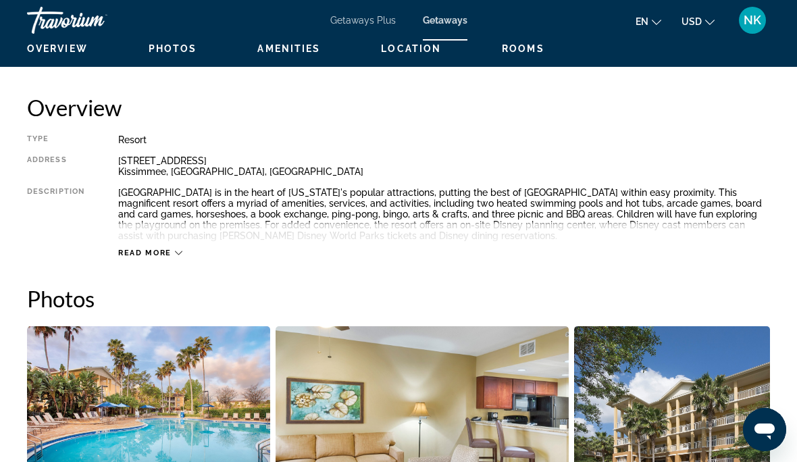
click at [176, 250] on icon "Main content" at bounding box center [178, 252] width 7 height 7
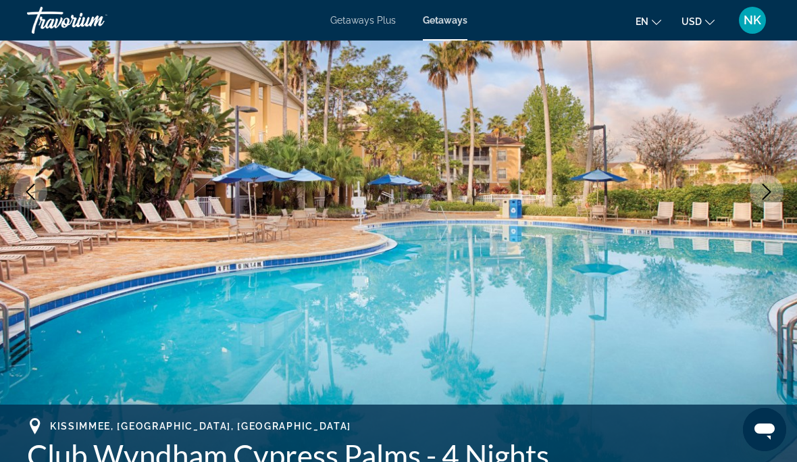
scroll to position [162, 0]
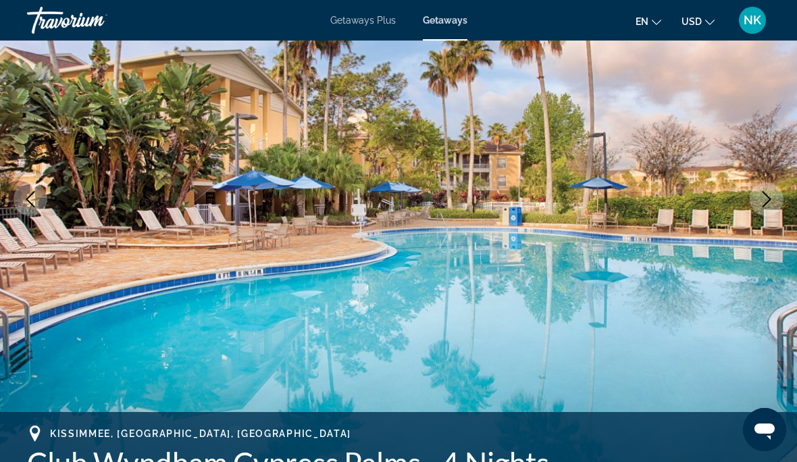
click at [413, 340] on img "Main content" at bounding box center [398, 199] width 797 height 642
click at [396, 344] on img "Main content" at bounding box center [398, 199] width 797 height 642
click at [382, 344] on img "Main content" at bounding box center [398, 199] width 797 height 642
click at [361, 346] on img "Main content" at bounding box center [398, 199] width 797 height 642
